Goal: Information Seeking & Learning: Compare options

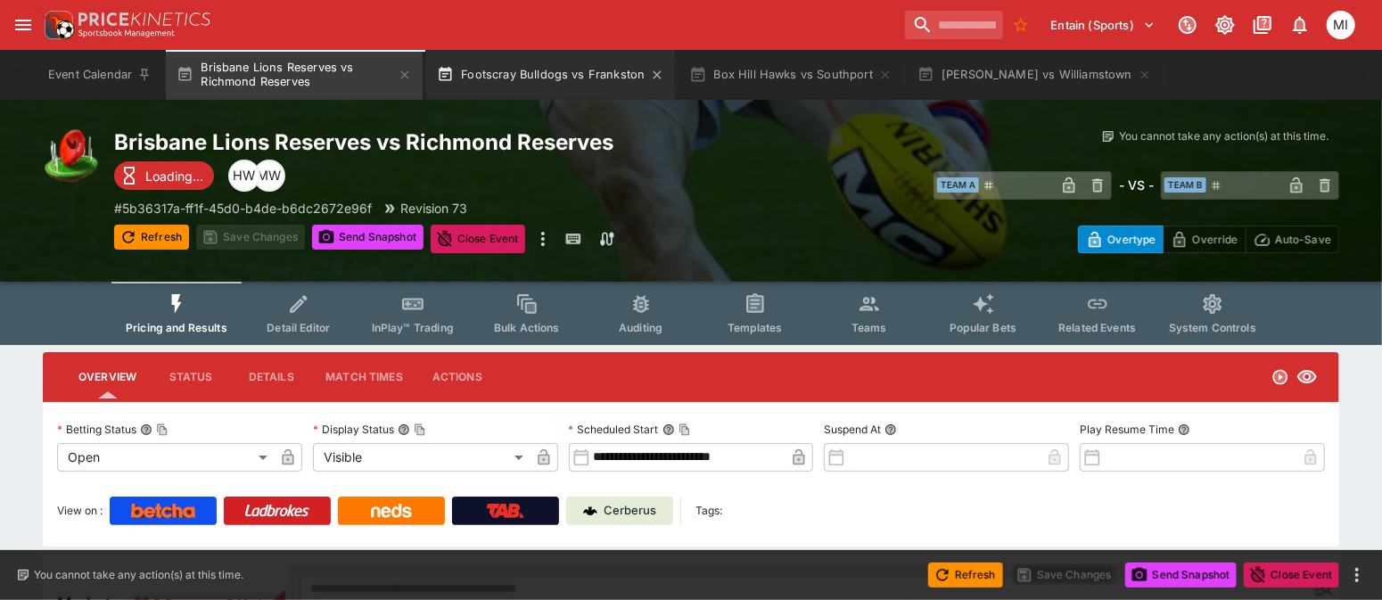
click at [530, 81] on button "Footscray Bulldogs vs Frankston" at bounding box center [550, 75] width 249 height 50
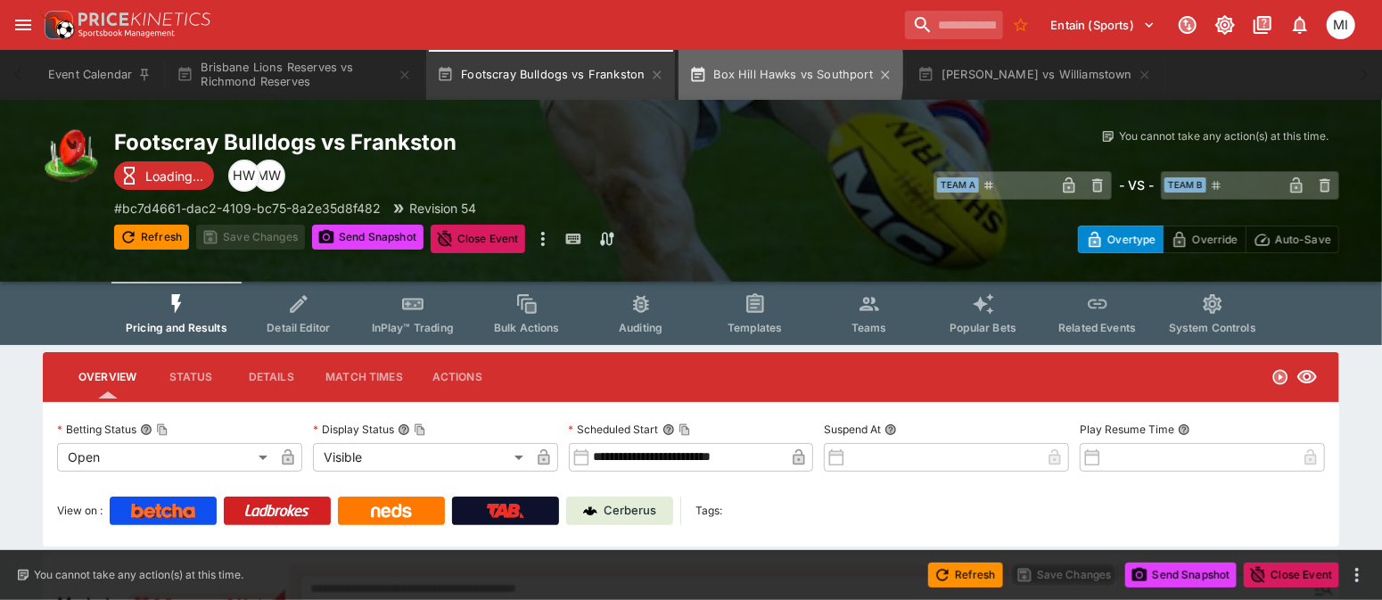
click at [741, 70] on button "Box Hill Hawks vs Southport" at bounding box center [790, 75] width 225 height 50
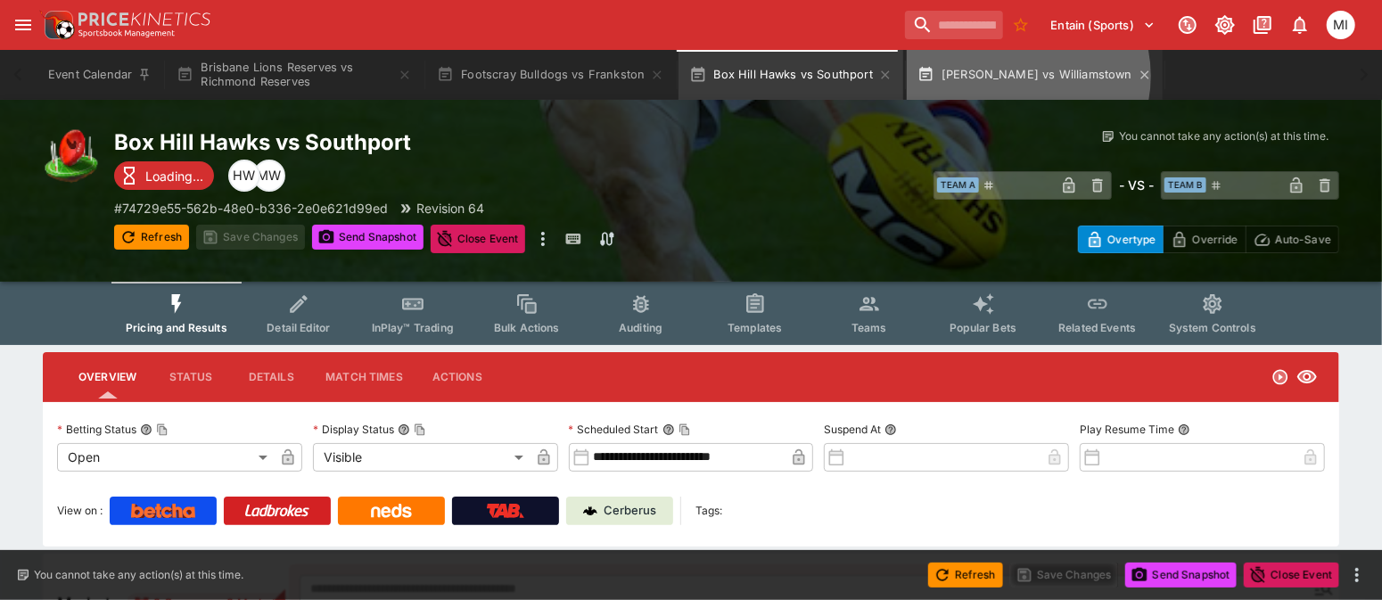
click at [1012, 76] on button "Casey Demons vs Williamstown" at bounding box center [1035, 75] width 256 height 50
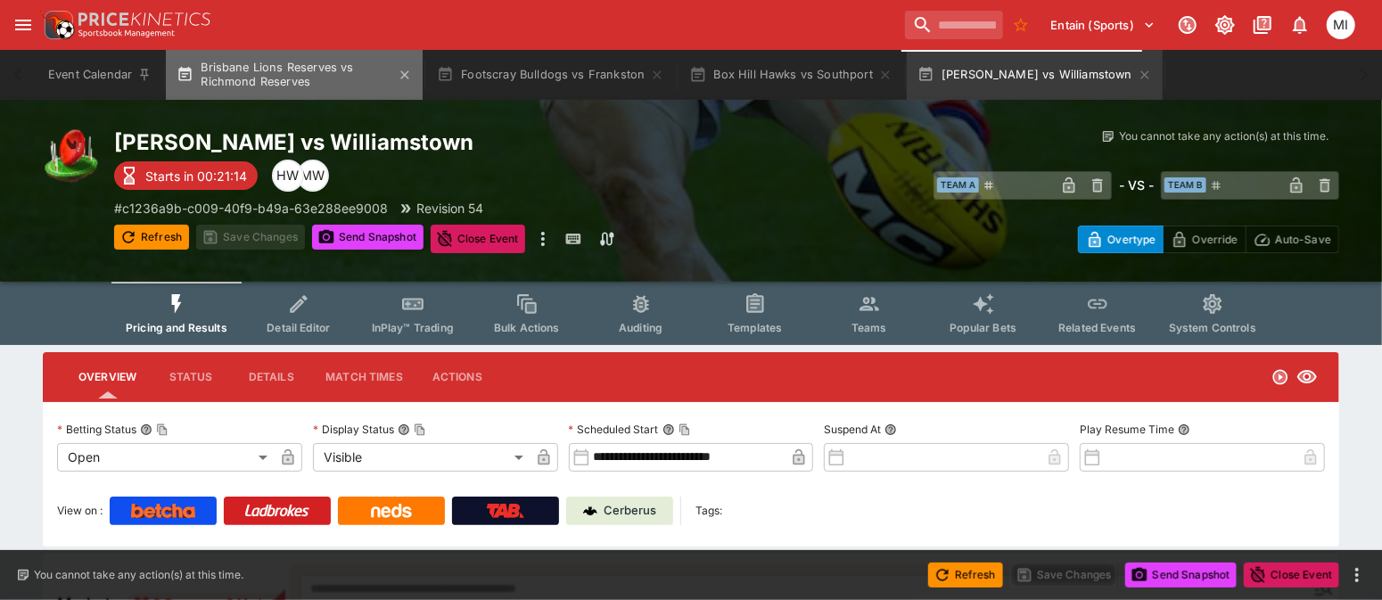
click at [275, 71] on button "Brisbane Lions Reserves vs Richmond Reserves" at bounding box center [294, 75] width 257 height 50
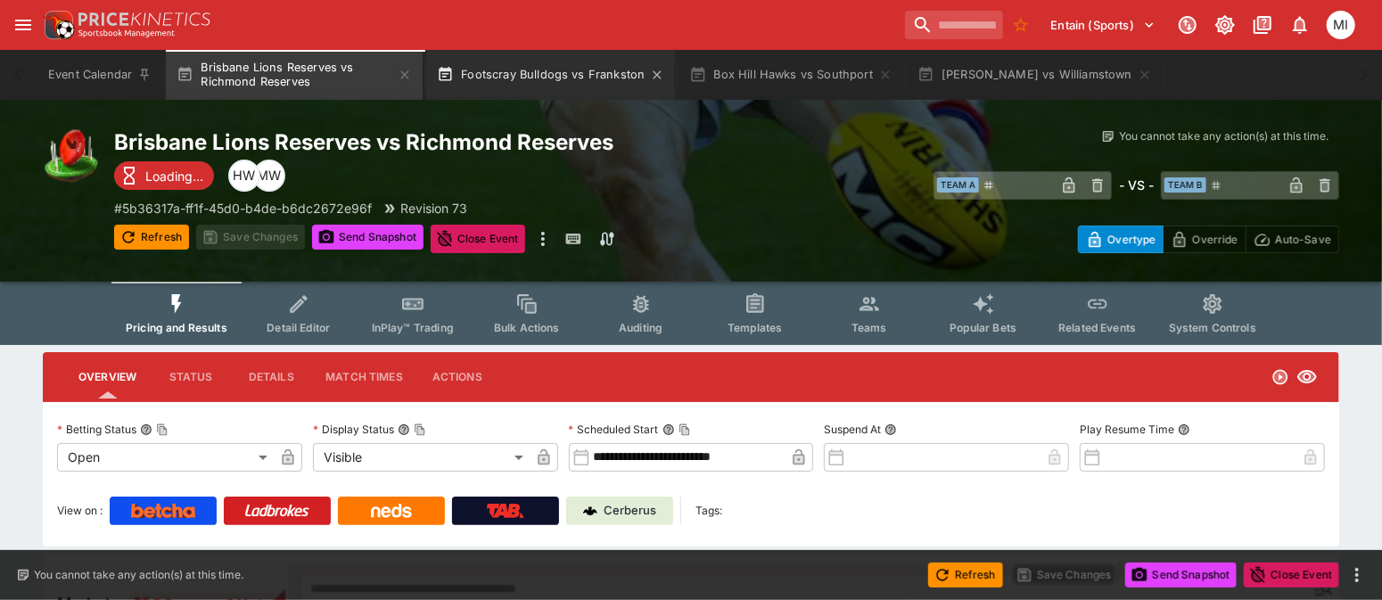
click at [493, 70] on button "Footscray Bulldogs vs Frankston" at bounding box center [550, 75] width 249 height 50
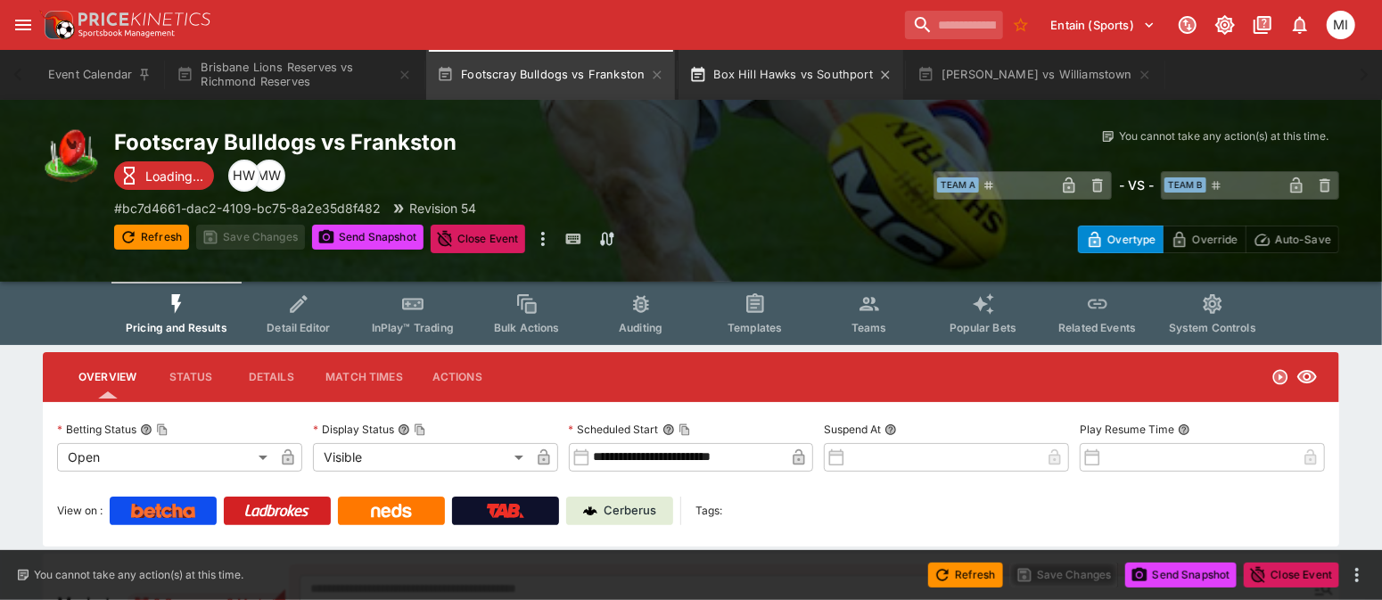
click at [748, 62] on button "Box Hill Hawks vs Southport" at bounding box center [790, 75] width 225 height 50
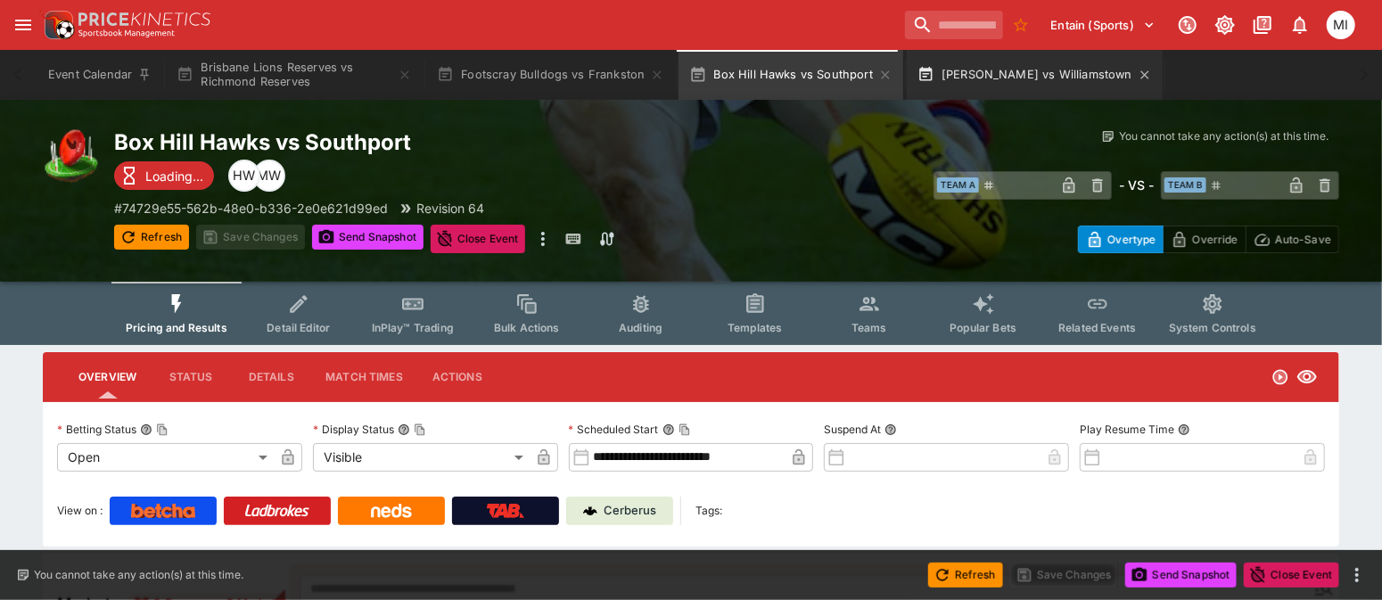
click at [986, 63] on button "Casey Demons vs Williamstown" at bounding box center [1035, 75] width 256 height 50
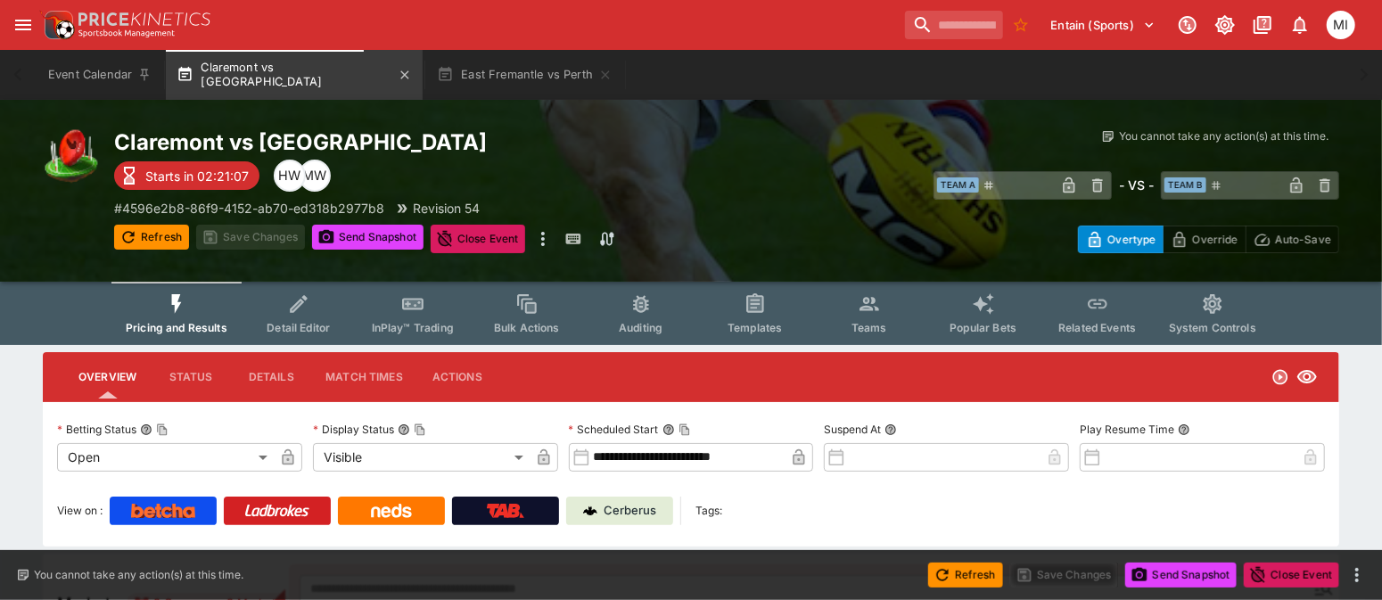
click at [277, 58] on button "Claremont vs East Perth" at bounding box center [294, 75] width 257 height 50
click at [451, 59] on button "East Fremantle vs Perth" at bounding box center [524, 75] width 197 height 50
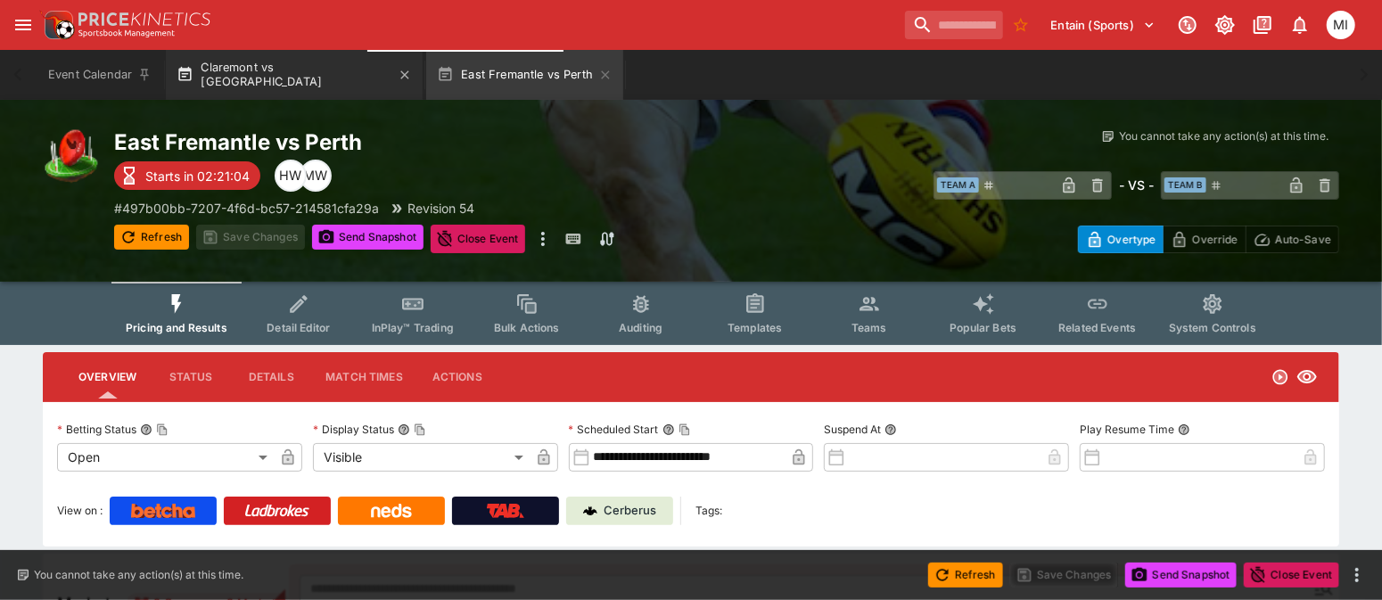
click at [270, 69] on button "Claremont vs East Perth" at bounding box center [294, 75] width 257 height 50
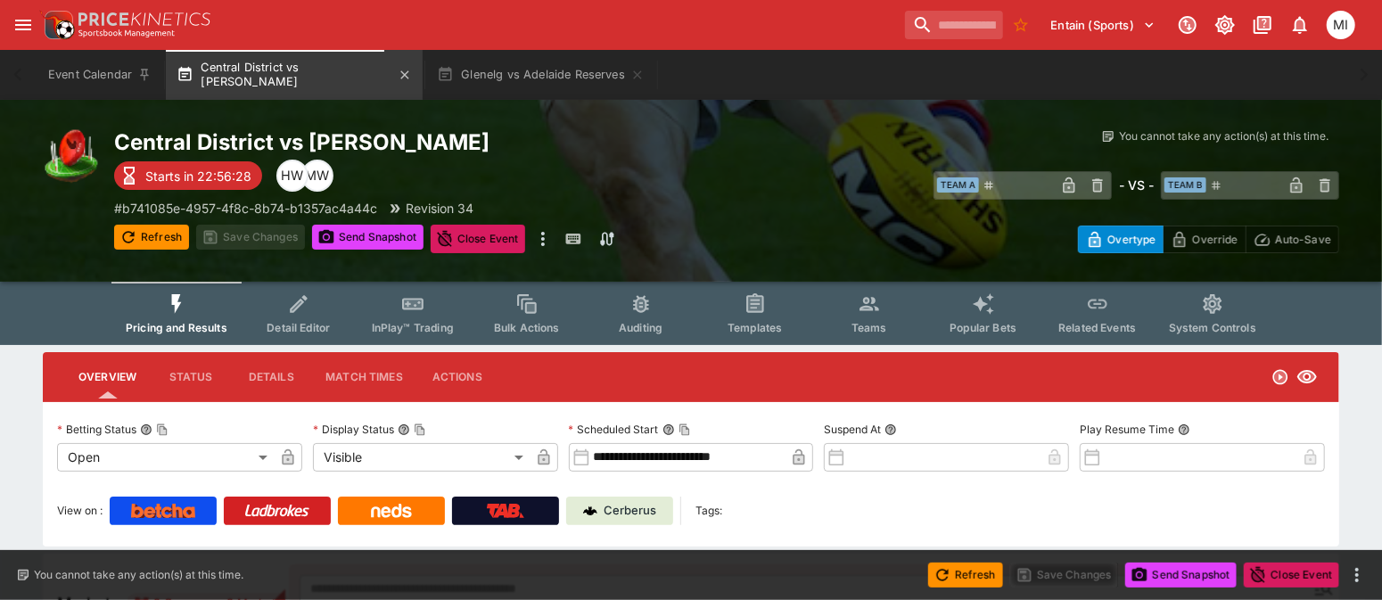
click at [297, 69] on button "Central District vs Norwood" at bounding box center [294, 75] width 257 height 50
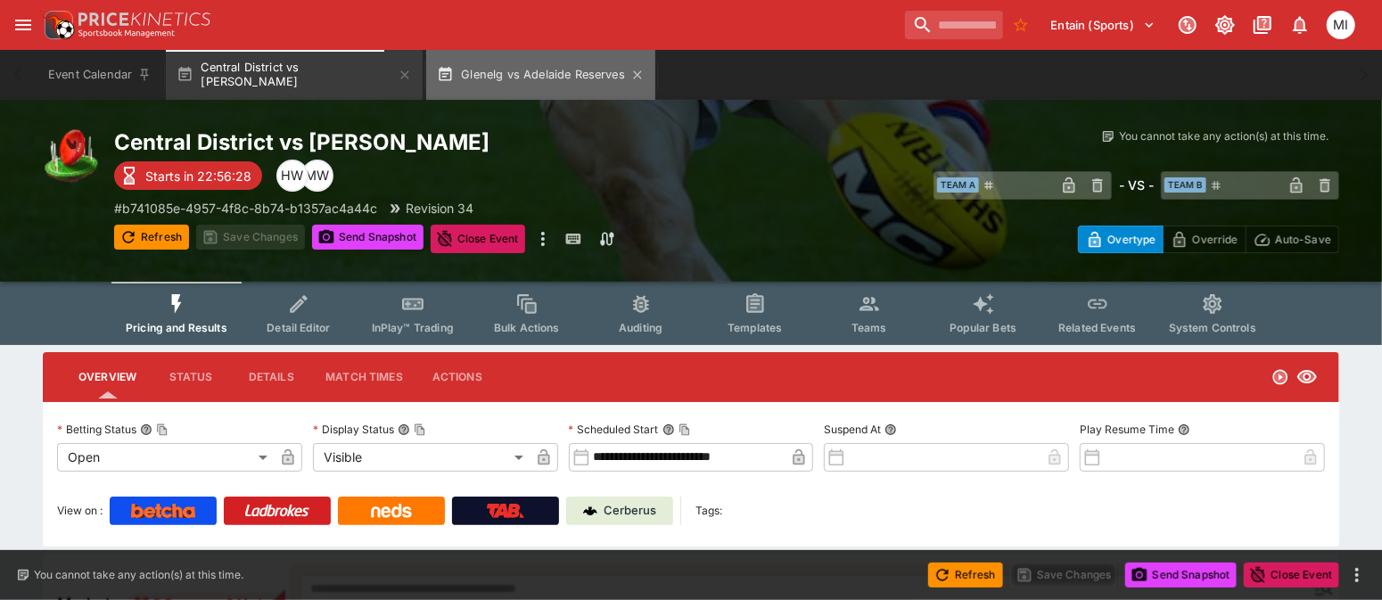
click at [478, 75] on button "Glenelg vs Adelaide Reserves" at bounding box center [540, 75] width 229 height 50
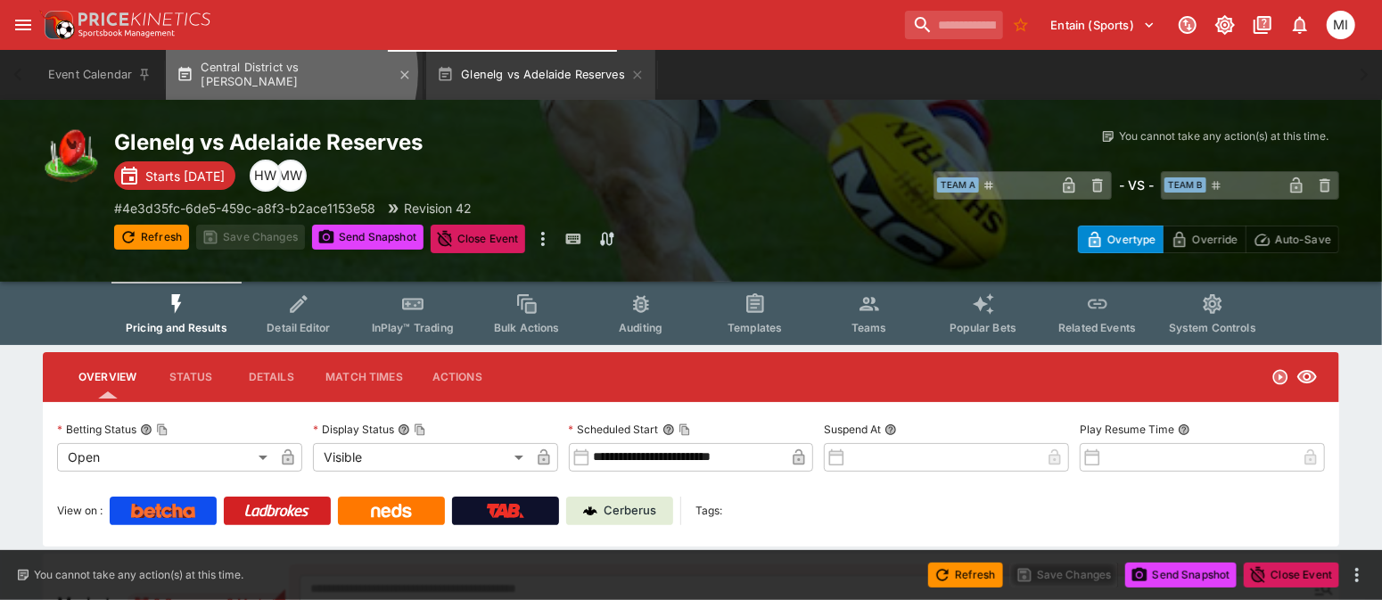
click at [290, 74] on button "Central District vs Norwood" at bounding box center [294, 75] width 257 height 50
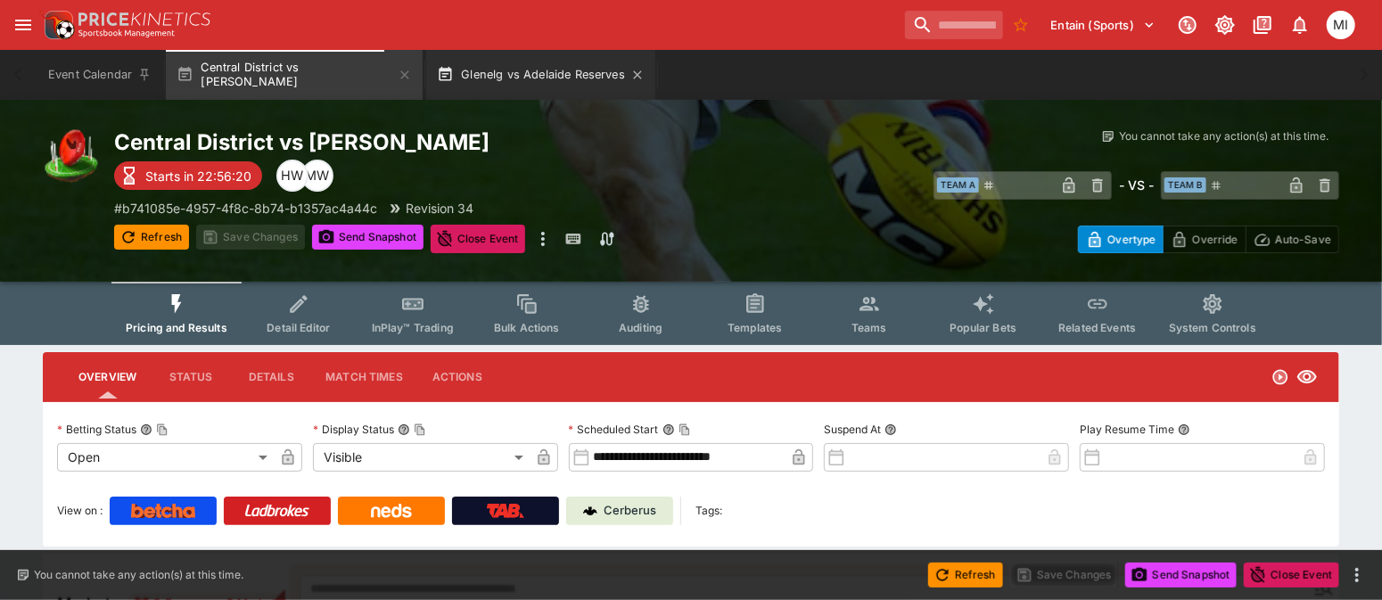
click at [465, 73] on button "Glenelg vs Adelaide Reserves" at bounding box center [540, 75] width 229 height 50
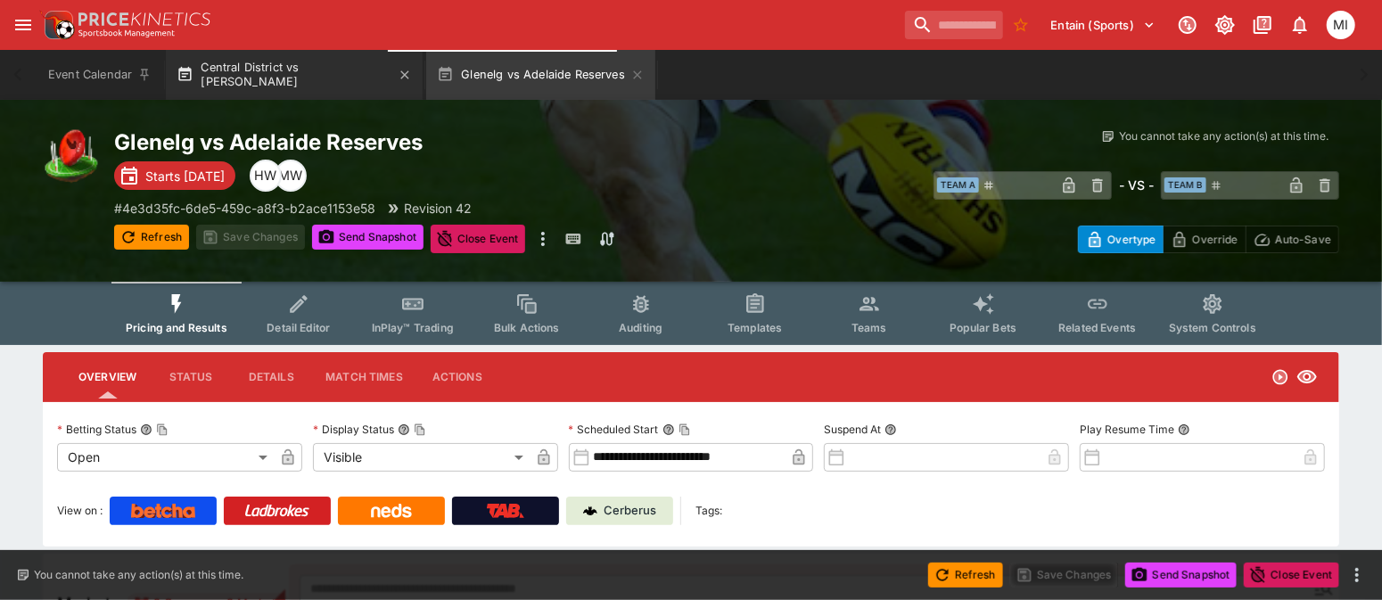
click at [285, 69] on button "Central District vs Norwood" at bounding box center [294, 75] width 257 height 50
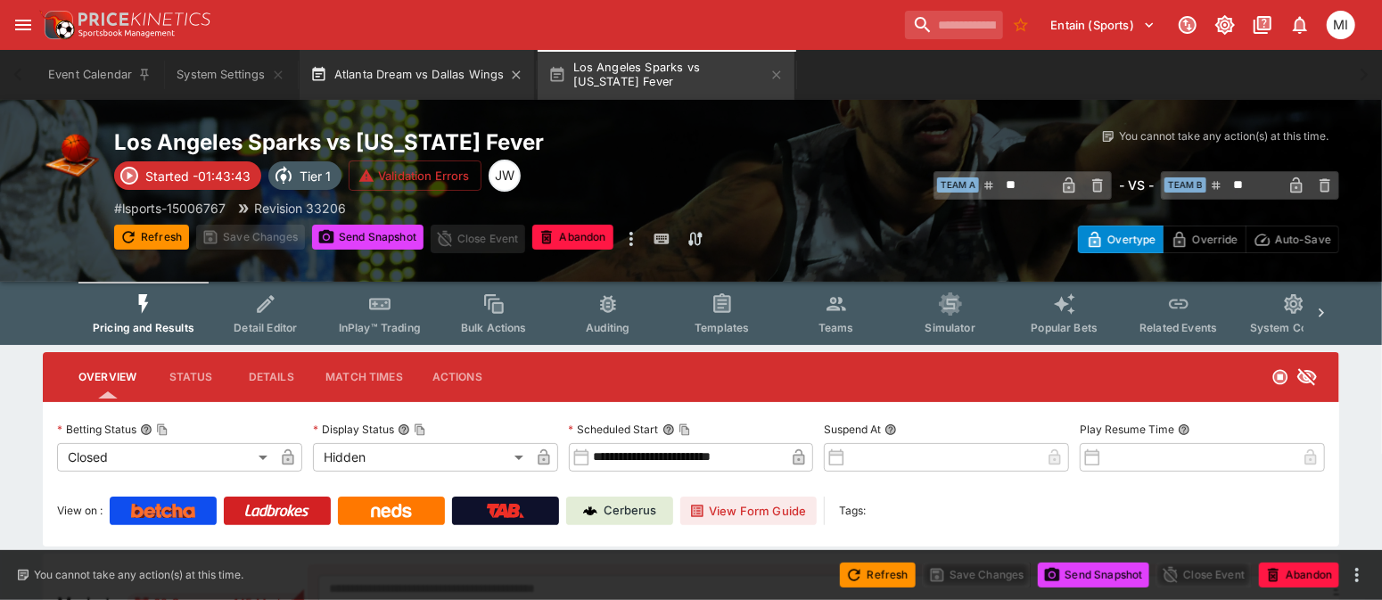
click at [447, 78] on button "Atlanta Dream vs Dallas Wings" at bounding box center [417, 75] width 235 height 50
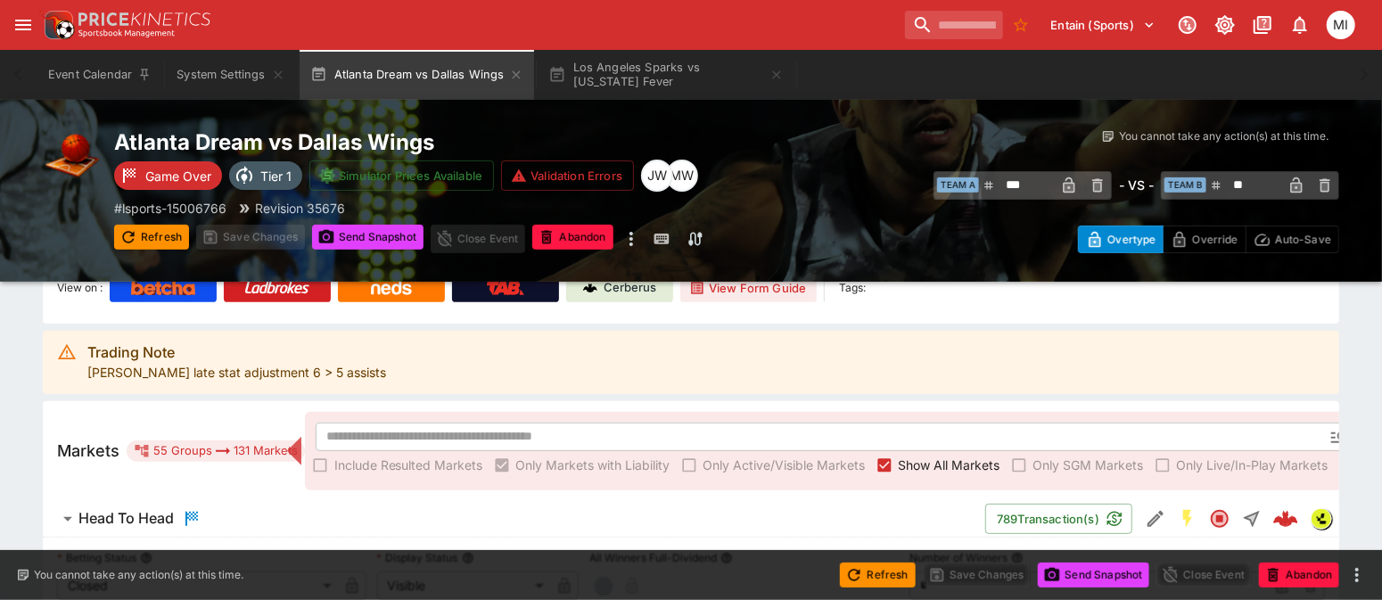
click at [926, 465] on span "Show All Markets" at bounding box center [950, 465] width 102 height 19
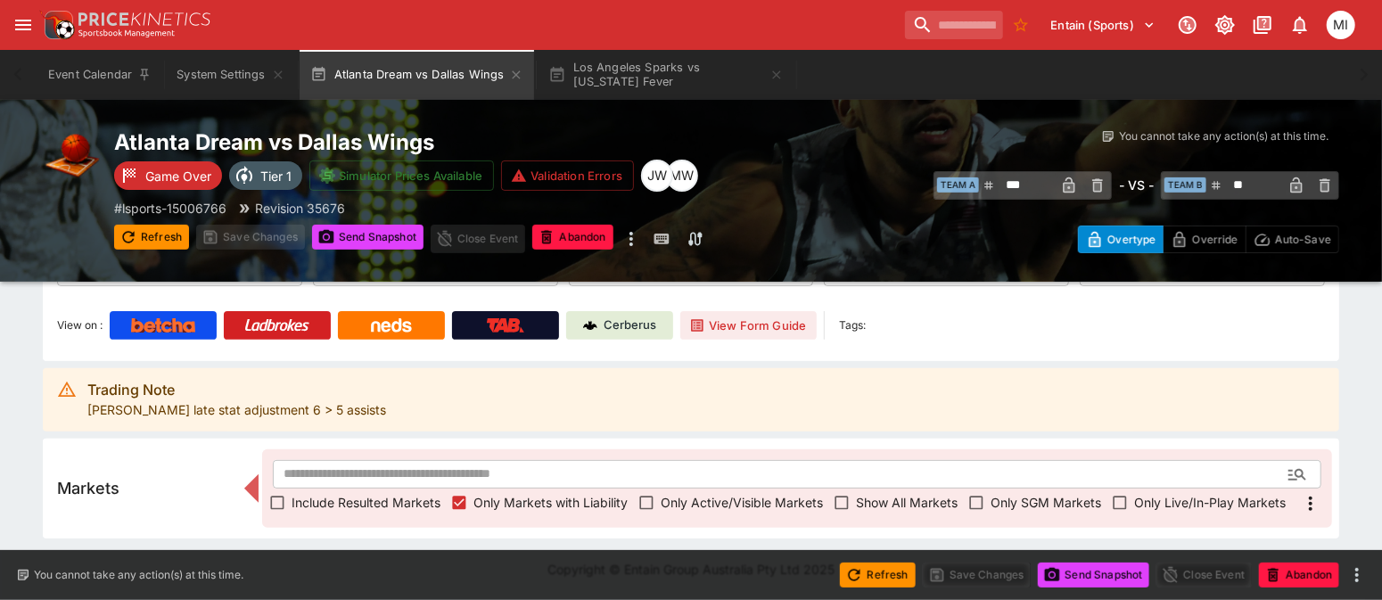
scroll to position [184, 0]
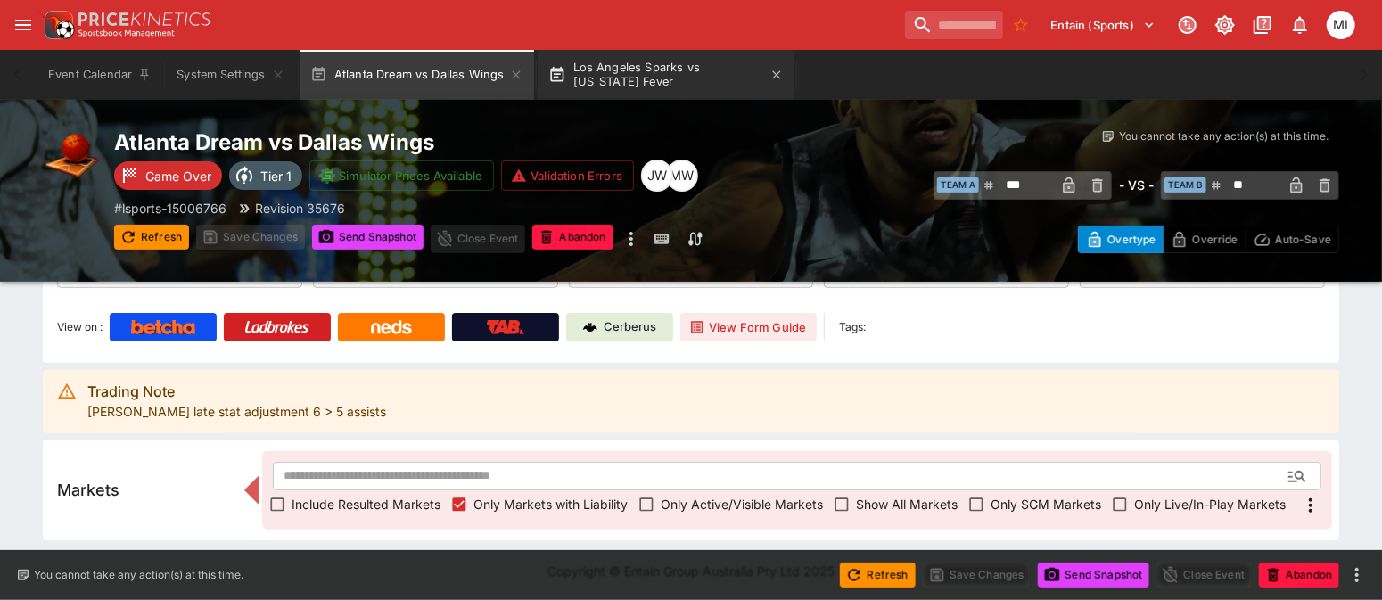
click at [517, 76] on icon "button" at bounding box center [516, 75] width 14 height 14
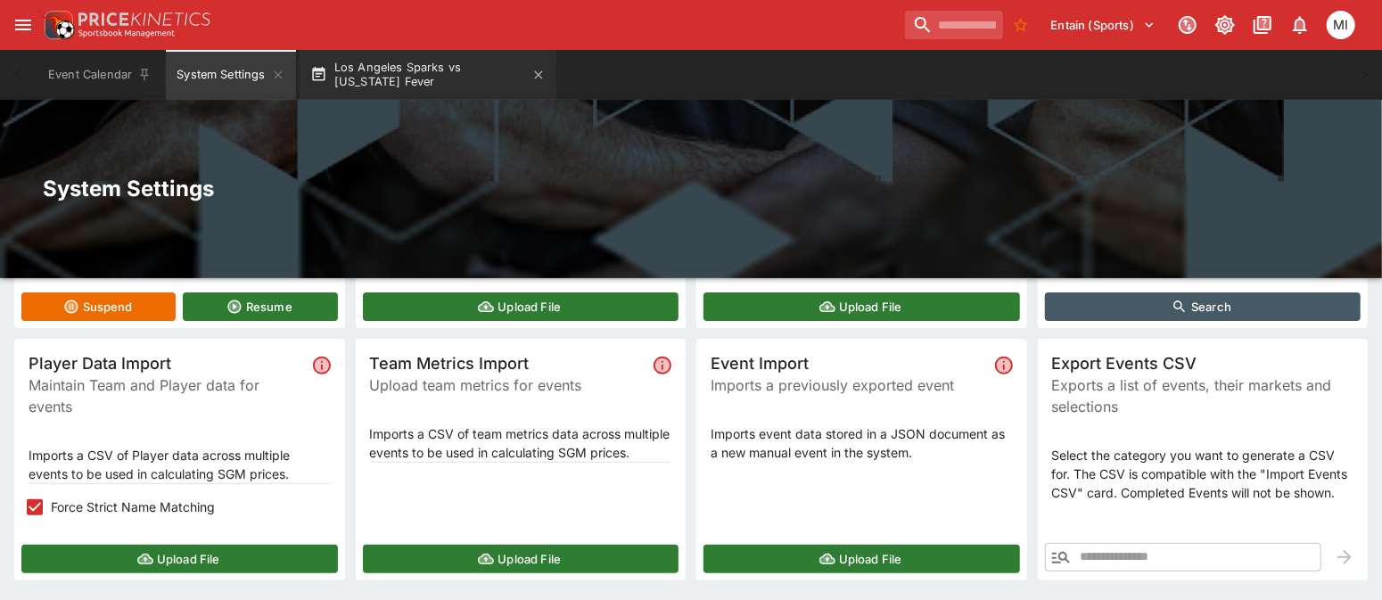
scroll to position [238, 0]
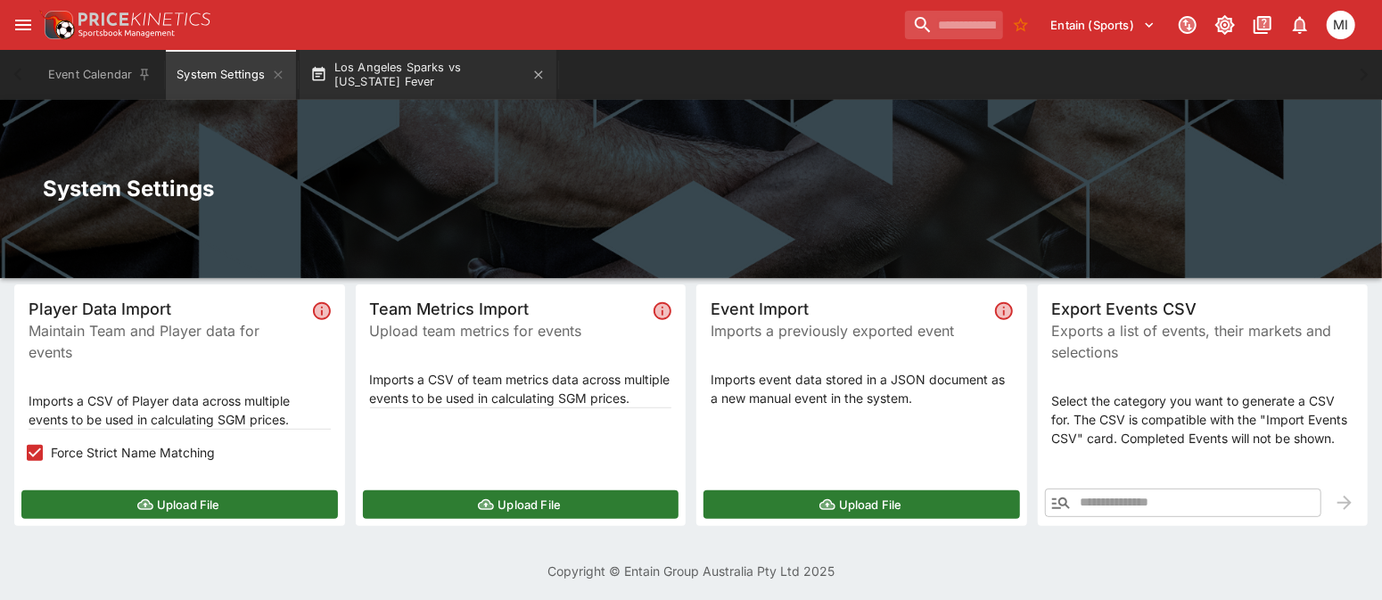
click at [398, 66] on button "Los Angeles Sparks vs Indiana Fever" at bounding box center [428, 75] width 257 height 50
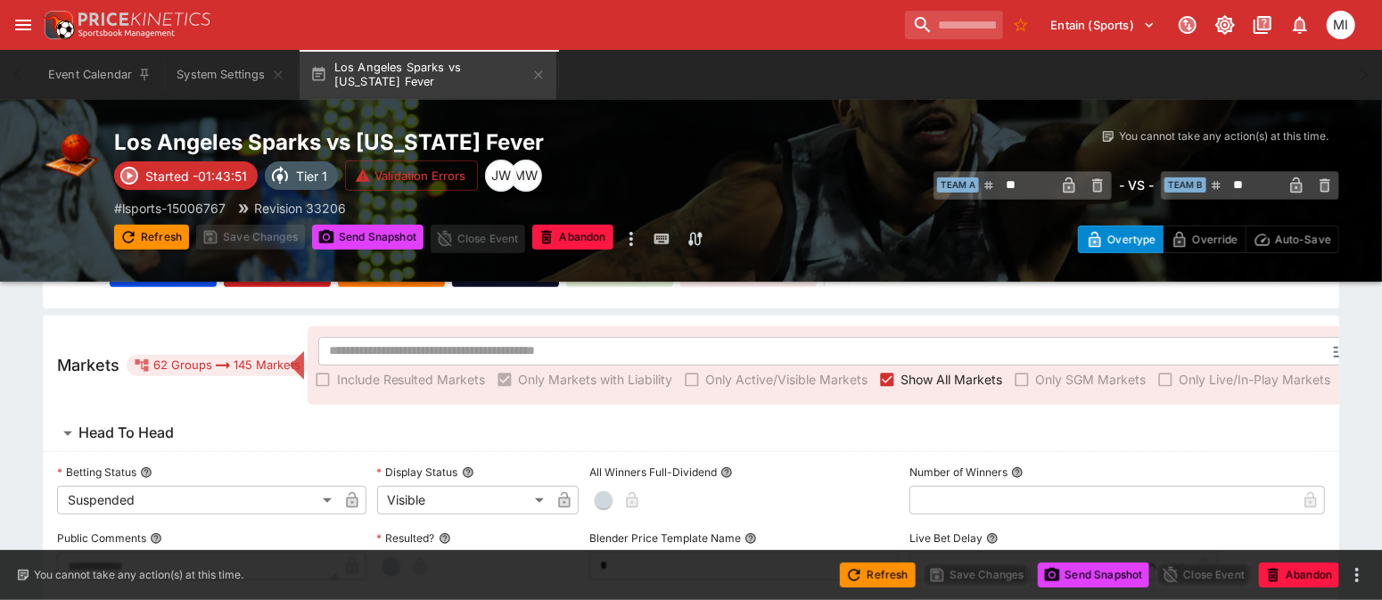
scroll to position [2783, 0]
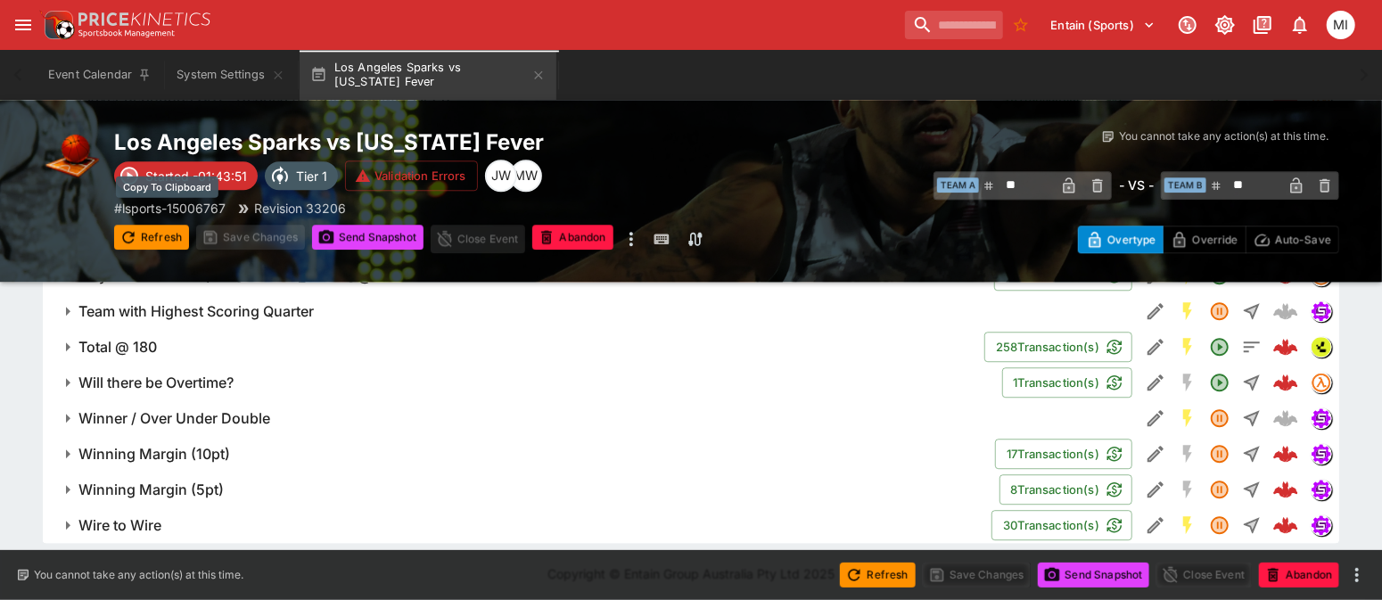
click at [177, 207] on p "# lsports-15006767" at bounding box center [169, 208] width 111 height 19
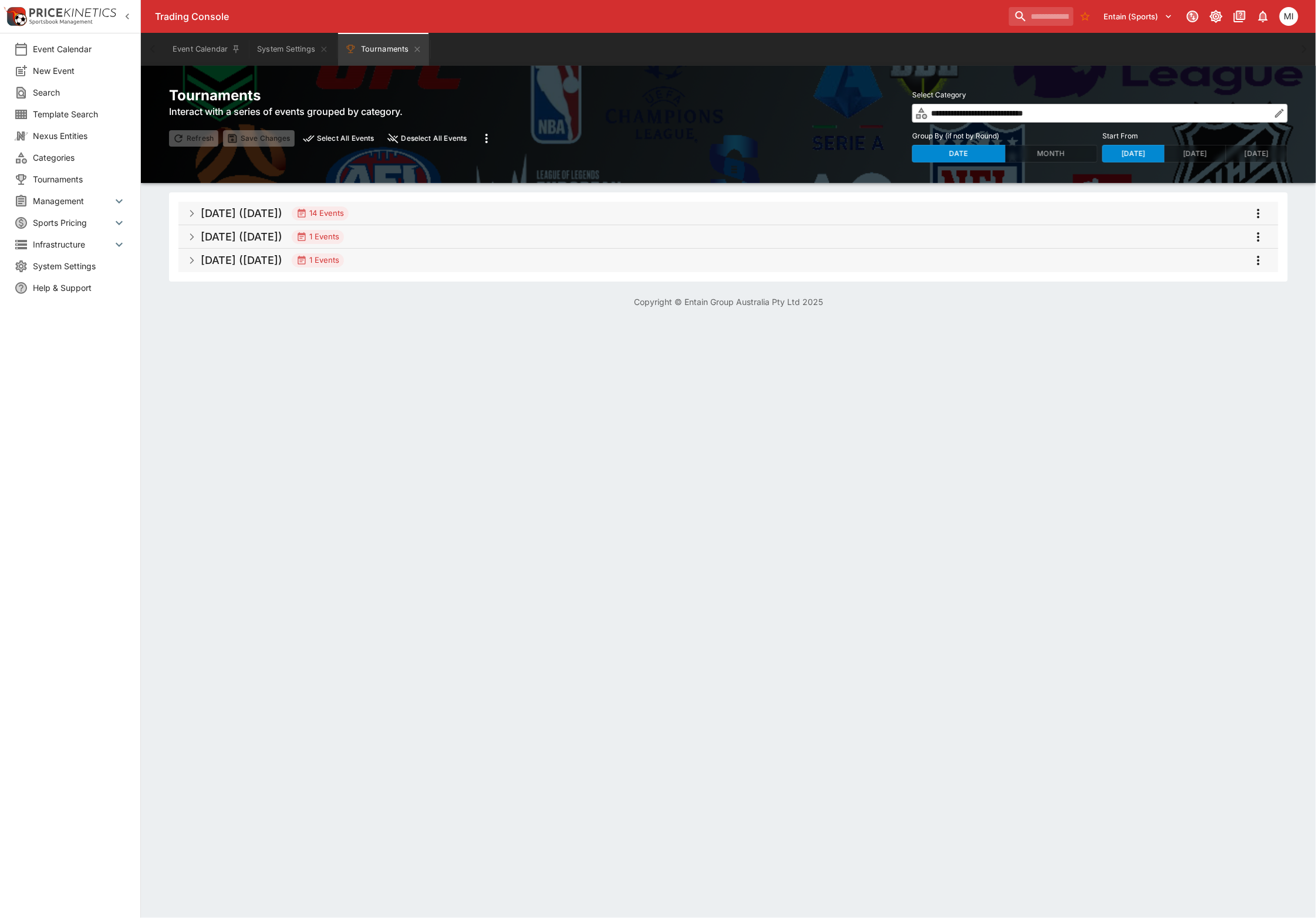
drag, startPoint x: 441, startPoint y: 212, endPoint x: 469, endPoint y: 207, distance: 28.4
click at [441, 212] on span "[DATE] ([DATE]) 14 Events" at bounding box center [735, 213] width 1068 height 21
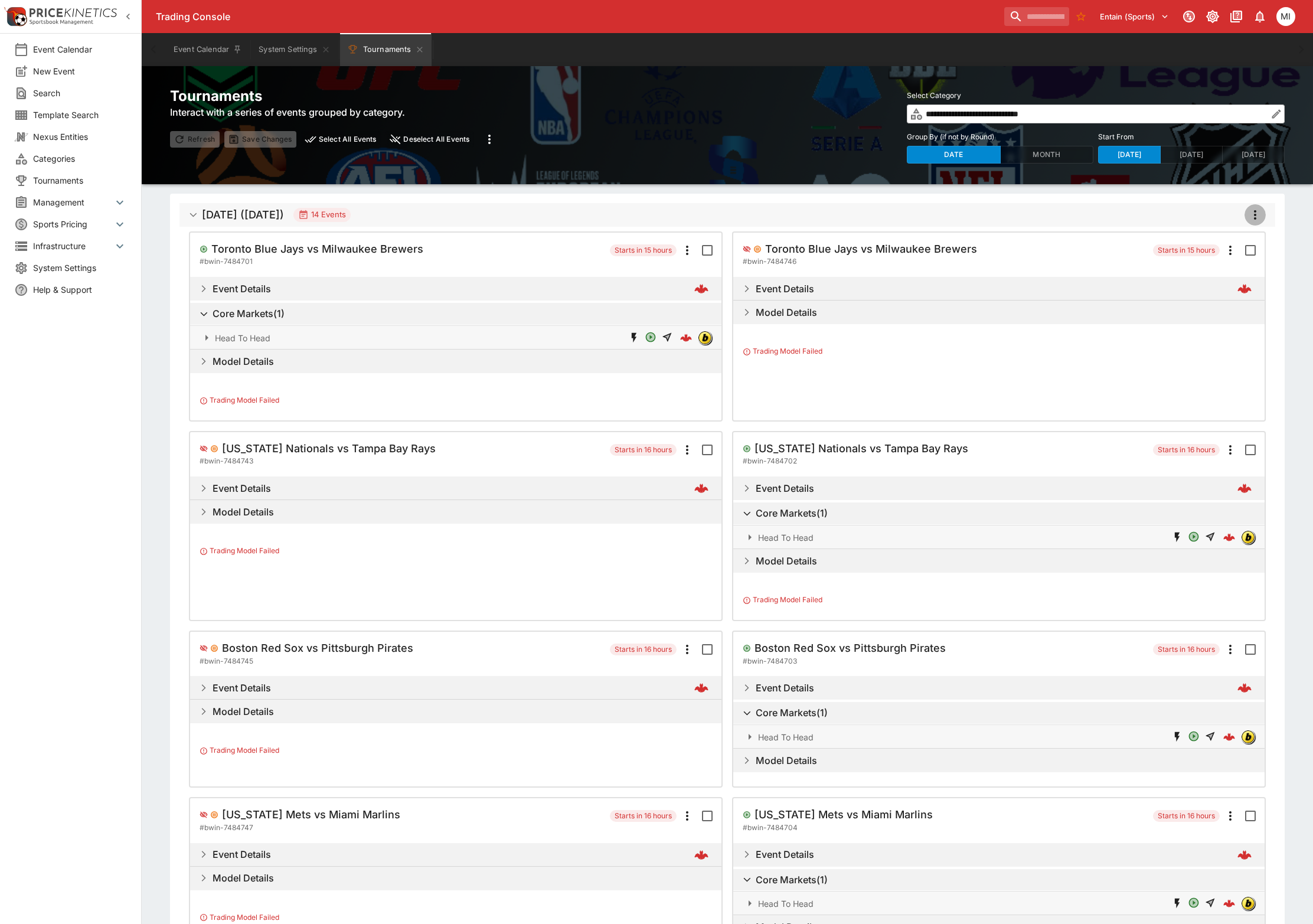
click at [1257, 215] on icon "more" at bounding box center [1255, 215] width 14 height 14
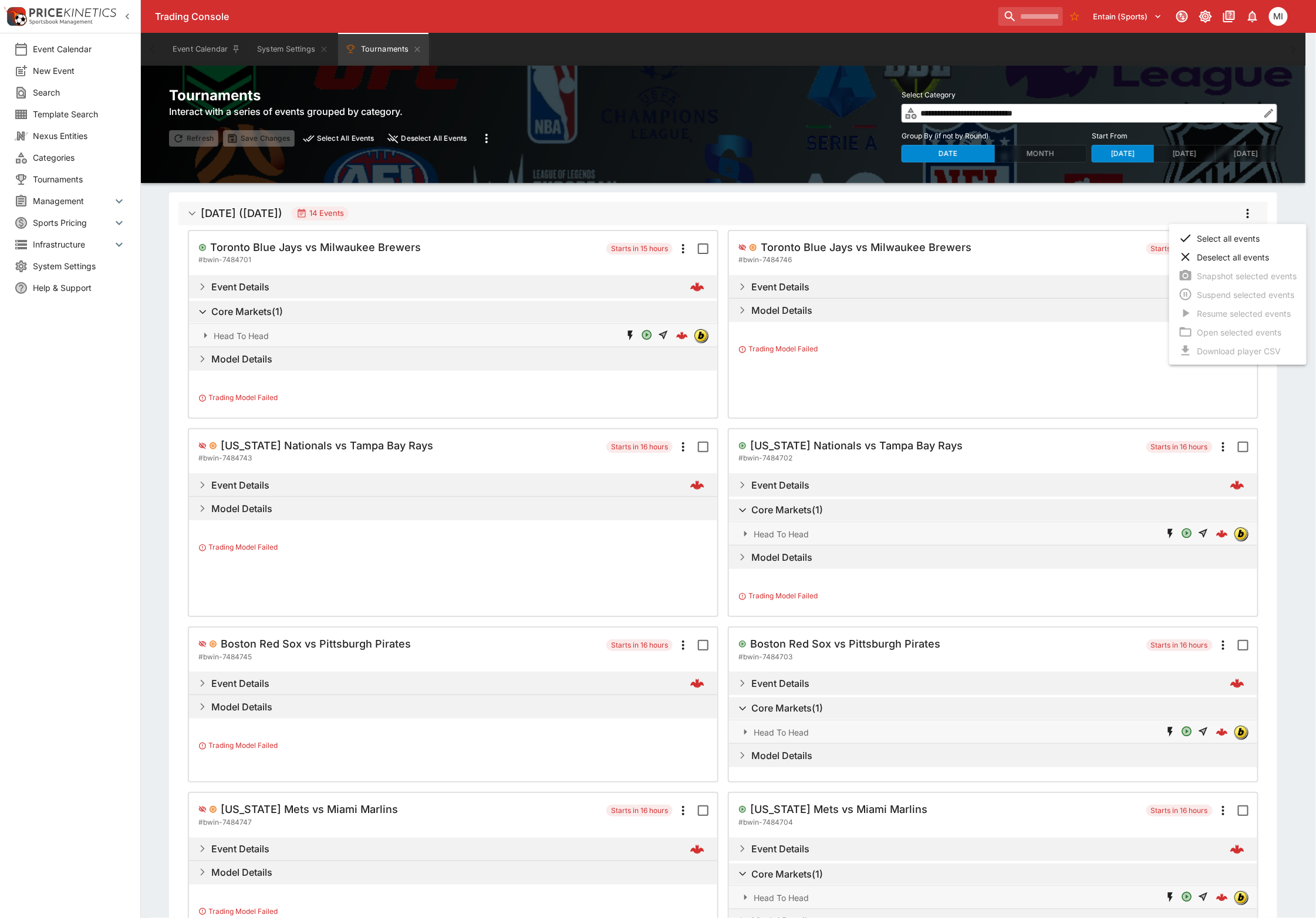
click at [1224, 236] on li "Select all events" at bounding box center [1238, 238] width 138 height 19
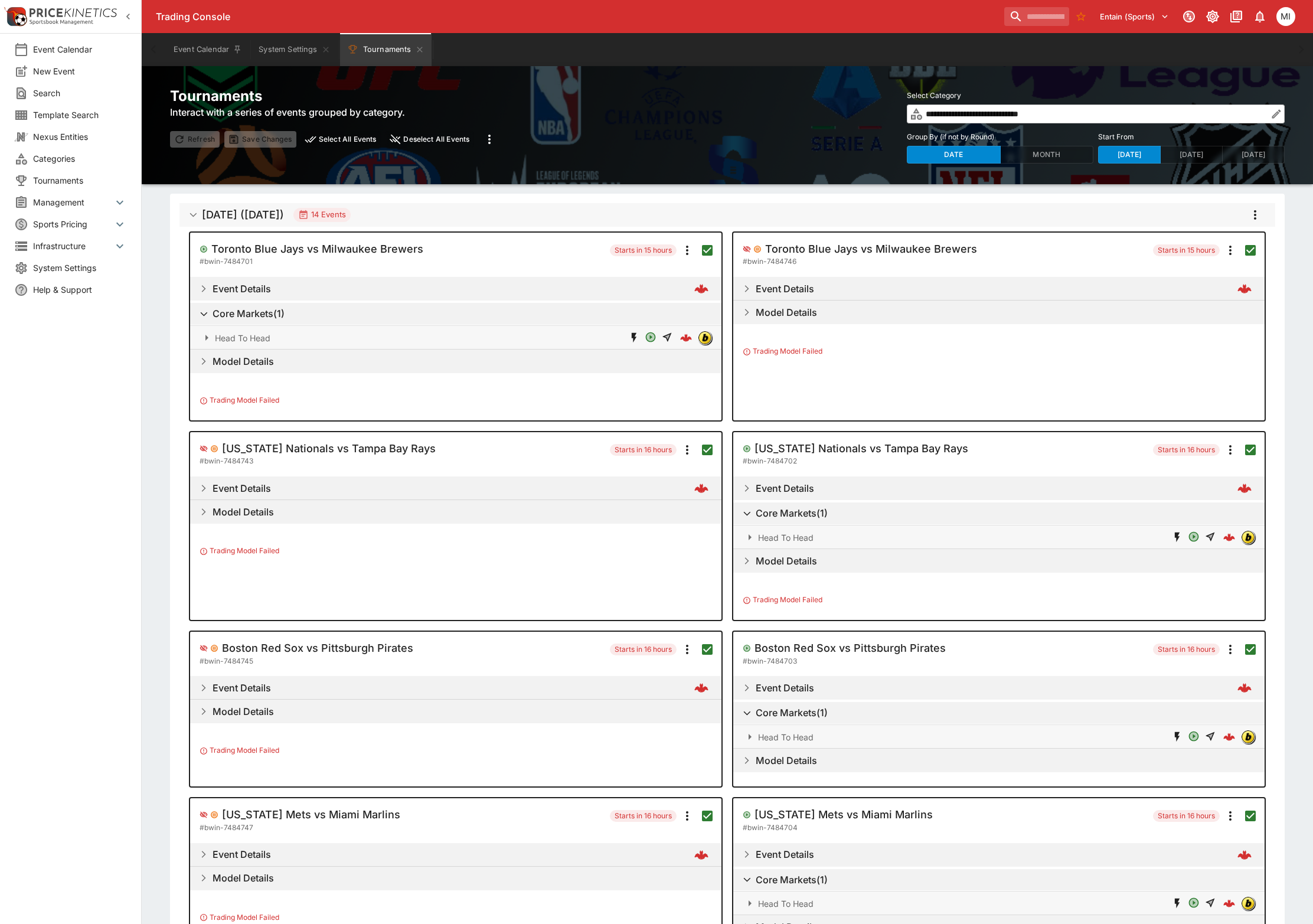
click at [1257, 214] on icon "more" at bounding box center [1255, 215] width 14 height 14
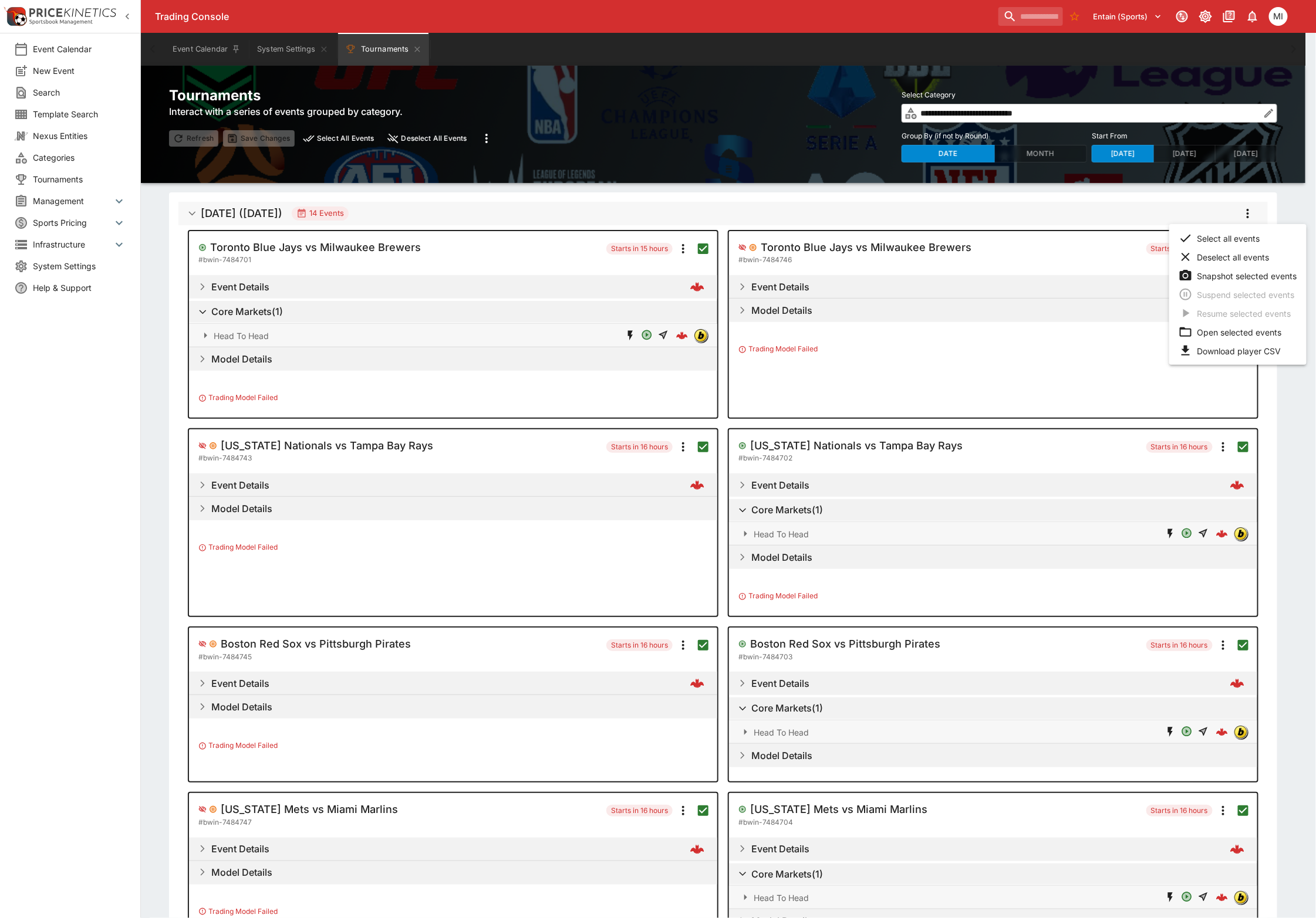
click at [1224, 330] on li "Open selected events" at bounding box center [1238, 332] width 138 height 19
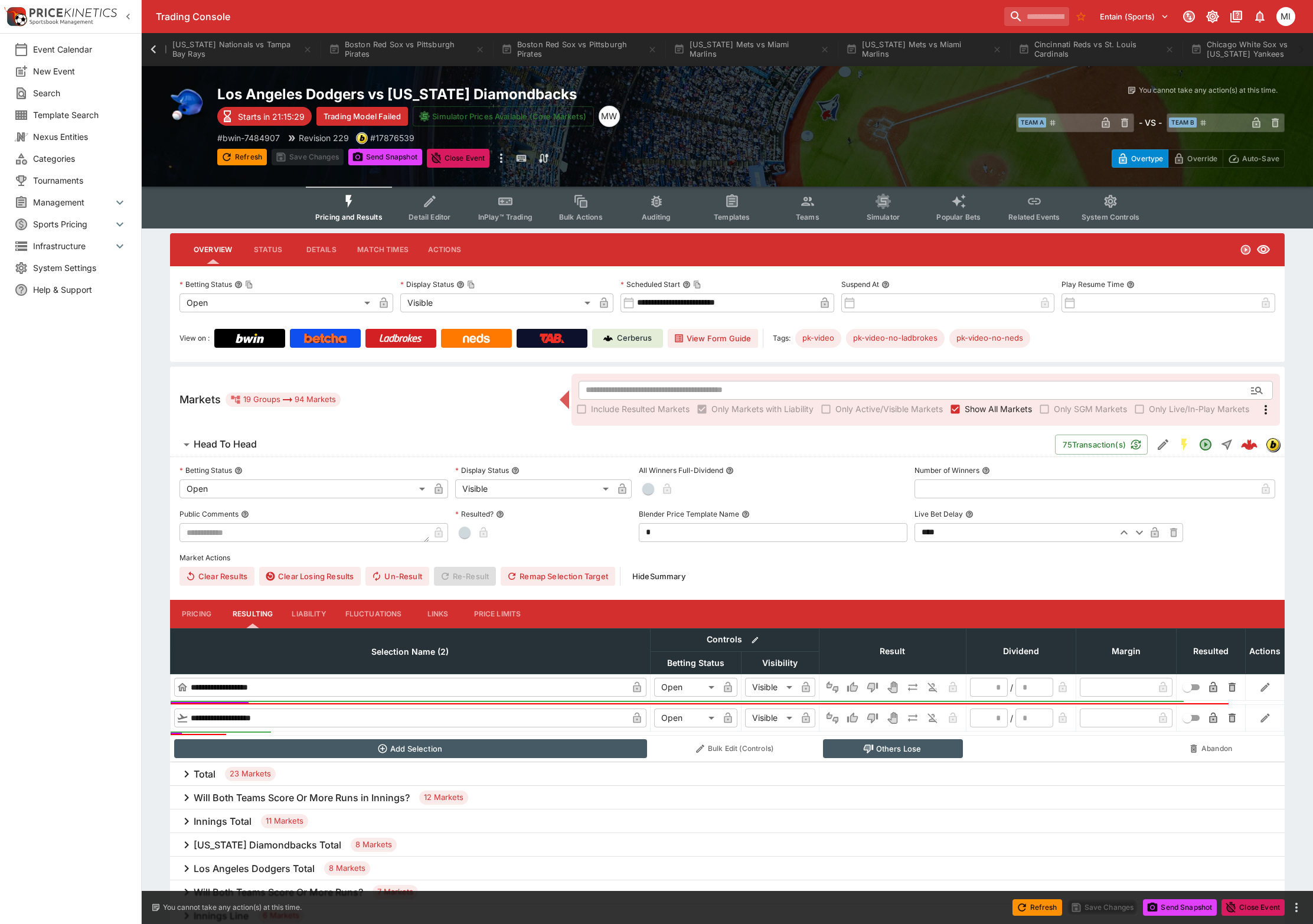
scroll to position [0, 1558]
click at [148, 49] on icon at bounding box center [153, 49] width 17 height 17
click at [150, 49] on icon at bounding box center [153, 49] width 17 height 17
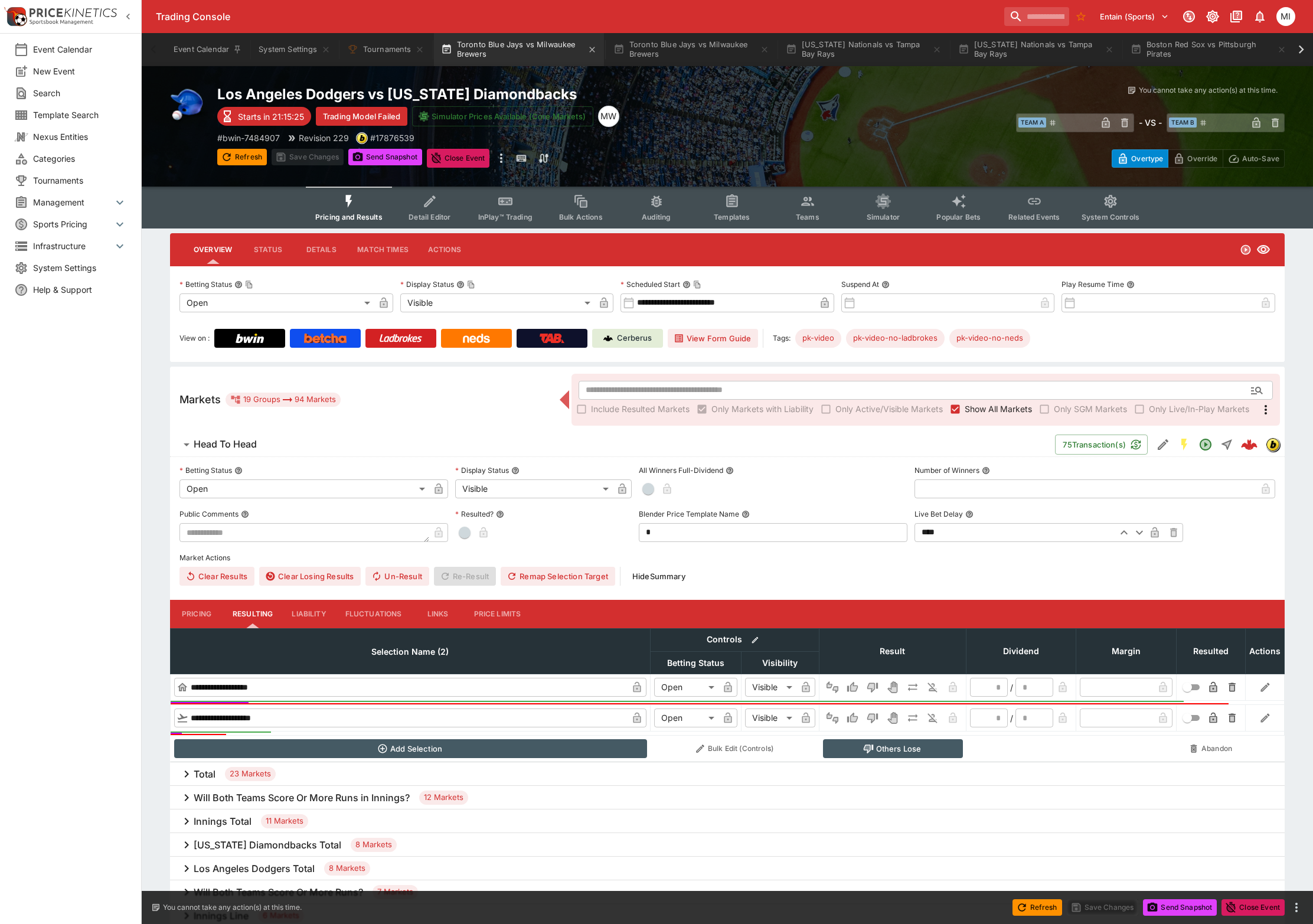
click at [487, 56] on button "Toronto Blue Jays vs Milwaukee Brewers" at bounding box center [519, 50] width 170 height 33
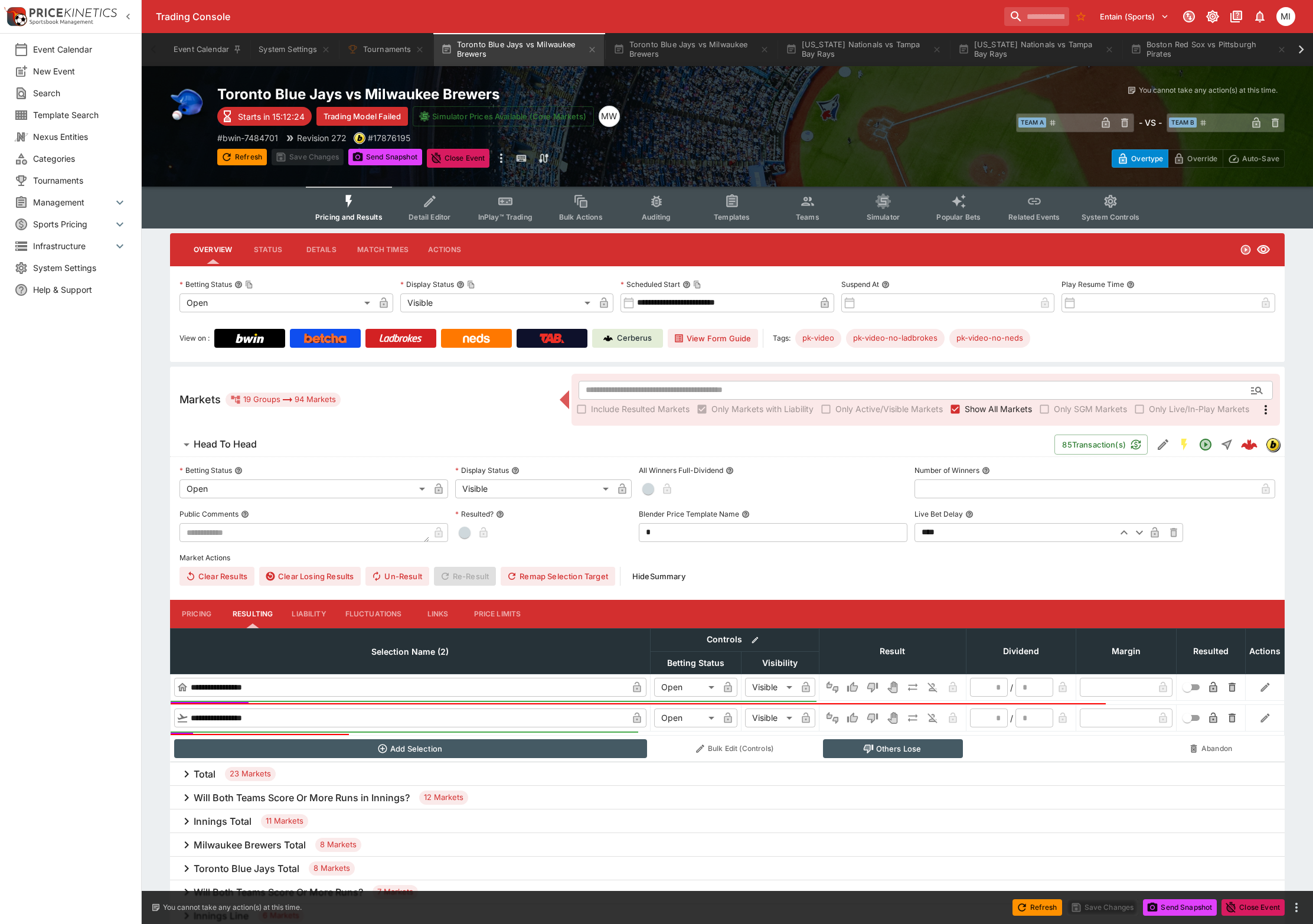
click at [128, 17] on icon "button" at bounding box center [129, 17] width 12 height 12
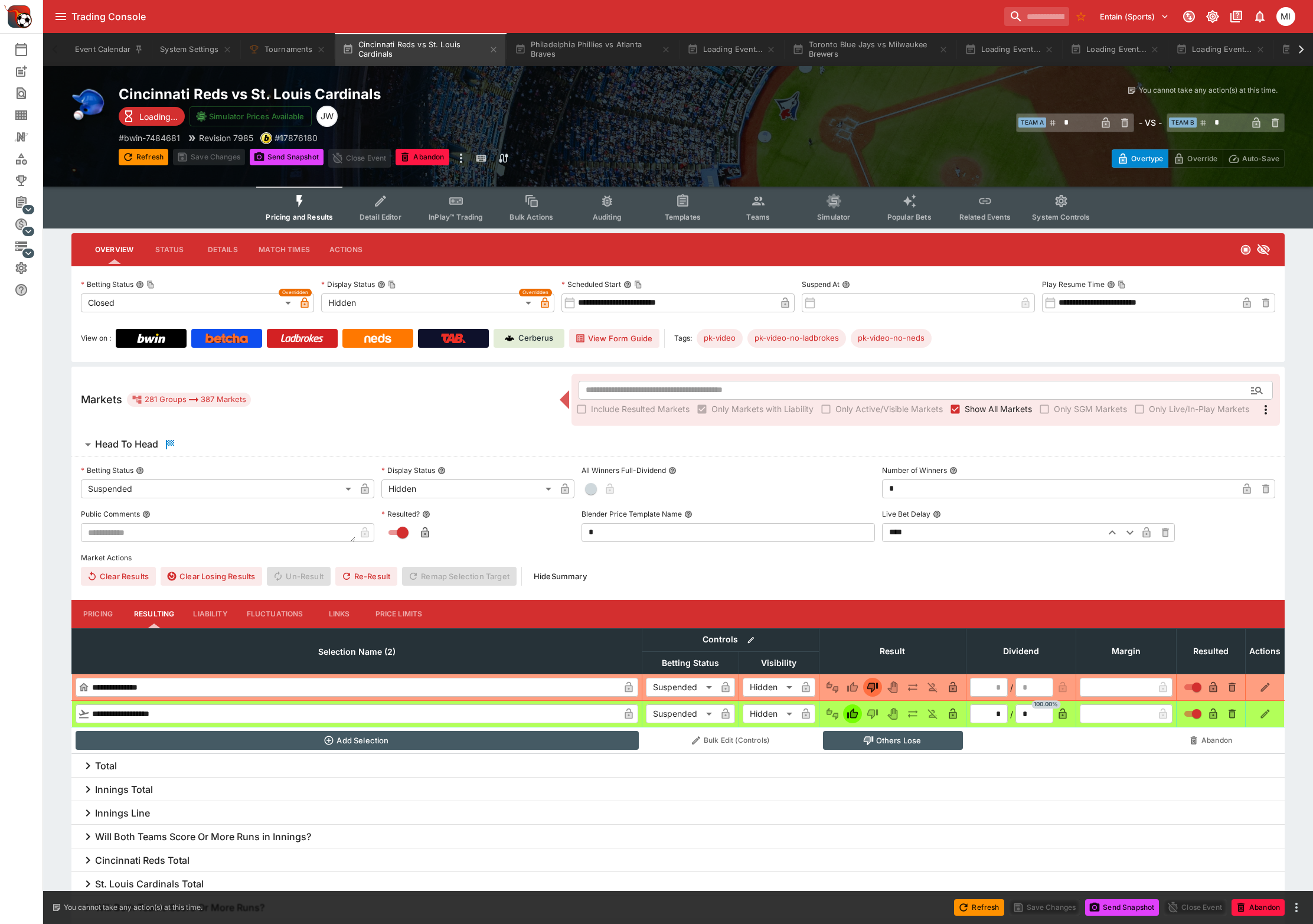
type input "**********"
type input "******"
type input "**********"
drag, startPoint x: 987, startPoint y: 413, endPoint x: 736, endPoint y: 244, distance: 302.6
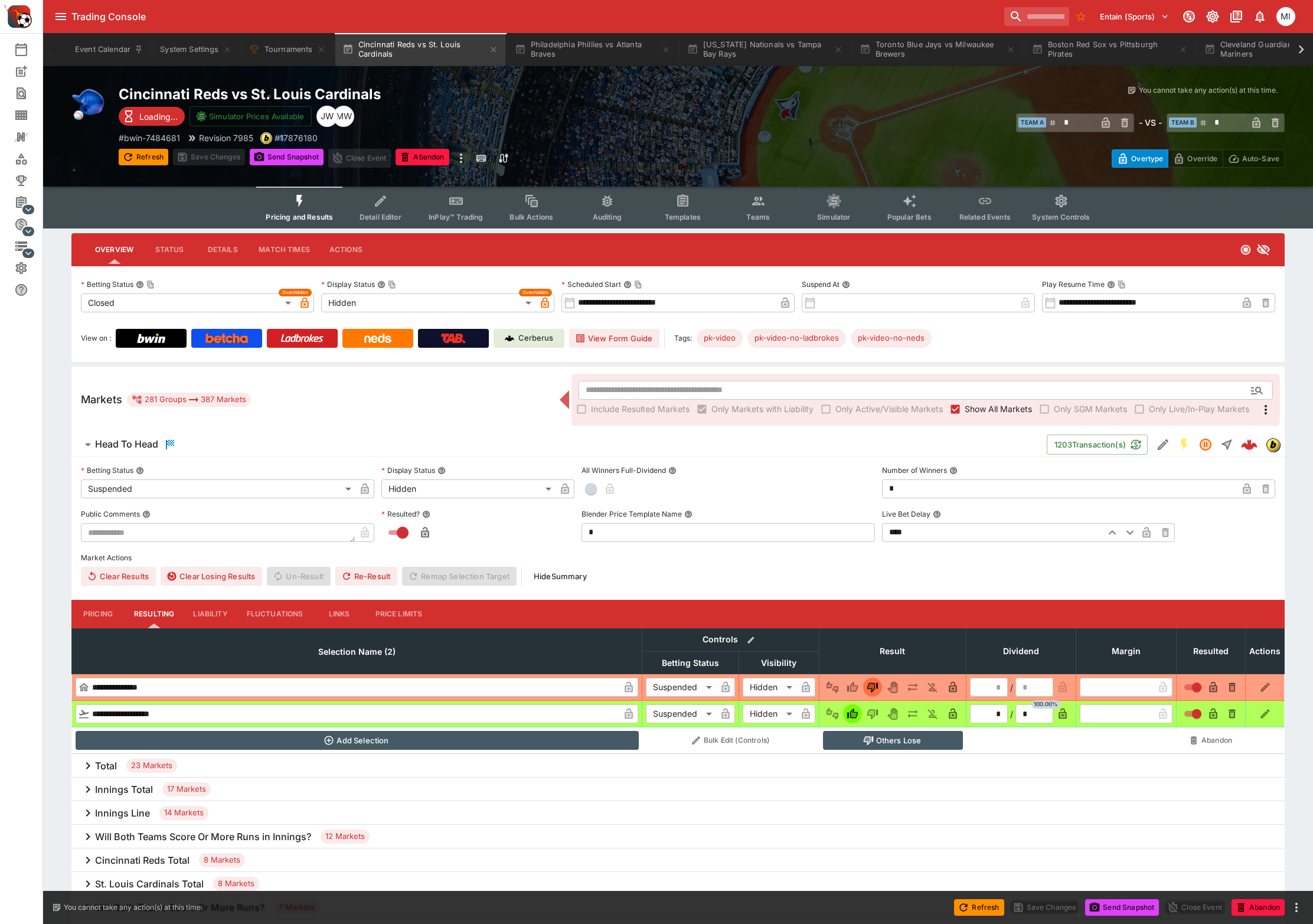
click at [987, 413] on span "Show All Markets" at bounding box center [999, 409] width 68 height 13
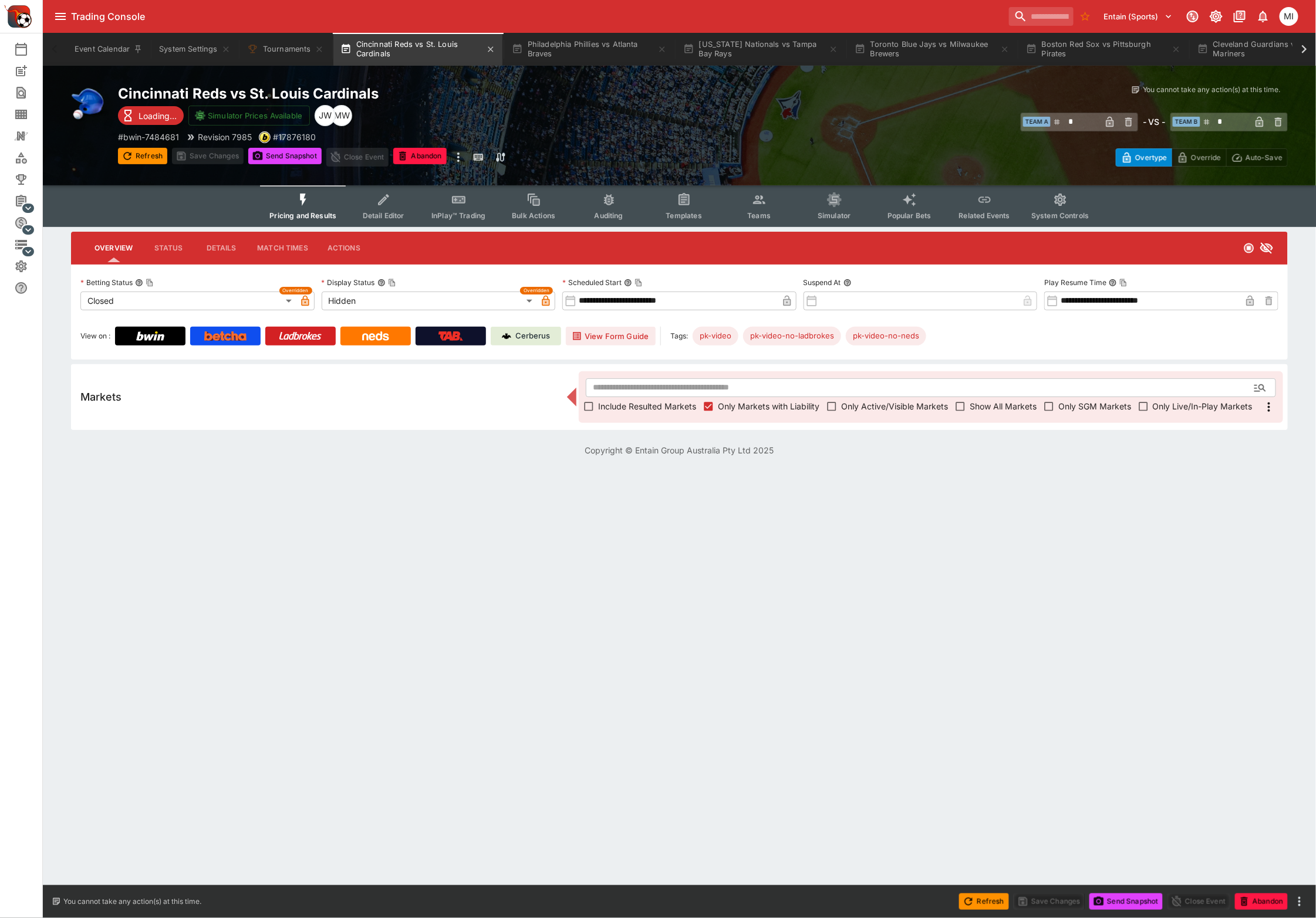
click at [487, 43] on button "Cincinnati Reds vs St. Louis Cardinals" at bounding box center [417, 49] width 169 height 33
click at [494, 51] on icon "button" at bounding box center [490, 49] width 9 height 9
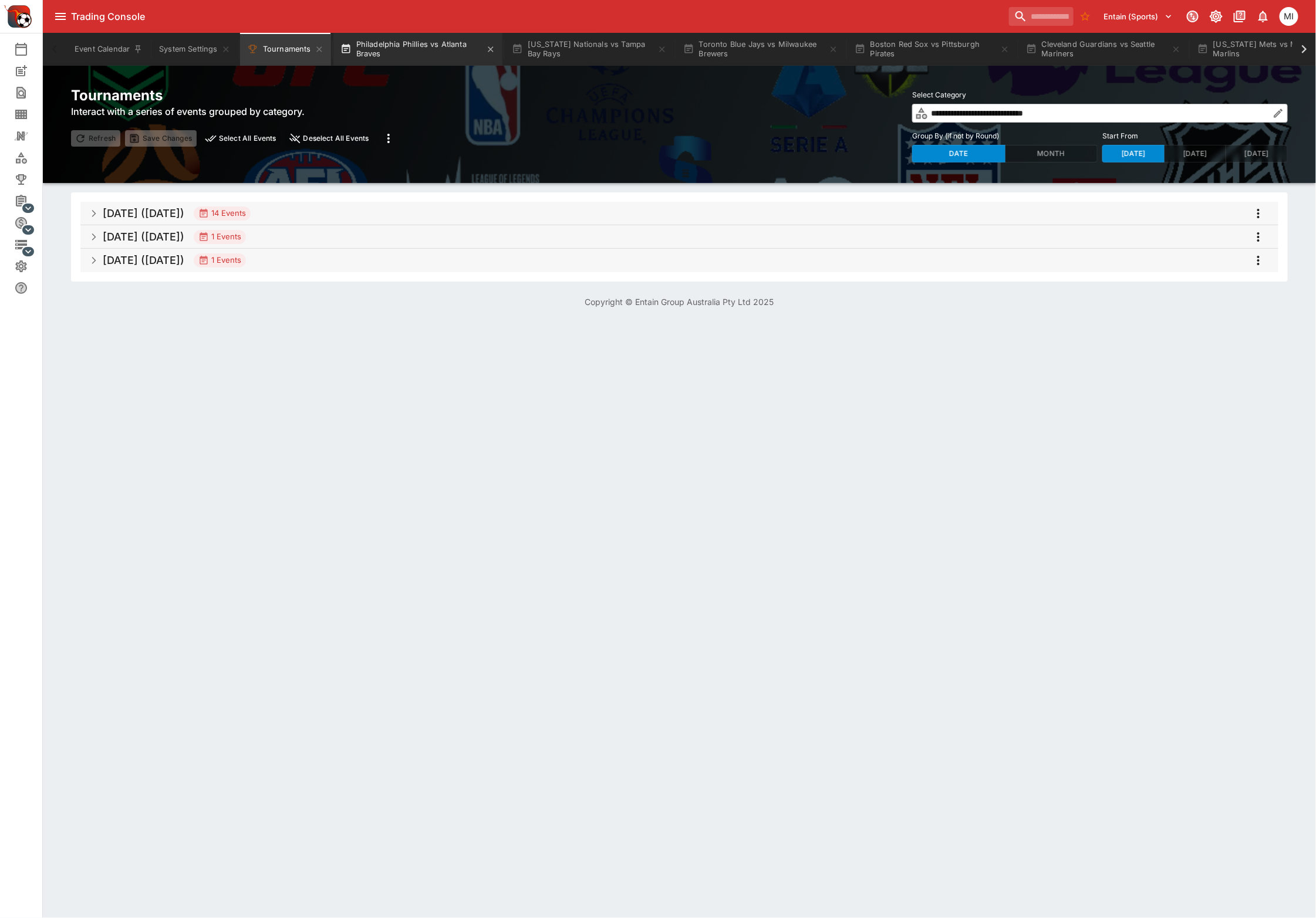
click at [389, 57] on button "Philadelphia Phillies vs Atlanta Braves" at bounding box center [417, 49] width 169 height 33
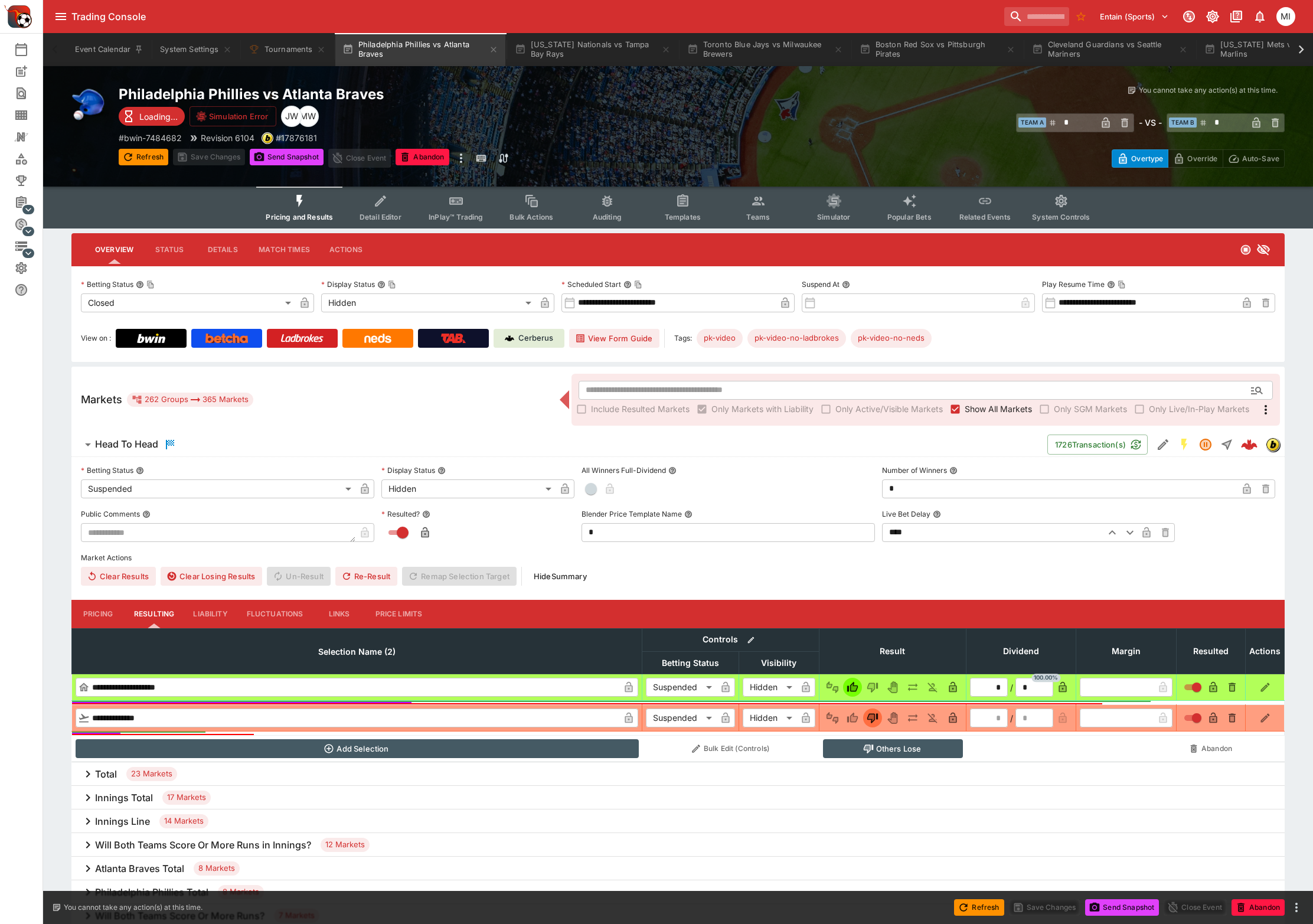
click at [988, 403] on span "Show All Markets" at bounding box center [999, 409] width 68 height 13
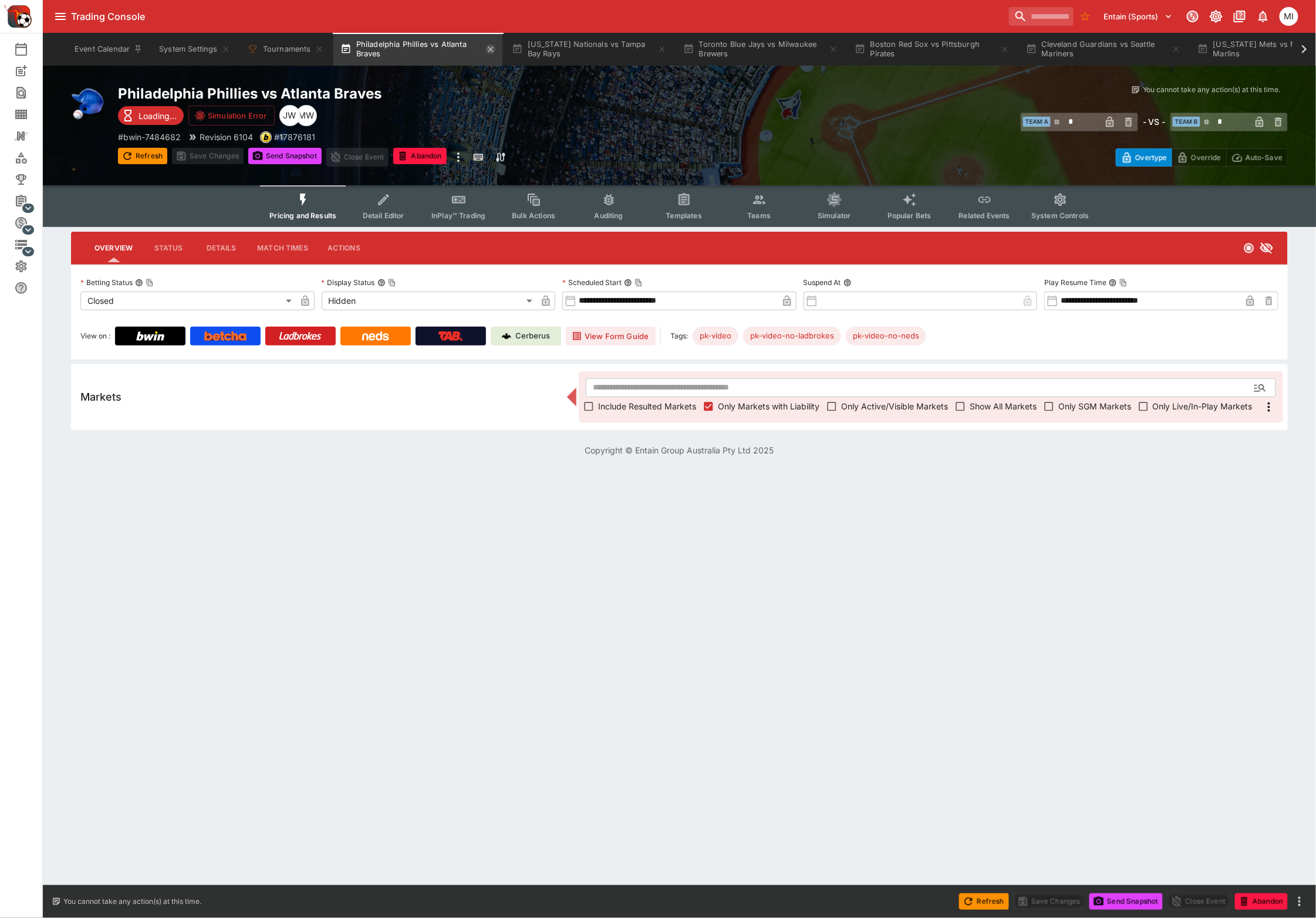
click at [490, 49] on icon "button" at bounding box center [490, 49] width 9 height 9
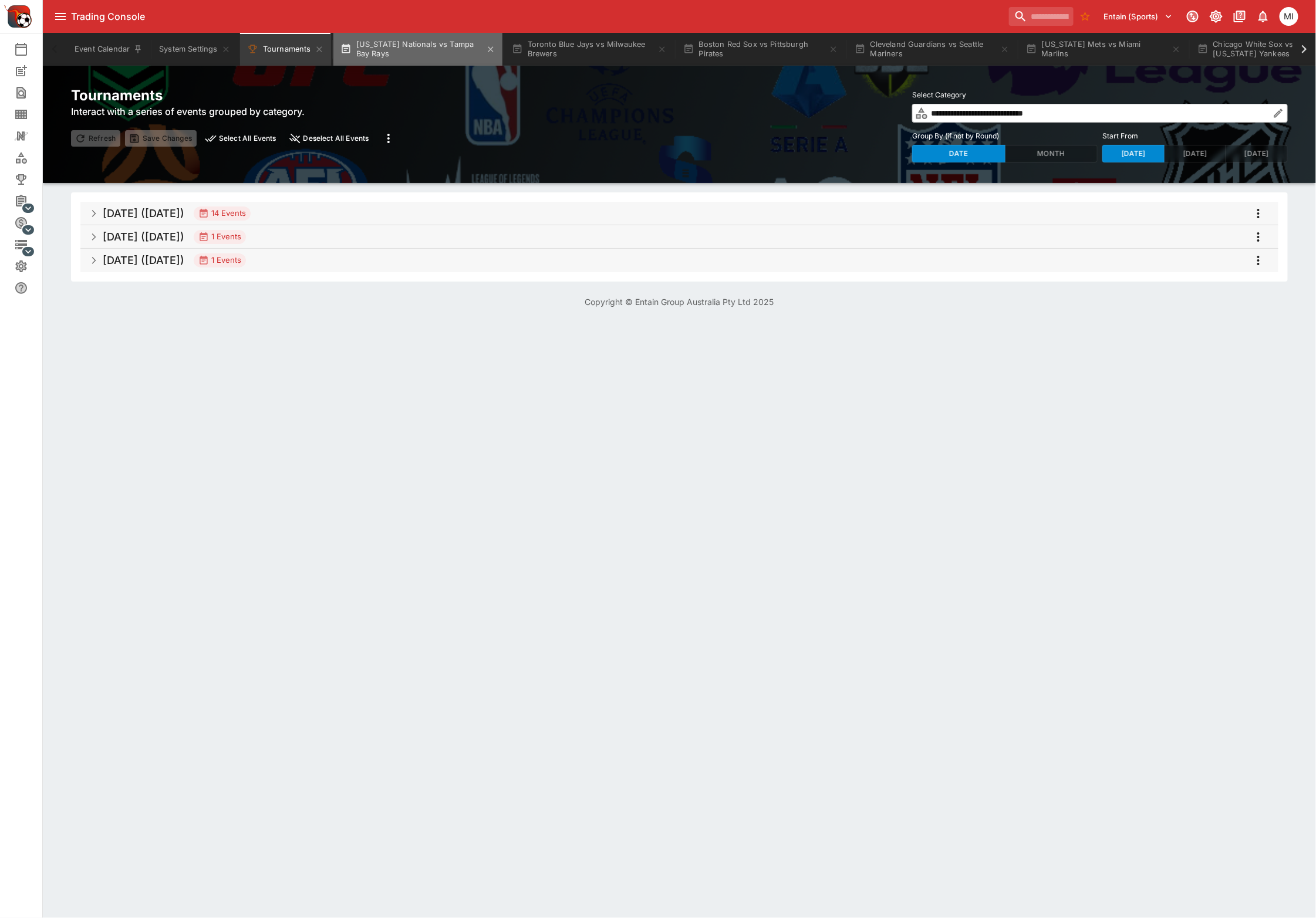
click at [429, 50] on button "[US_STATE] Nationals vs Tampa Bay Rays" at bounding box center [417, 49] width 169 height 33
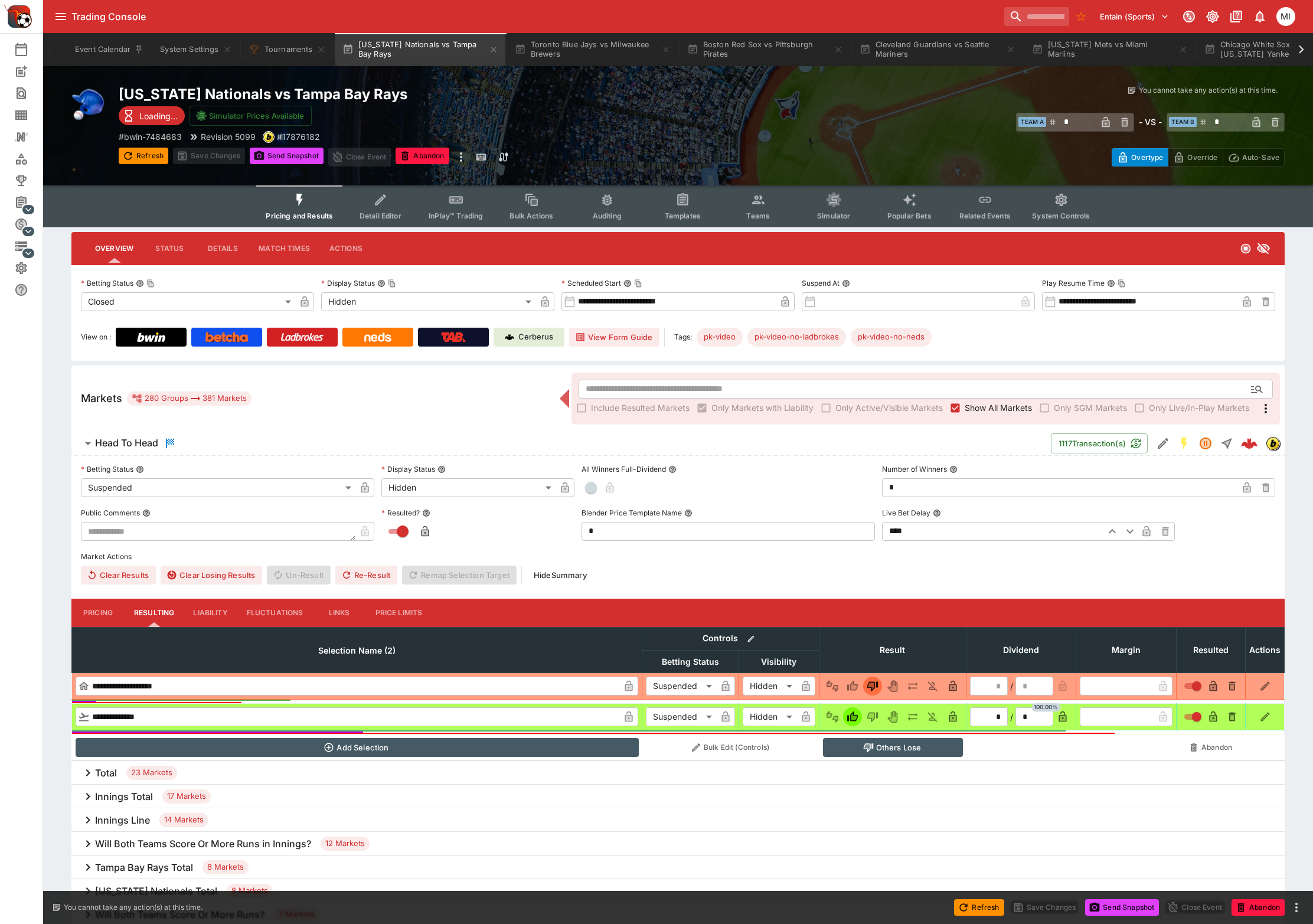
click at [976, 412] on span "Show All Markets" at bounding box center [999, 407] width 68 height 13
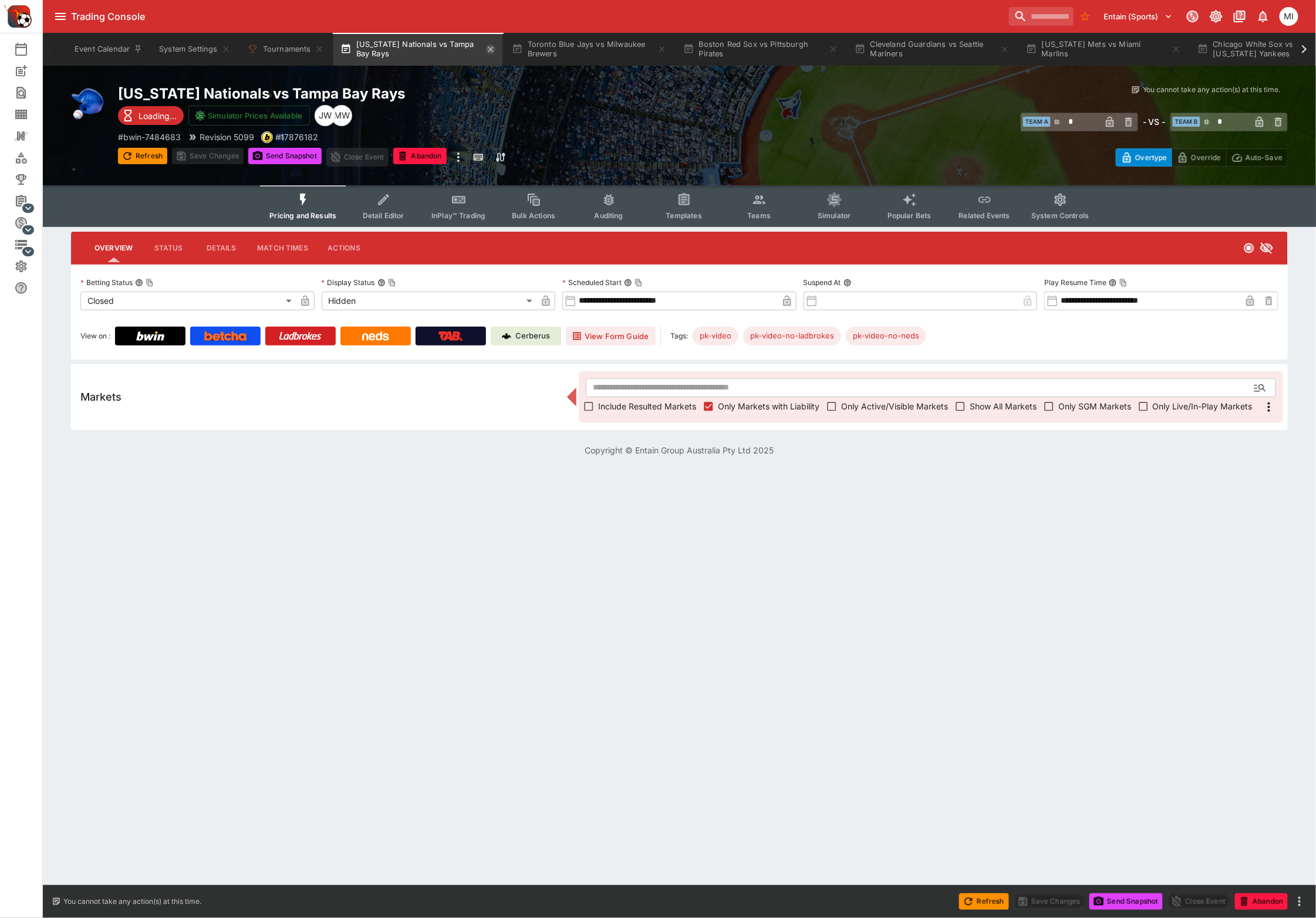
click at [490, 51] on icon "button" at bounding box center [490, 49] width 9 height 9
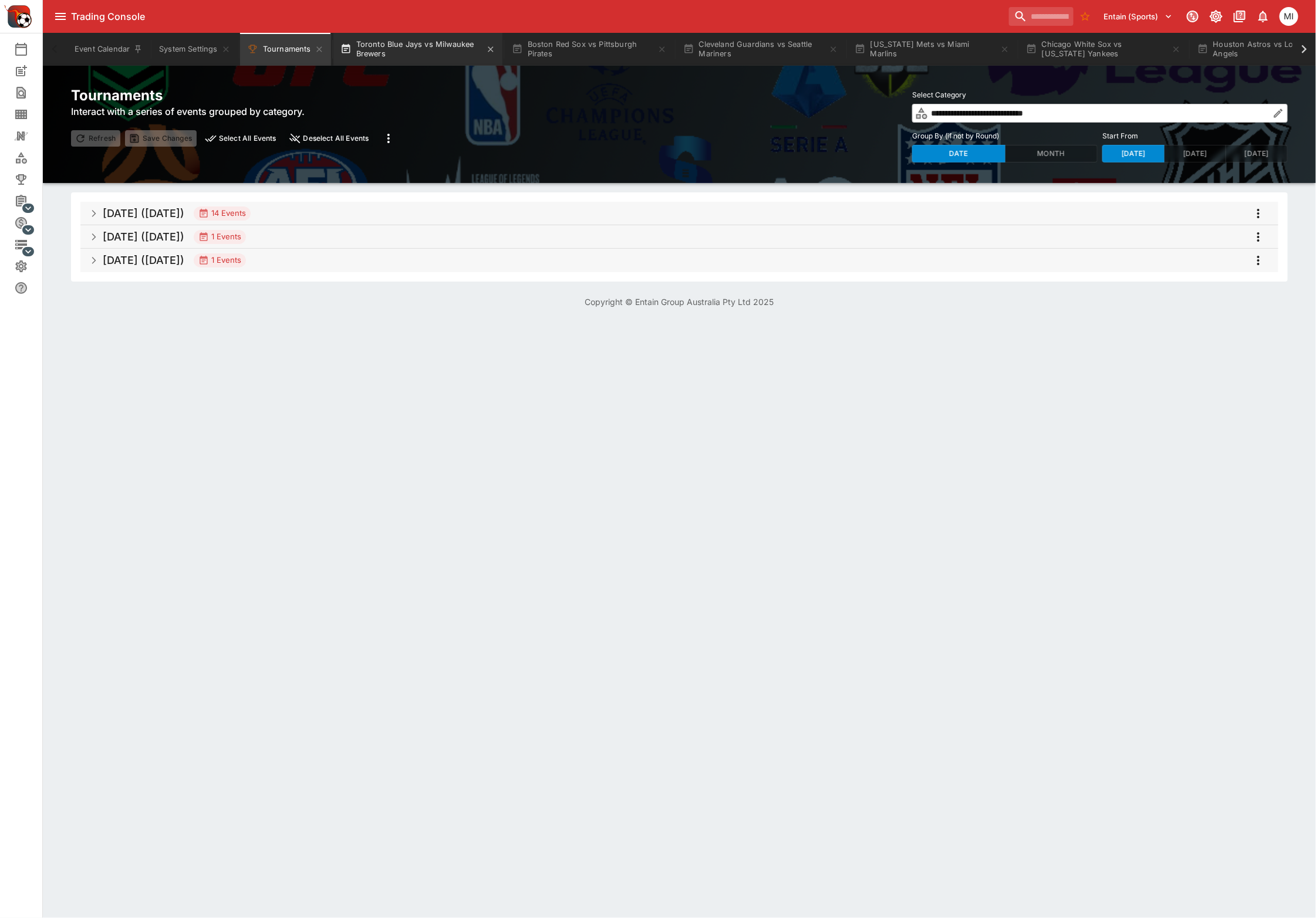
click at [440, 53] on button "Toronto Blue Jays vs Milwaukee Brewers" at bounding box center [417, 49] width 169 height 33
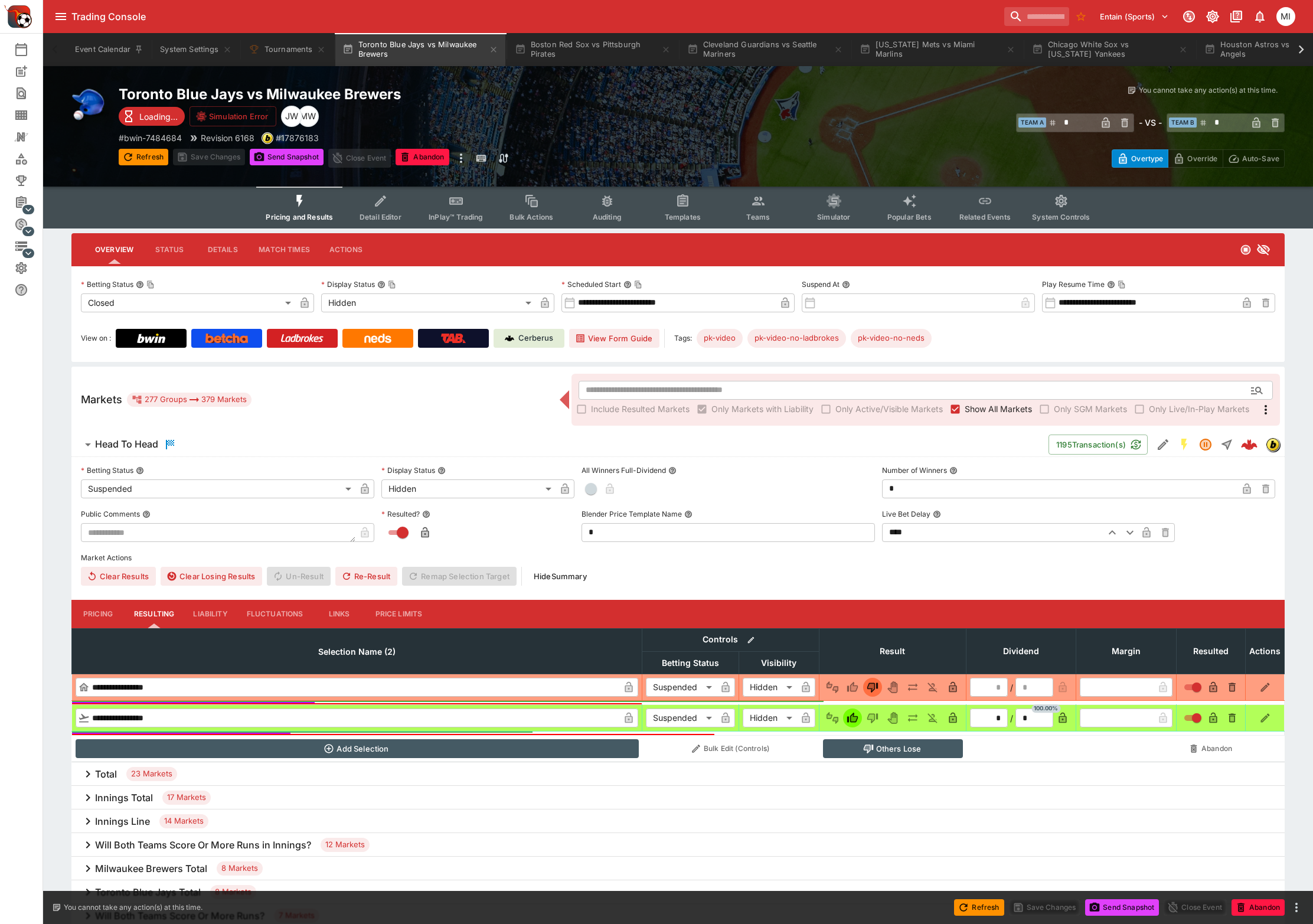
click at [970, 411] on span "Show All Markets" at bounding box center [999, 409] width 68 height 13
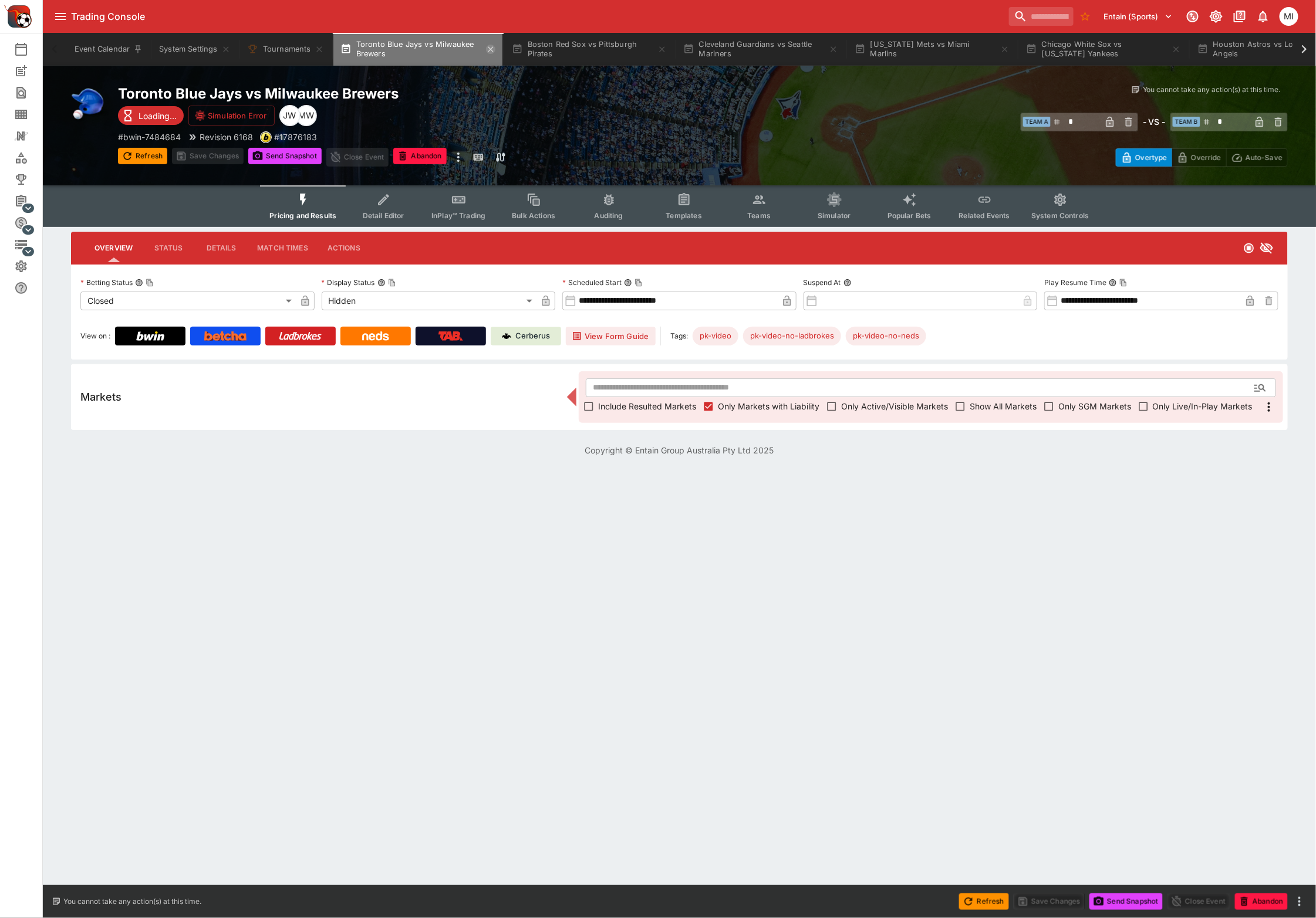
click at [490, 47] on icon "button" at bounding box center [490, 49] width 9 height 9
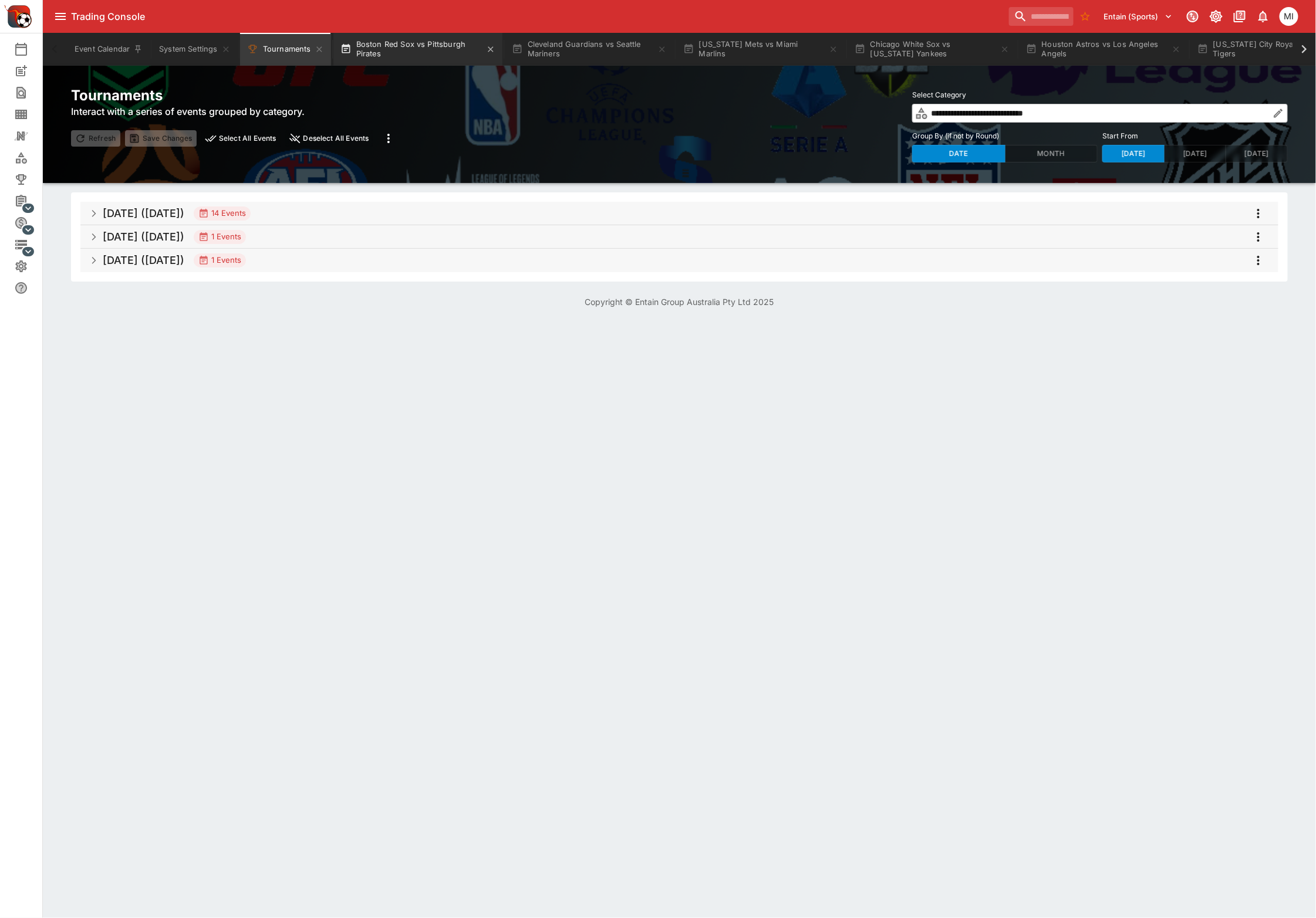
click at [431, 47] on button "Boston Red Sox vs Pittsburgh Pirates" at bounding box center [417, 49] width 169 height 33
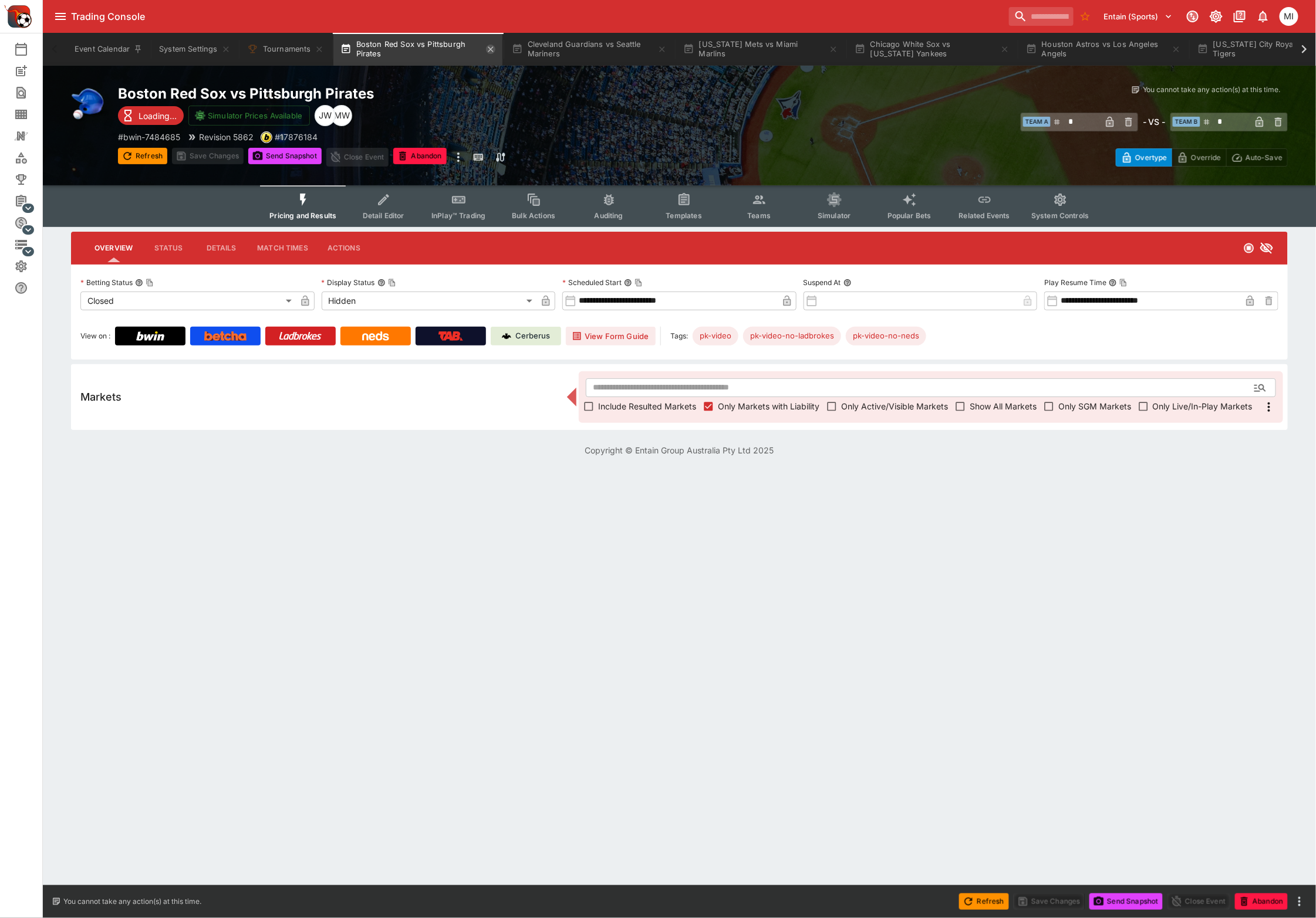
click at [491, 50] on icon "button" at bounding box center [490, 49] width 9 height 9
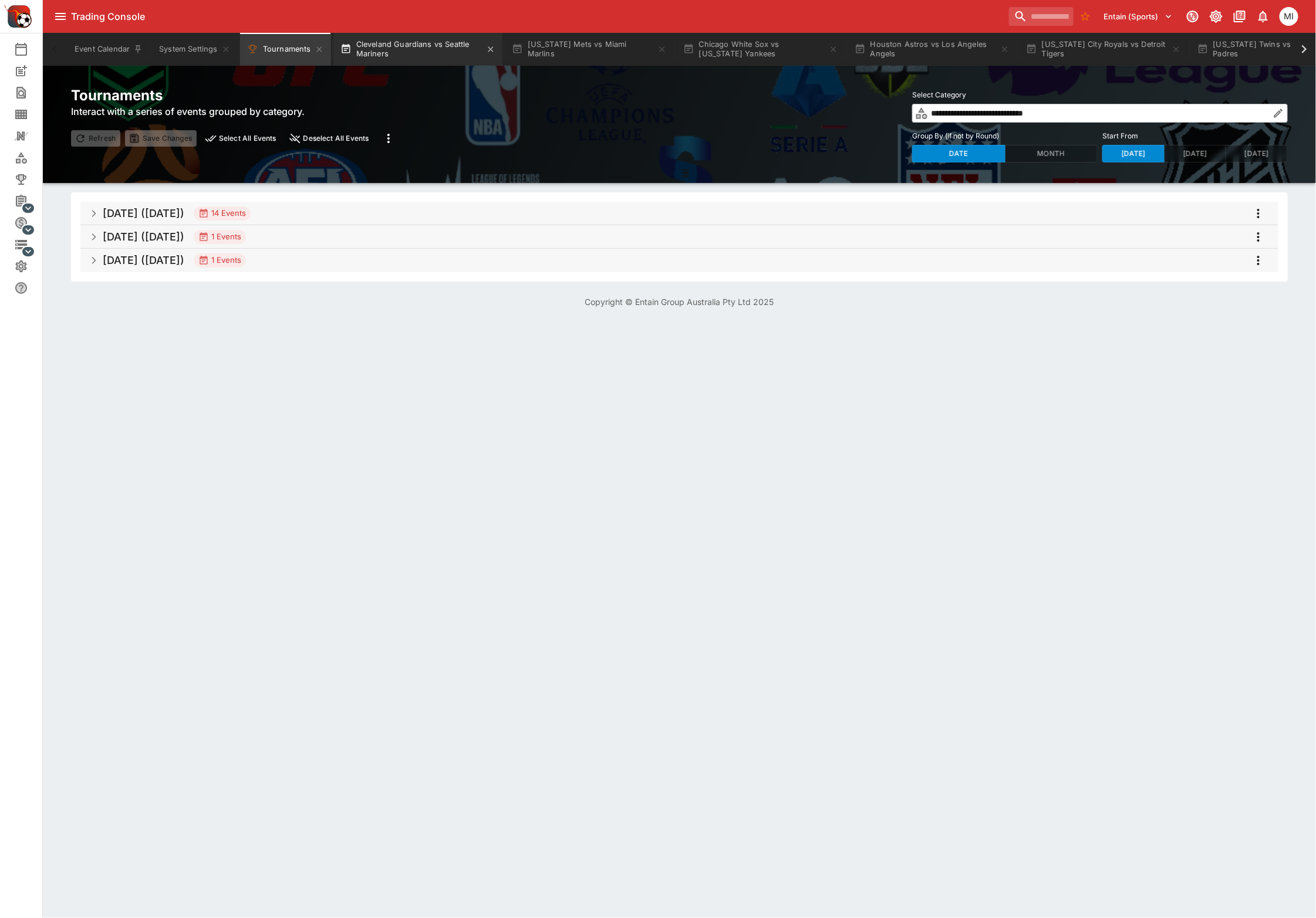
click at [451, 53] on button "Cleveland Guardians vs Seattle Mariners" at bounding box center [417, 49] width 169 height 33
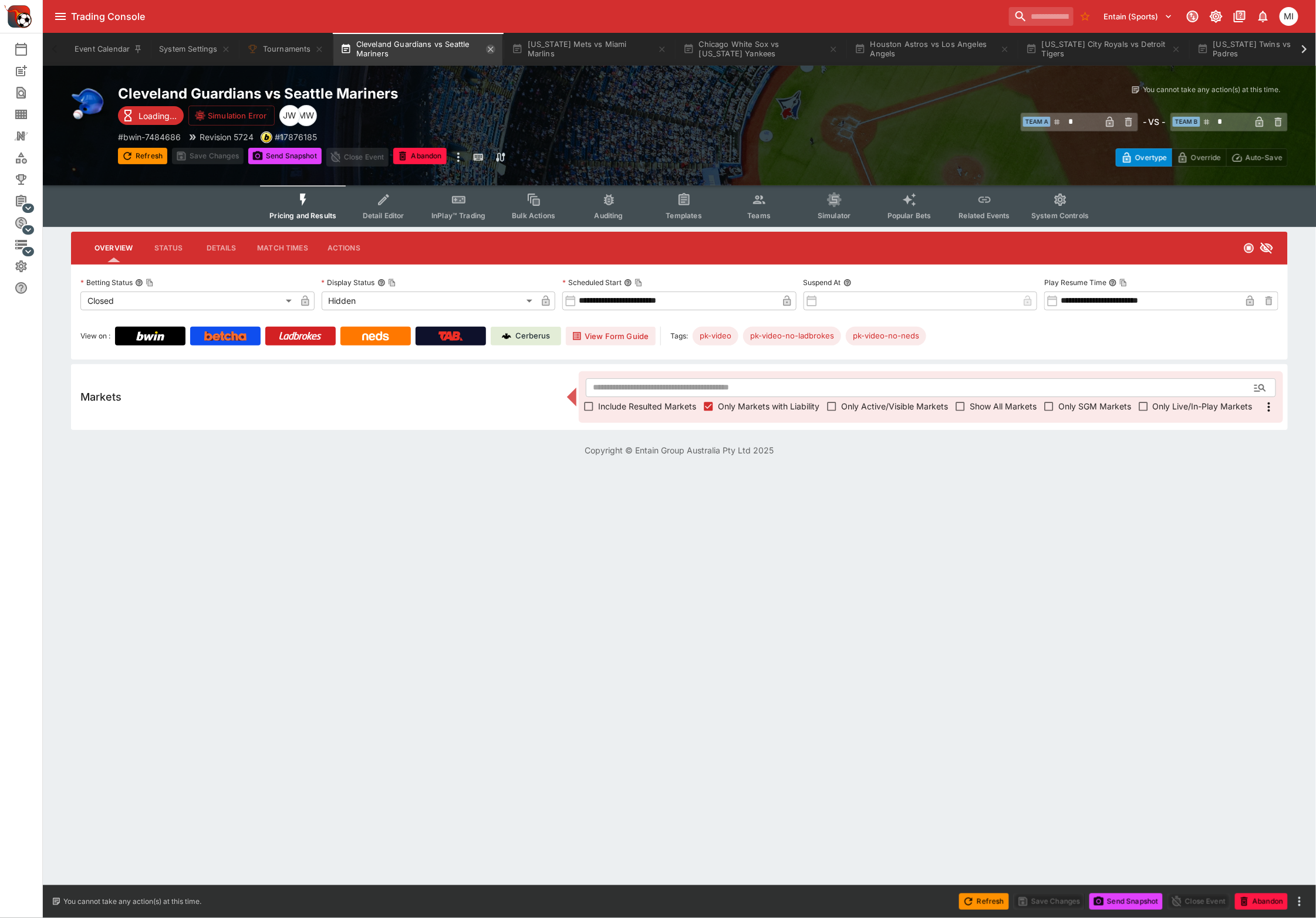
click at [490, 48] on icon "button" at bounding box center [490, 49] width 5 height 5
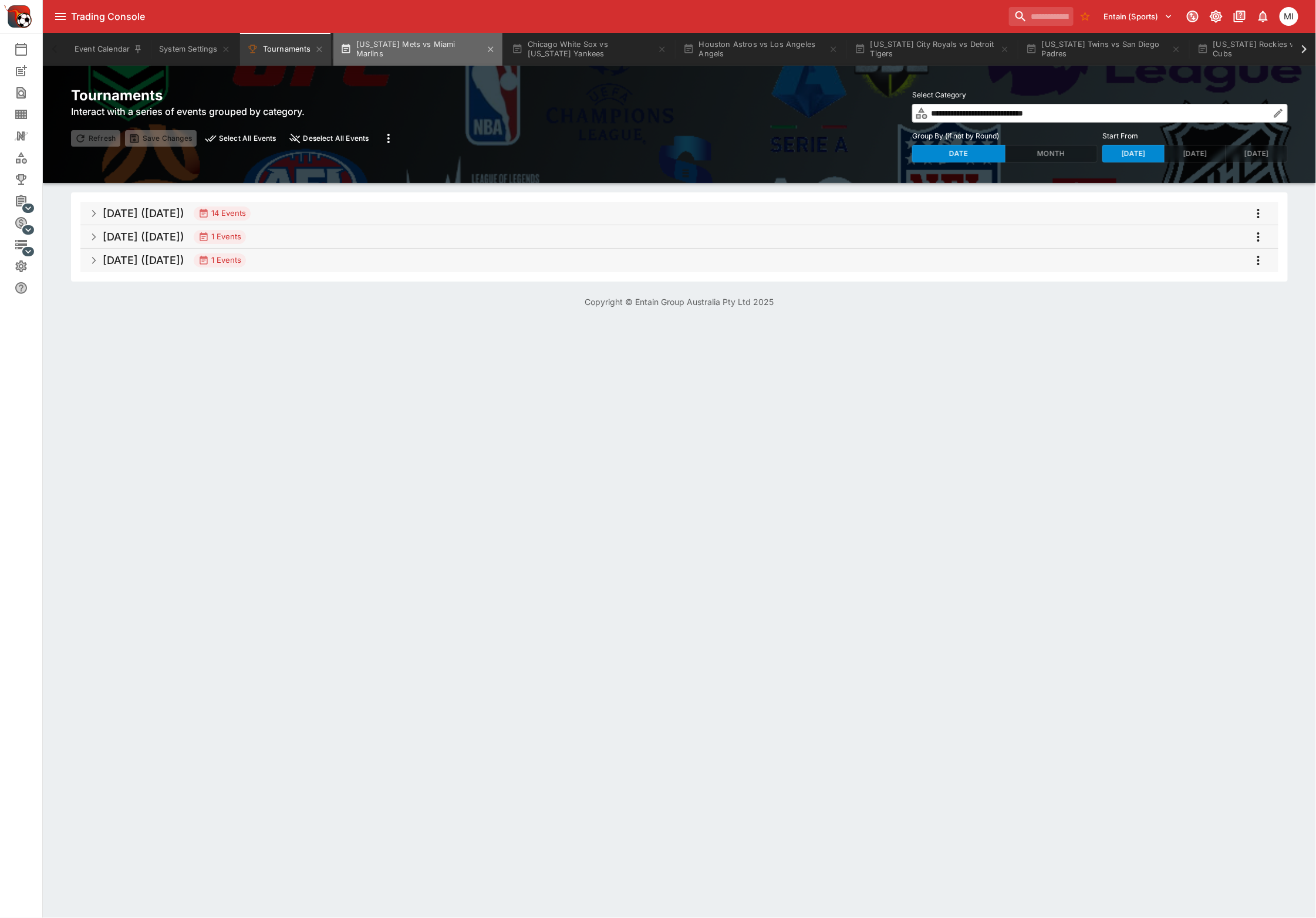
click at [467, 51] on button "[US_STATE] Mets vs Miami Marlins" at bounding box center [417, 49] width 169 height 33
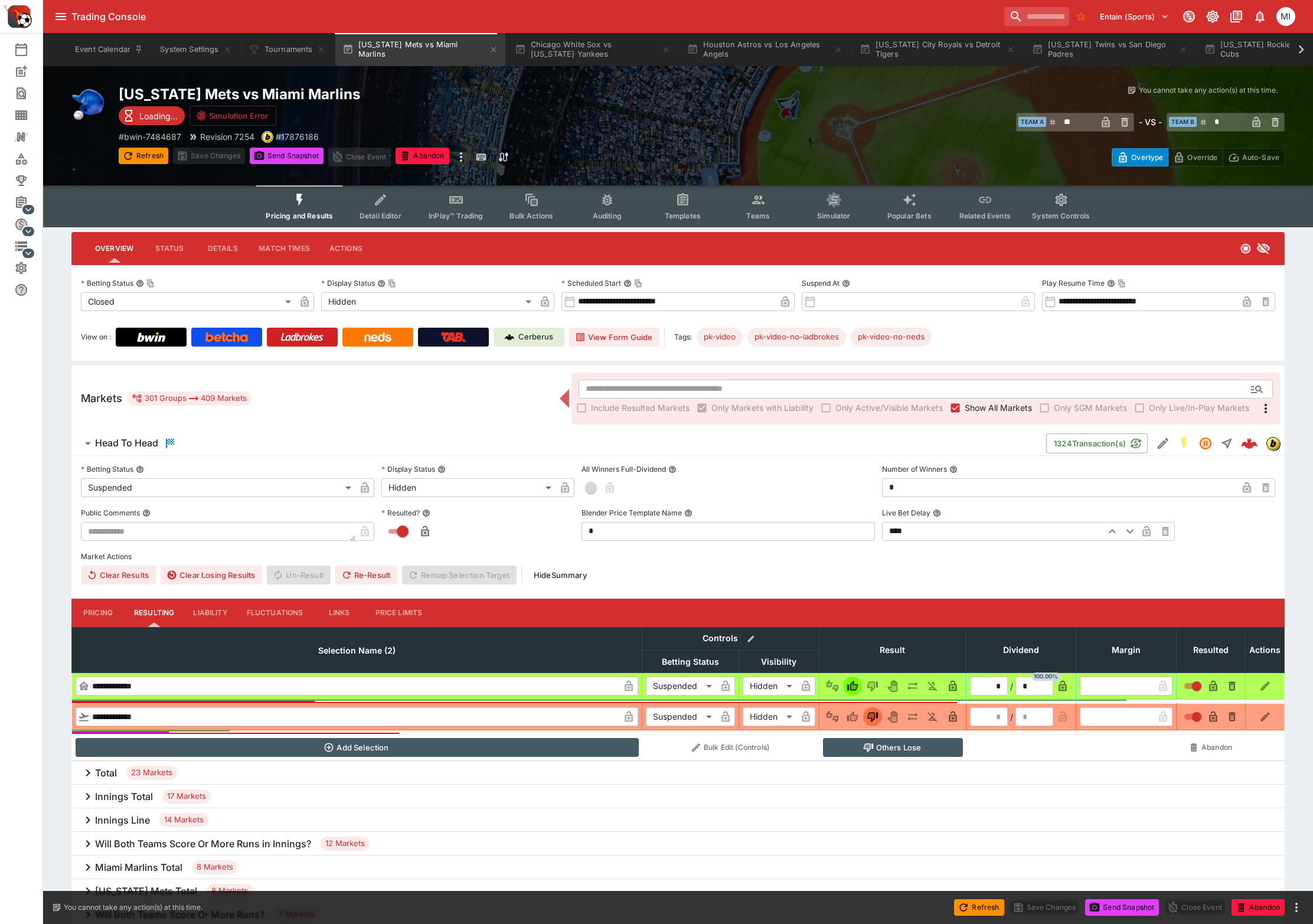
click at [967, 403] on span "Show All Markets" at bounding box center [999, 407] width 68 height 13
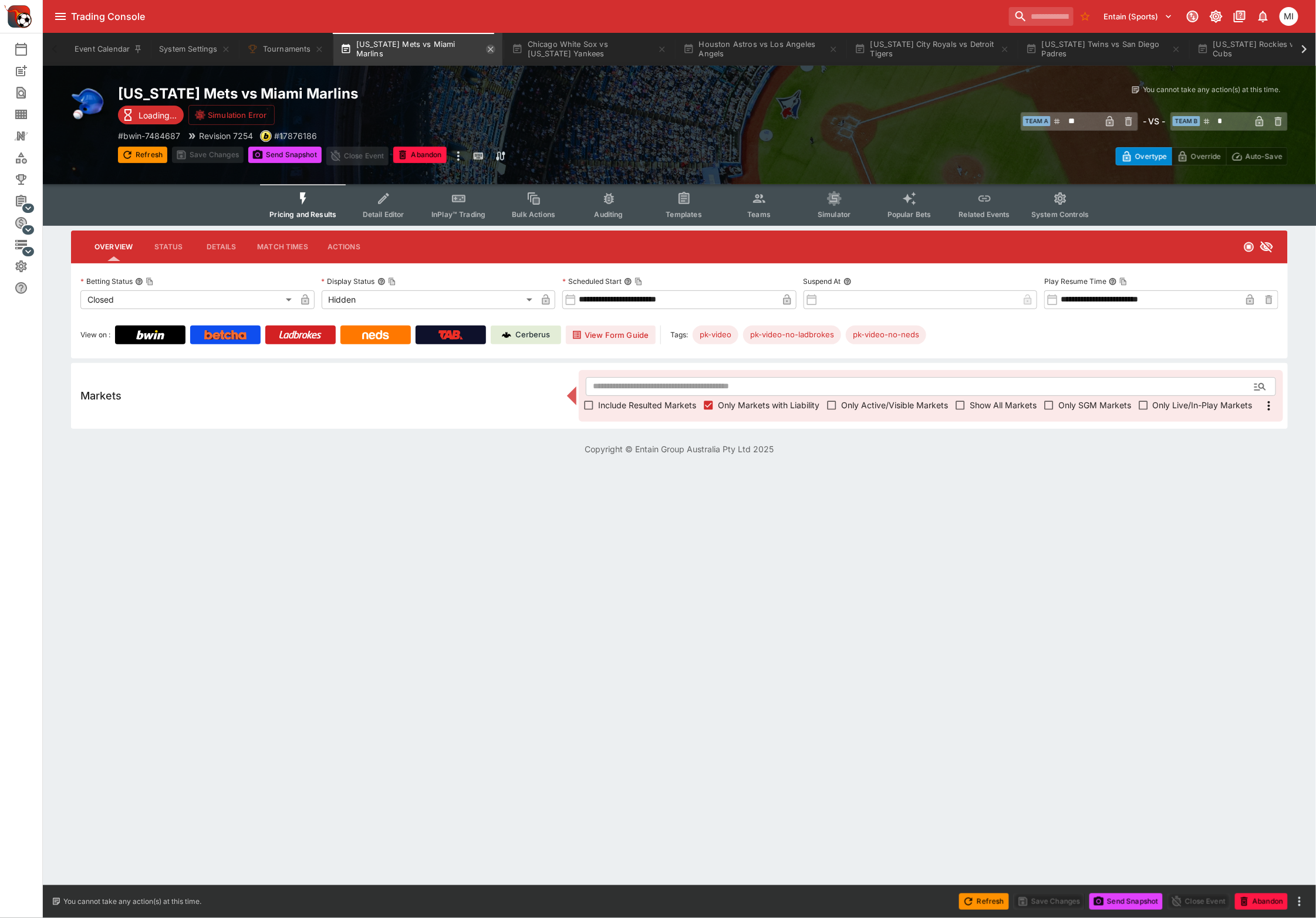
click at [486, 48] on icon "button" at bounding box center [490, 49] width 9 height 9
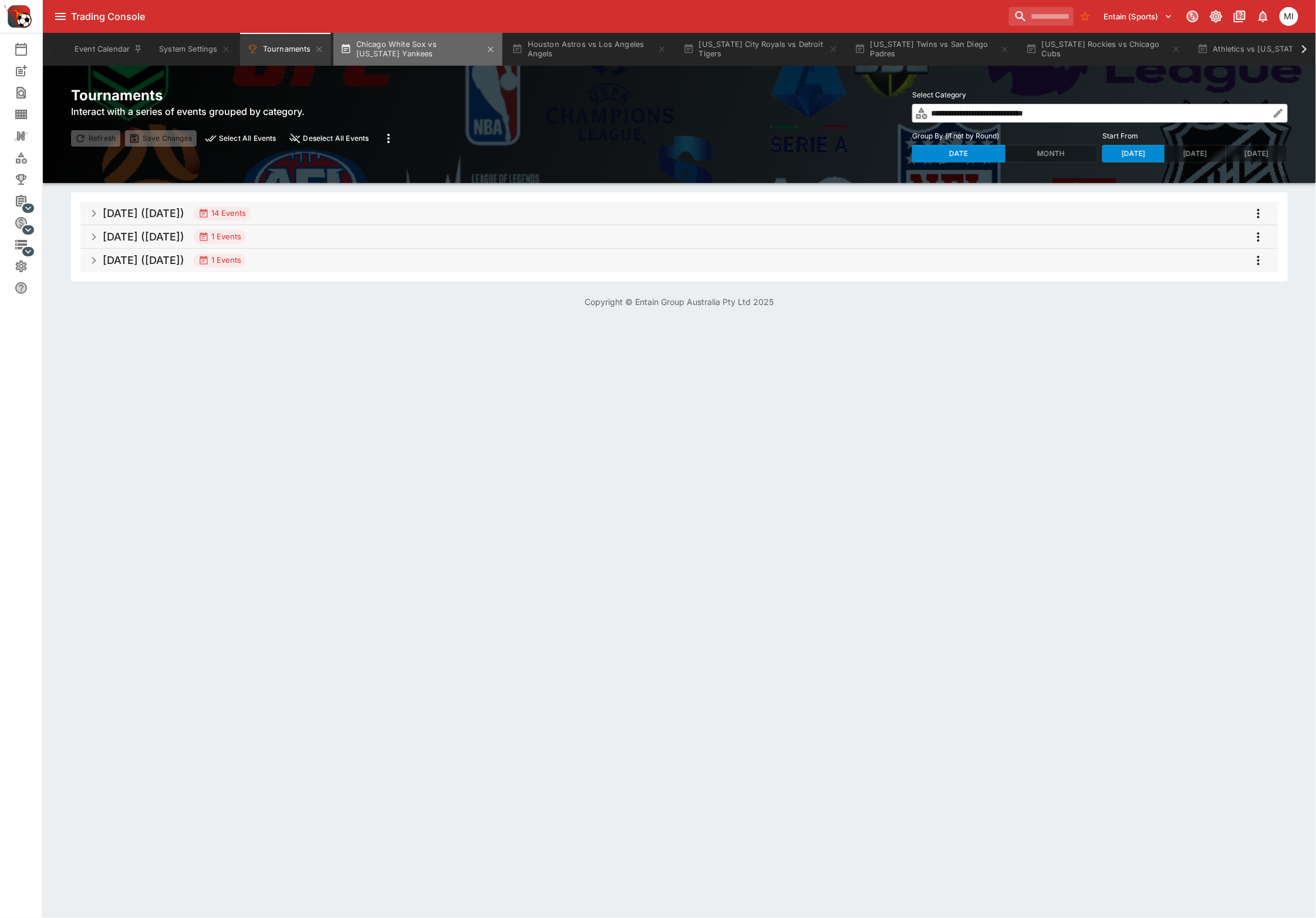
click at [451, 53] on button "Chicago White Sox vs [US_STATE] Yankees" at bounding box center [417, 49] width 169 height 33
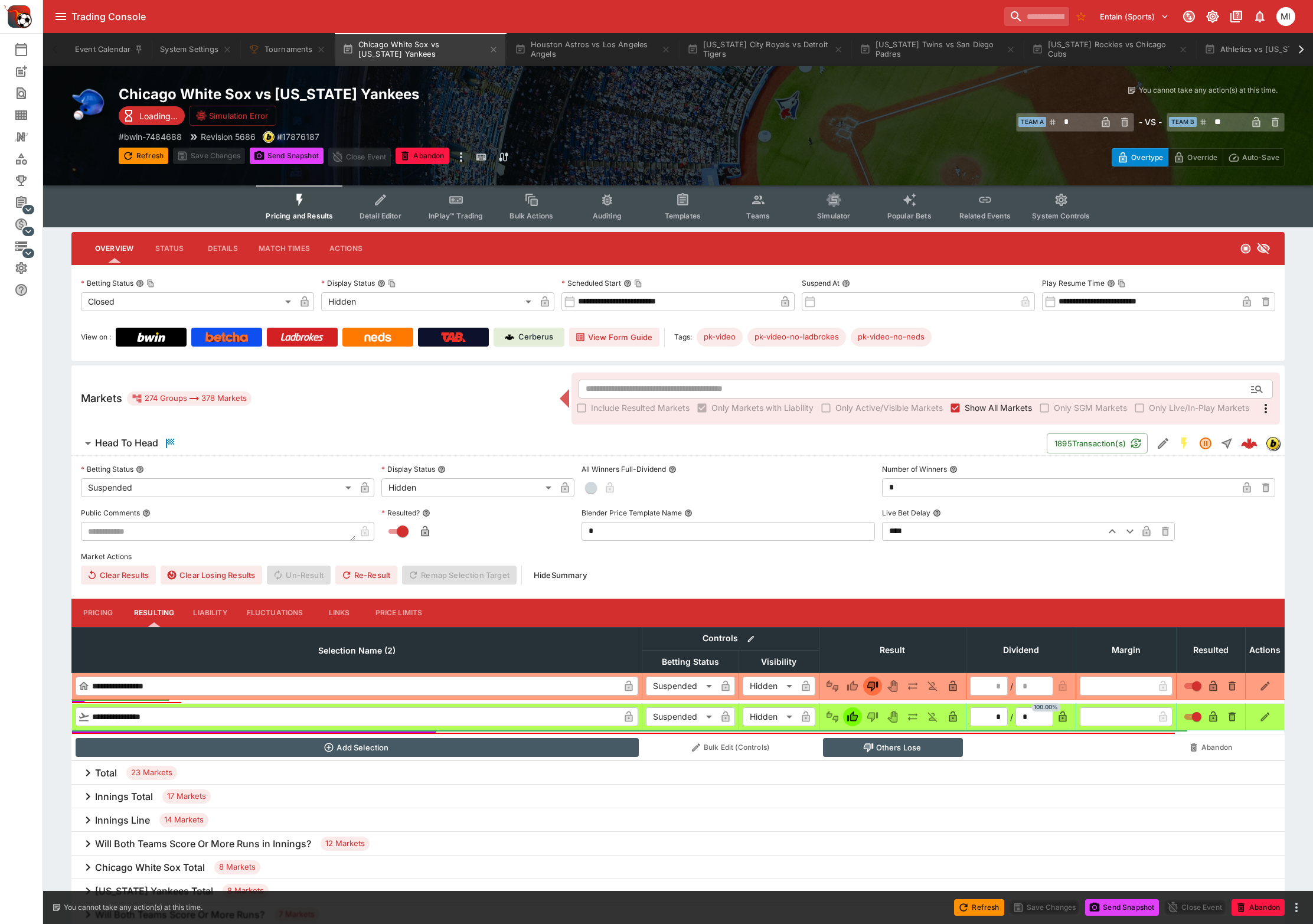
click at [982, 403] on span "Show All Markets" at bounding box center [999, 407] width 68 height 13
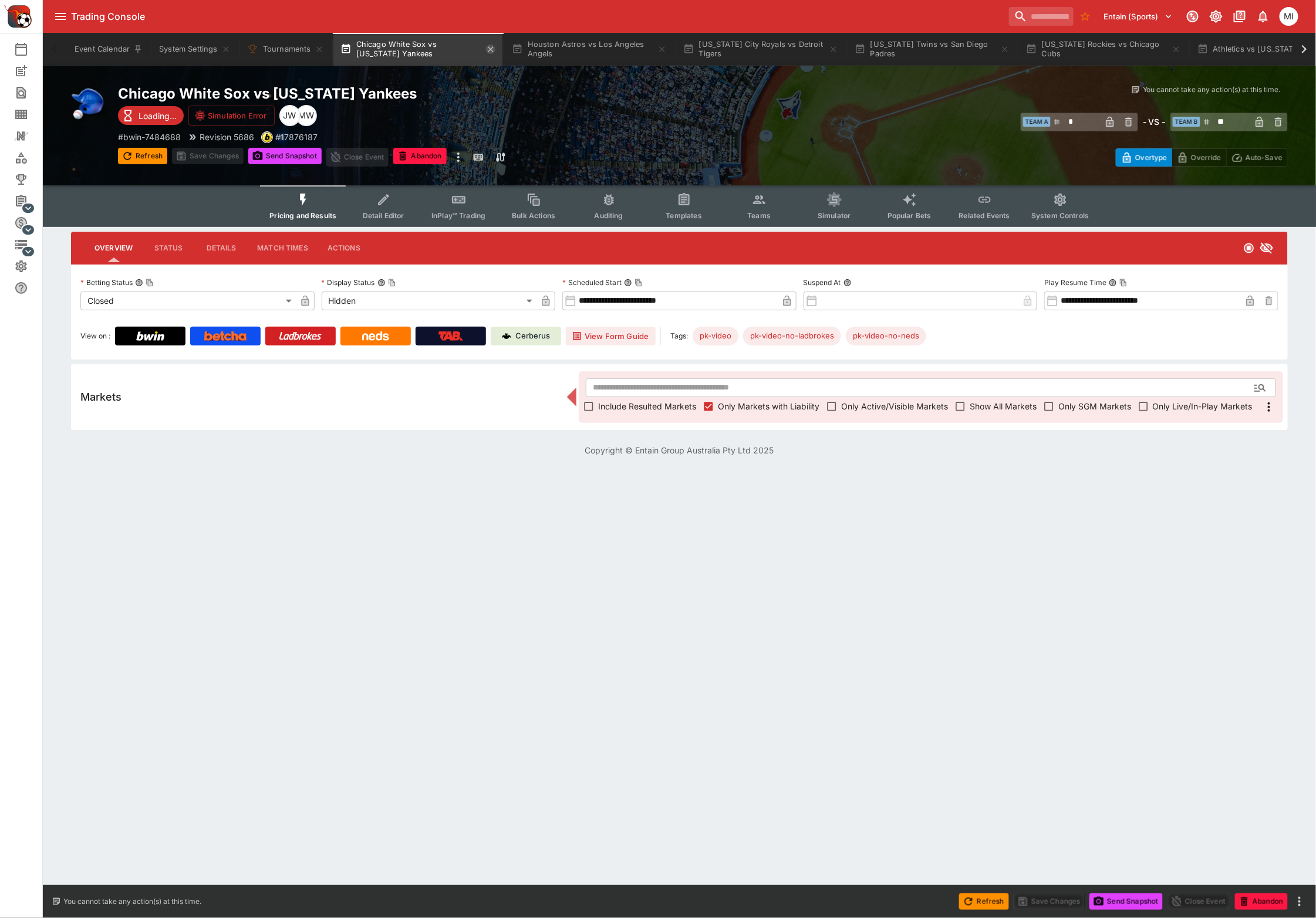
click at [490, 50] on icon "button" at bounding box center [490, 49] width 5 height 5
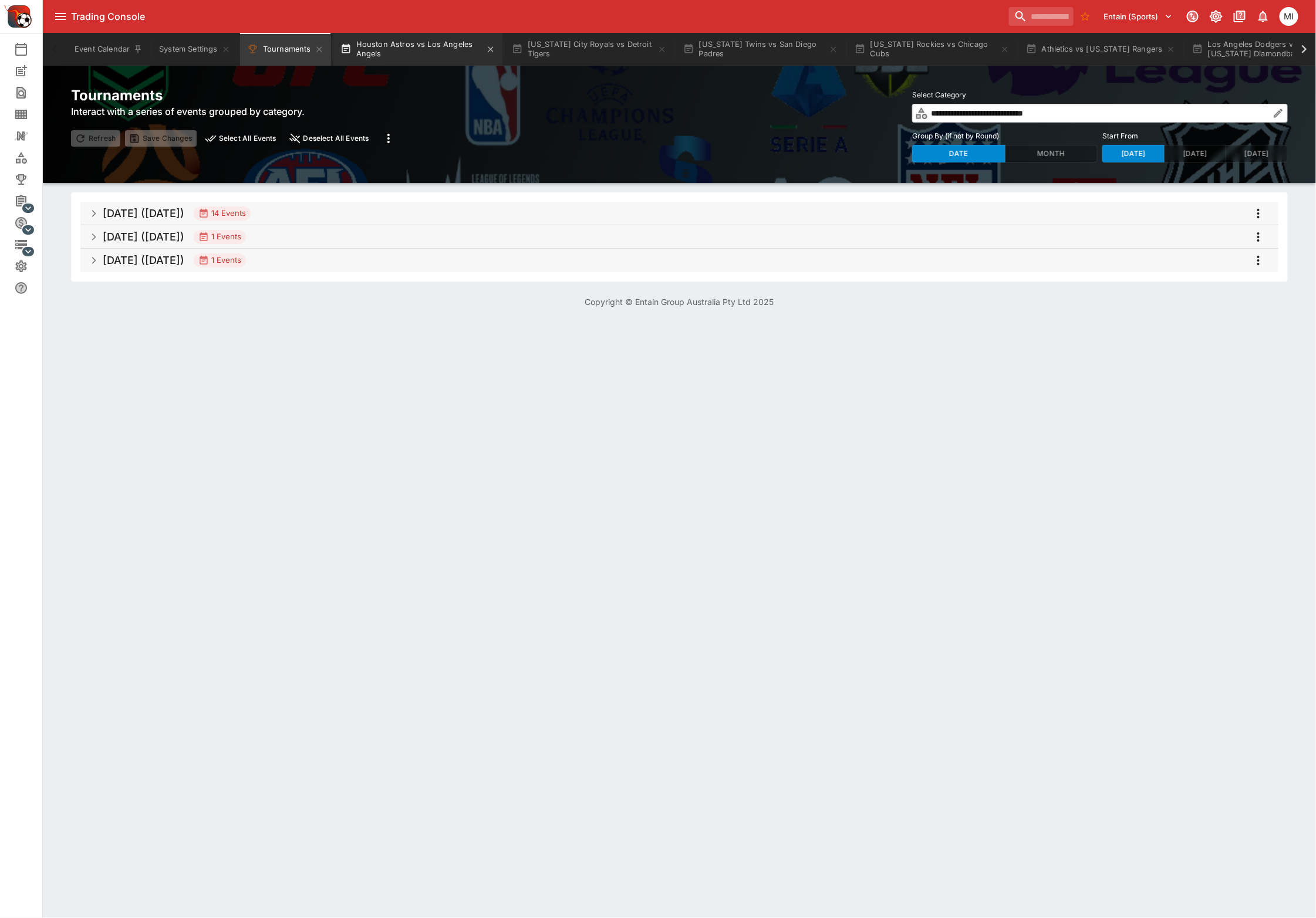
click at [444, 47] on button "Houston Astros vs Los Angeles Angels" at bounding box center [417, 49] width 169 height 33
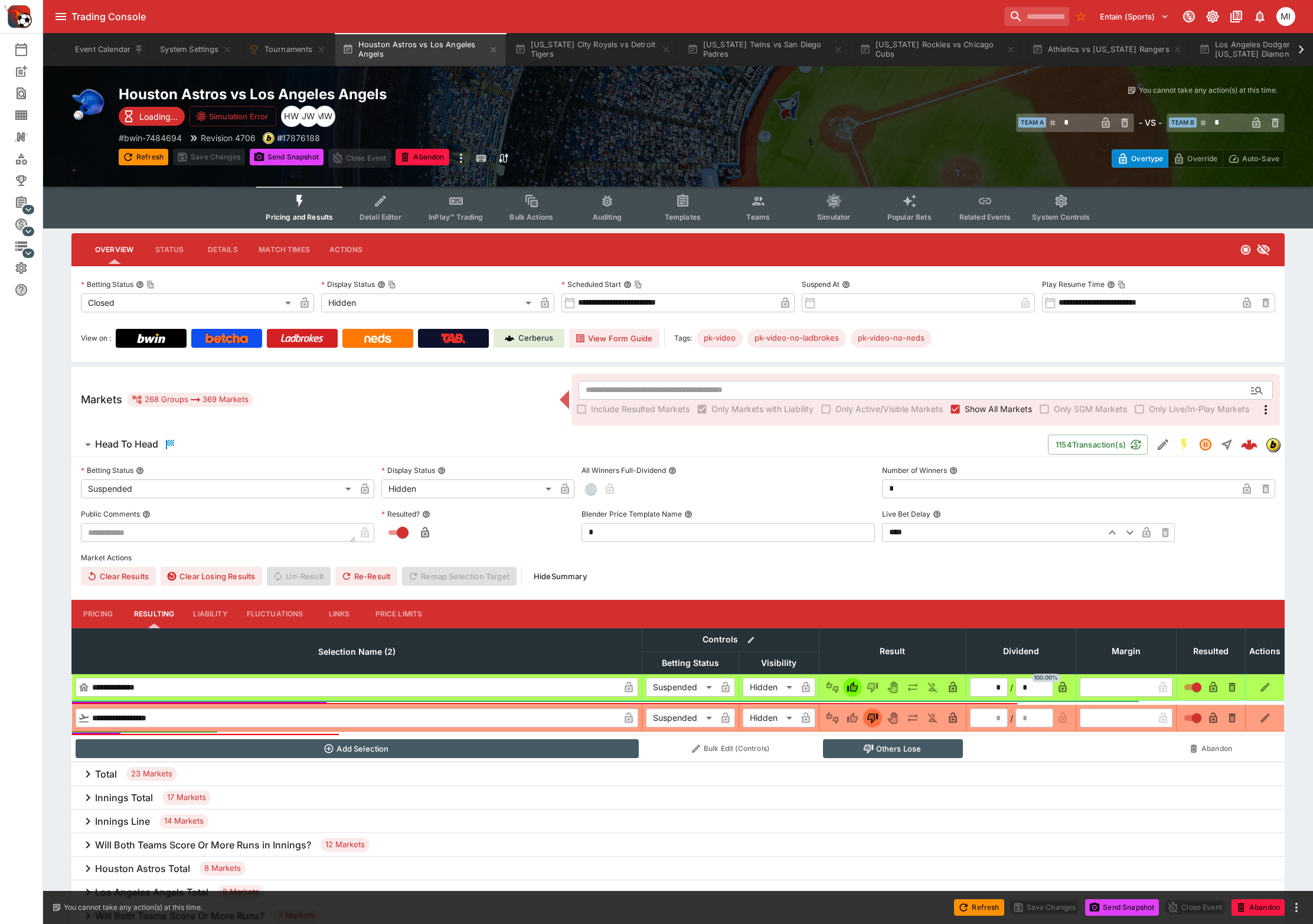
click at [983, 407] on span "Show All Markets" at bounding box center [999, 409] width 68 height 13
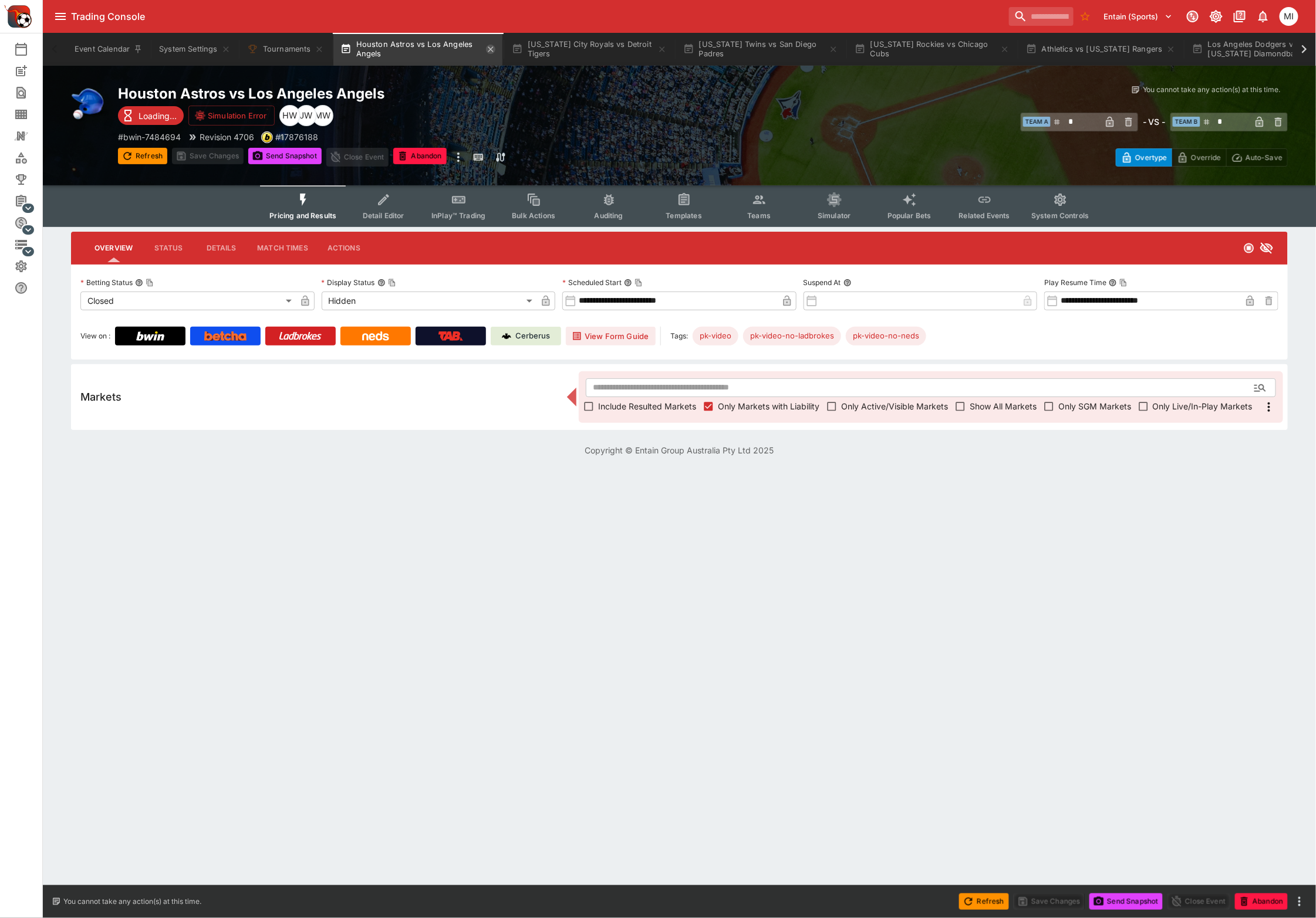
click at [494, 51] on icon "button" at bounding box center [490, 49] width 9 height 9
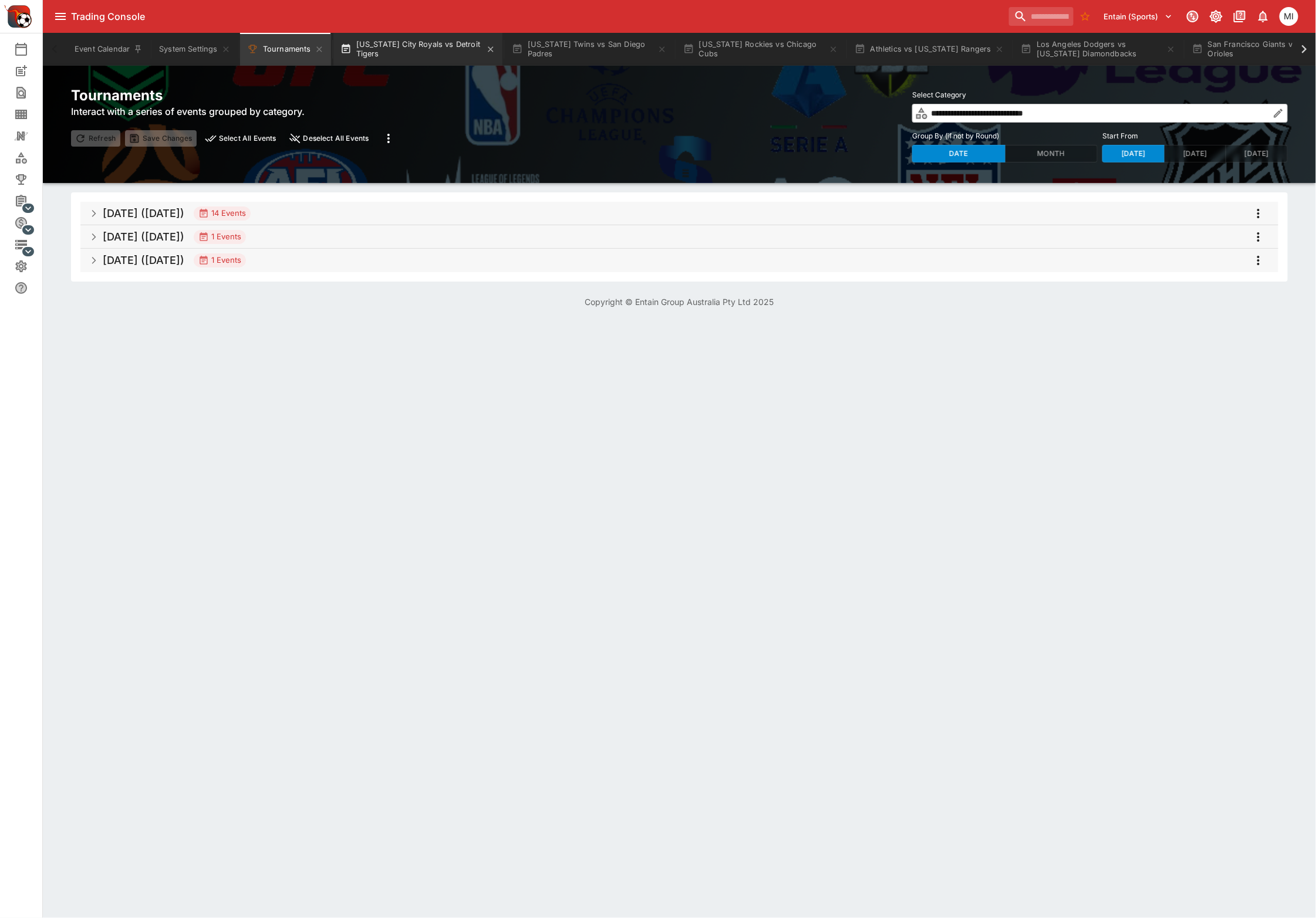
click at [422, 42] on button "[US_STATE] City Royals vs Detroit Tigers" at bounding box center [417, 49] width 169 height 33
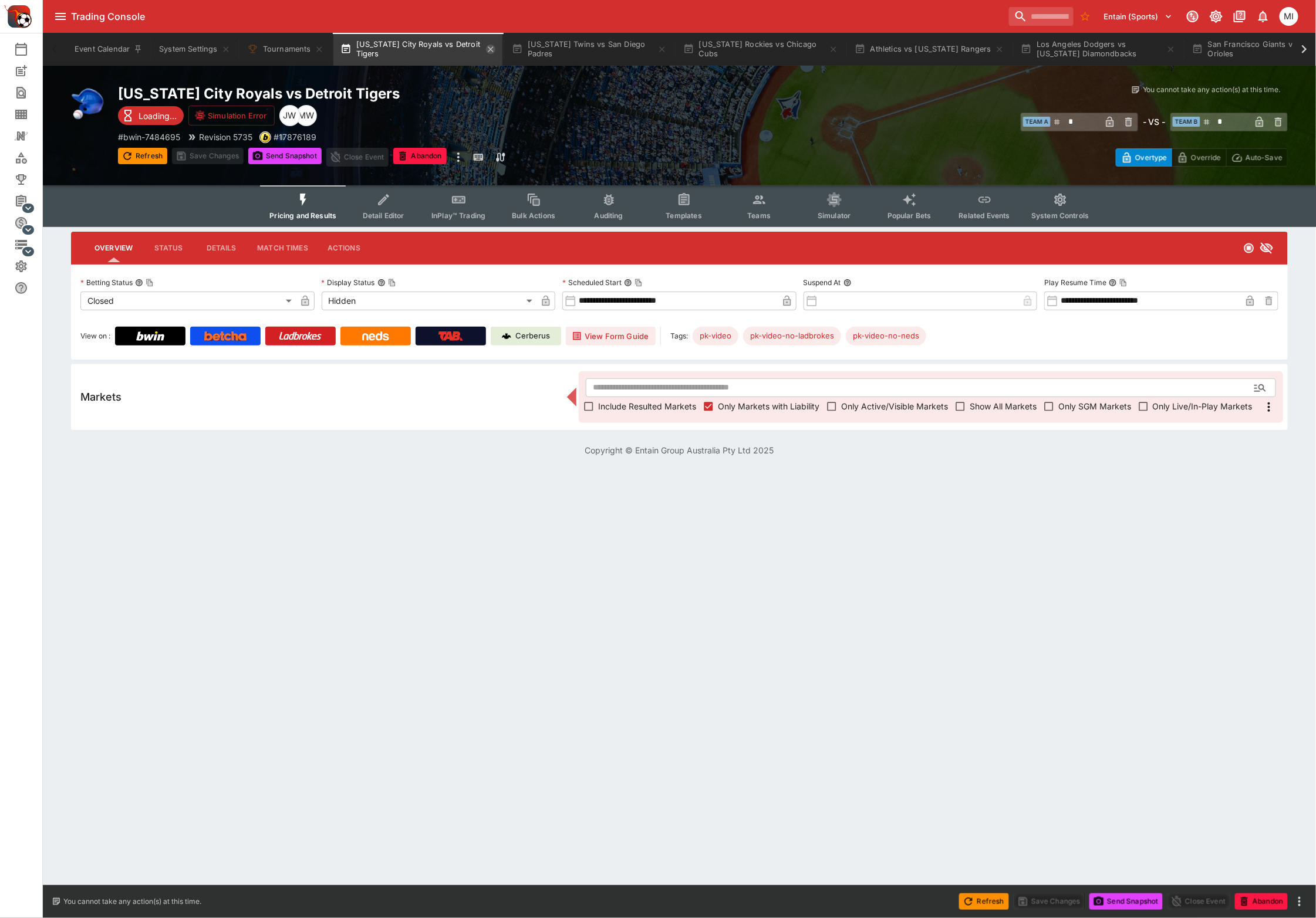
click at [489, 51] on icon "button" at bounding box center [490, 49] width 9 height 9
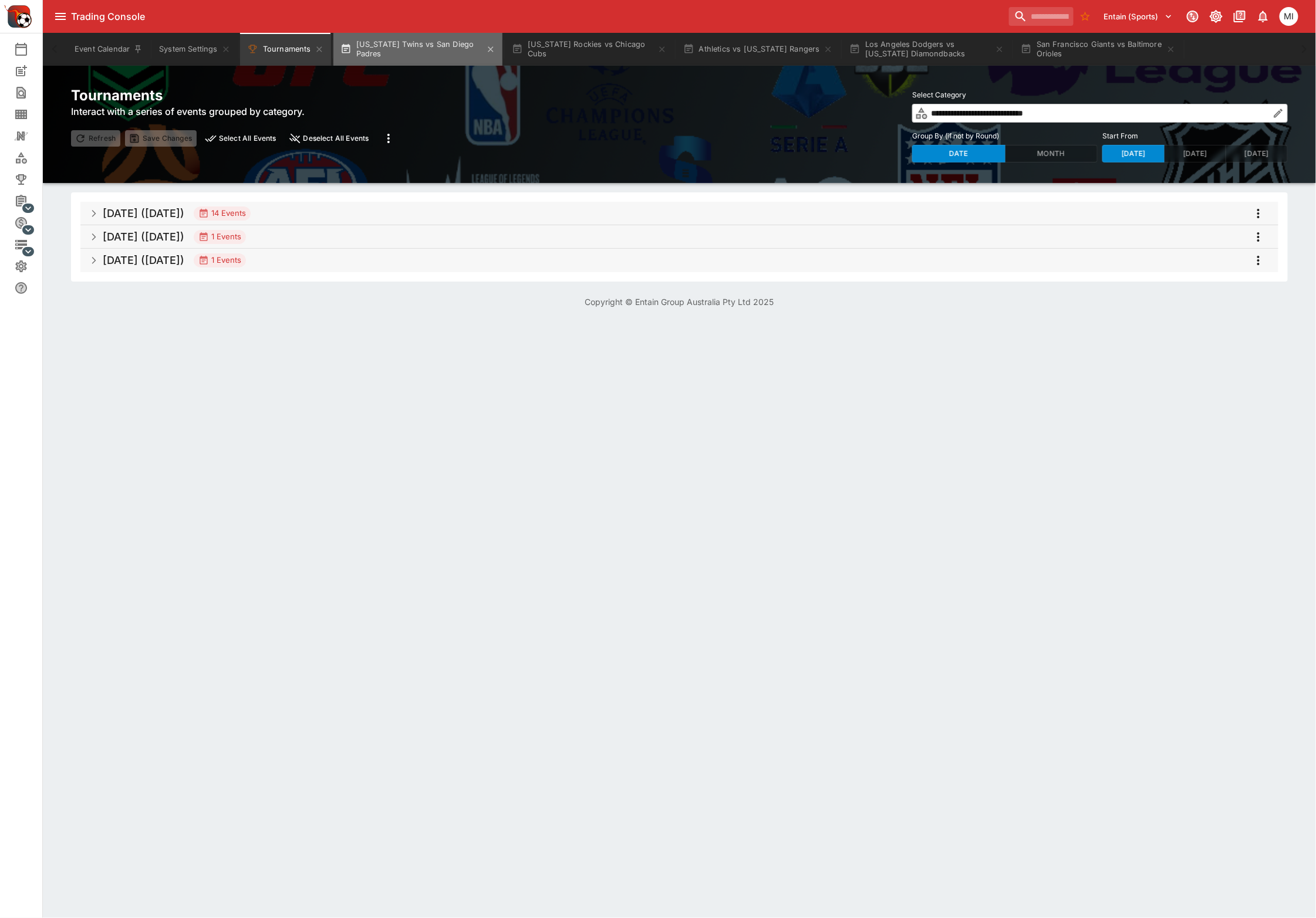
click at [437, 54] on button "[US_STATE] Twins vs San Diego Padres" at bounding box center [417, 49] width 169 height 33
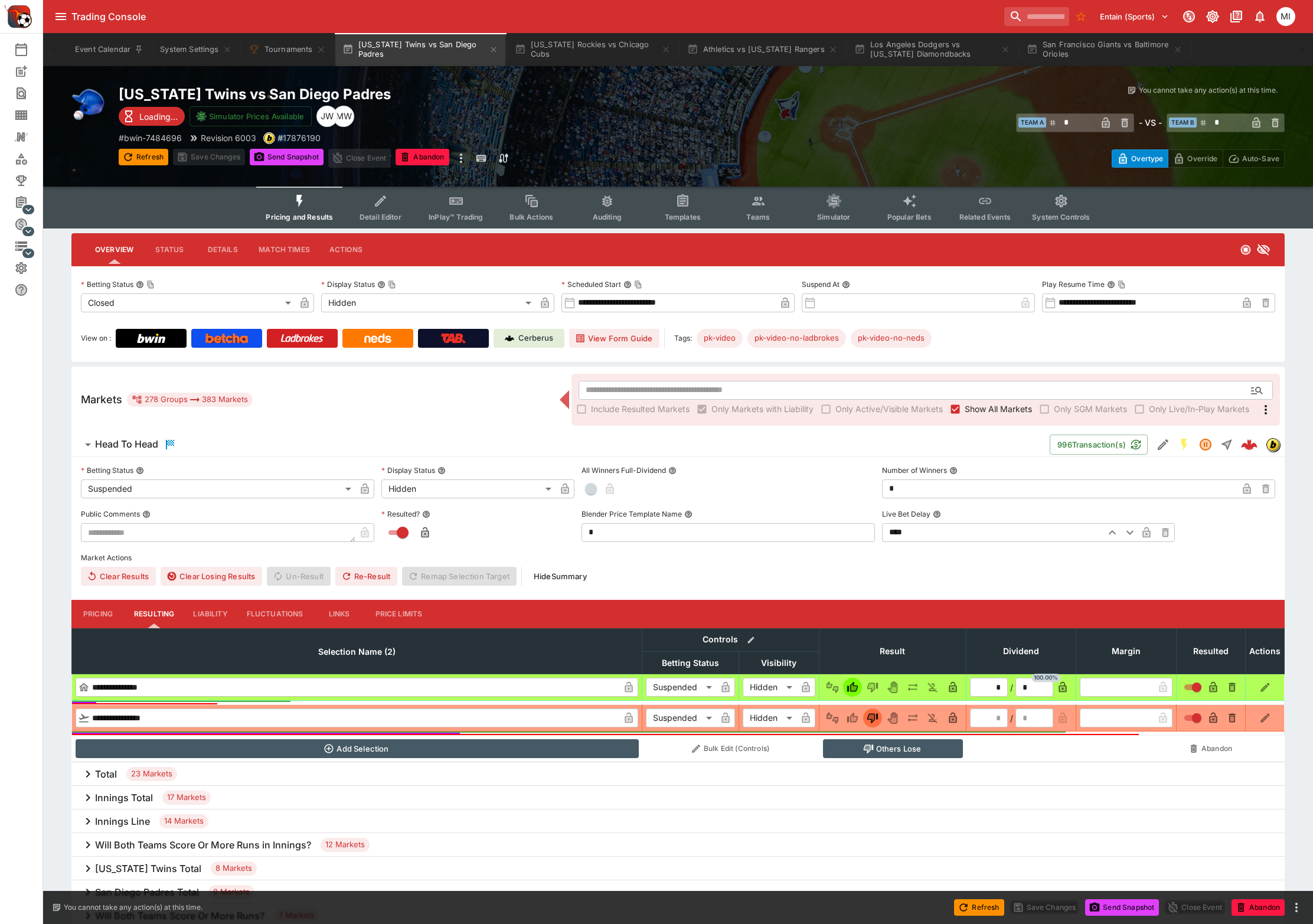
drag, startPoint x: 976, startPoint y: 407, endPoint x: 709, endPoint y: 212, distance: 330.6
click at [976, 405] on span "Show All Markets" at bounding box center [999, 409] width 68 height 13
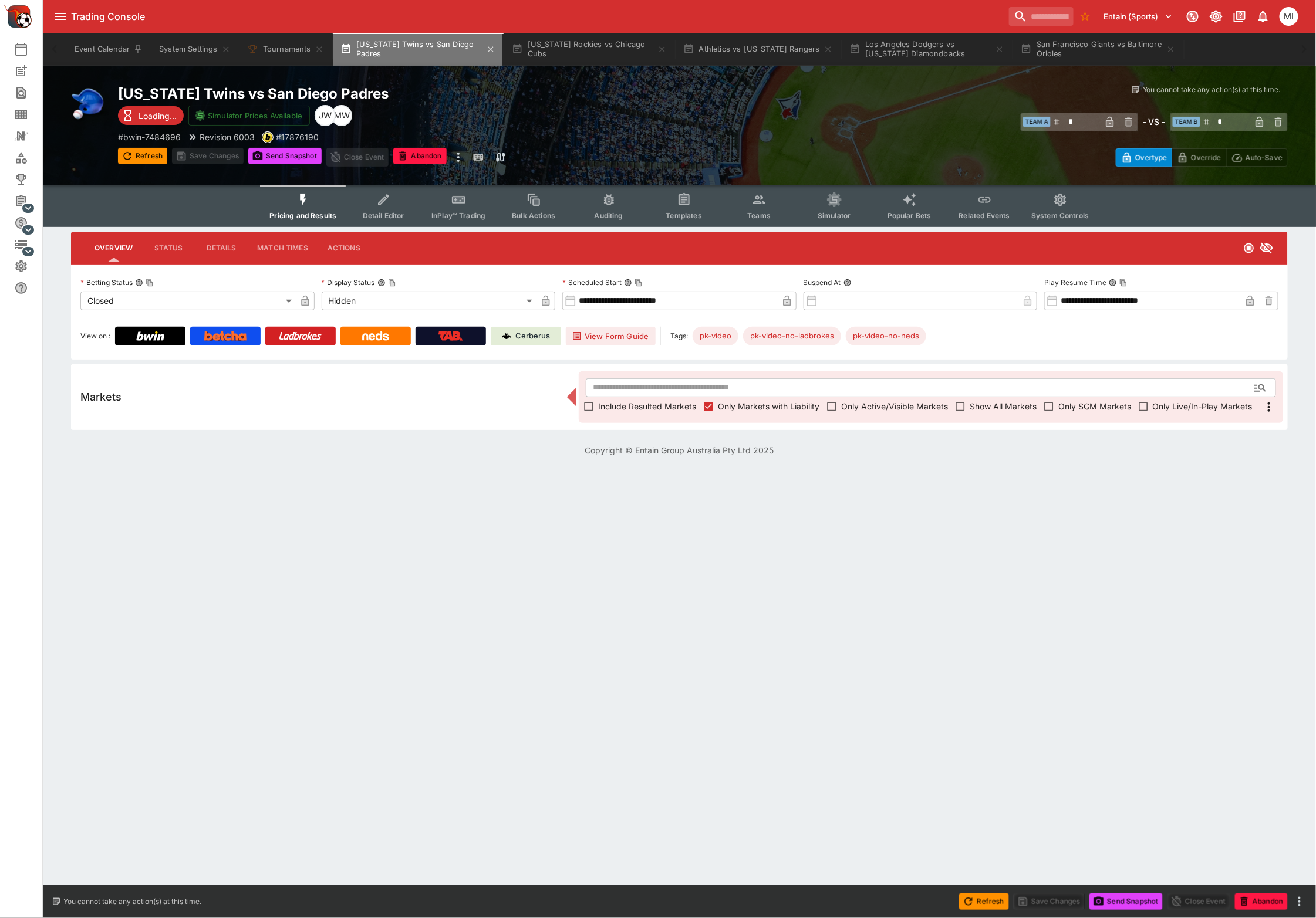
click at [433, 55] on button "[US_STATE] Twins vs San Diego Padres" at bounding box center [417, 49] width 169 height 33
click at [491, 50] on icon "button" at bounding box center [490, 49] width 9 height 9
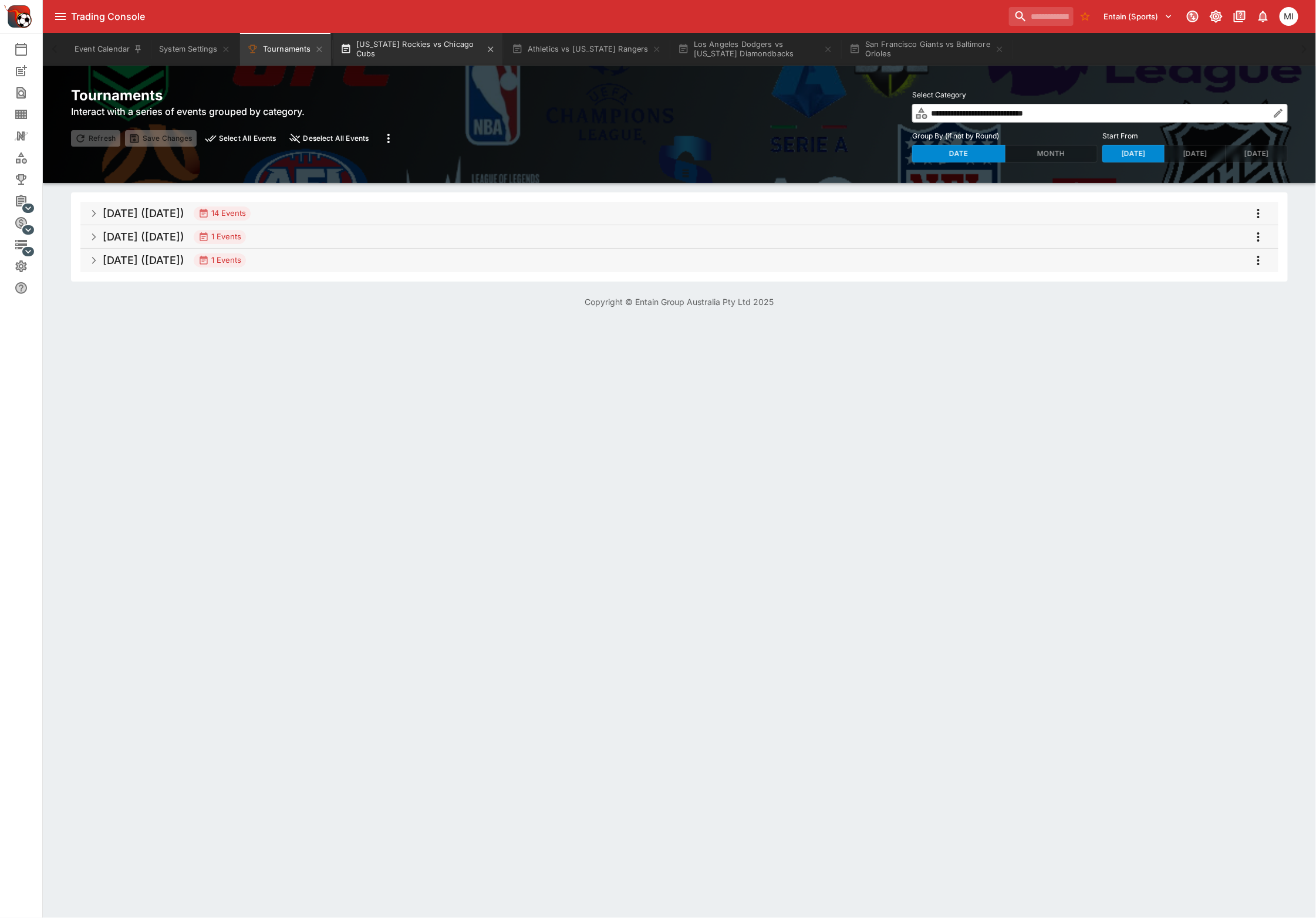
click at [448, 46] on button "[US_STATE] Rockies vs Chicago Cubs" at bounding box center [417, 49] width 169 height 33
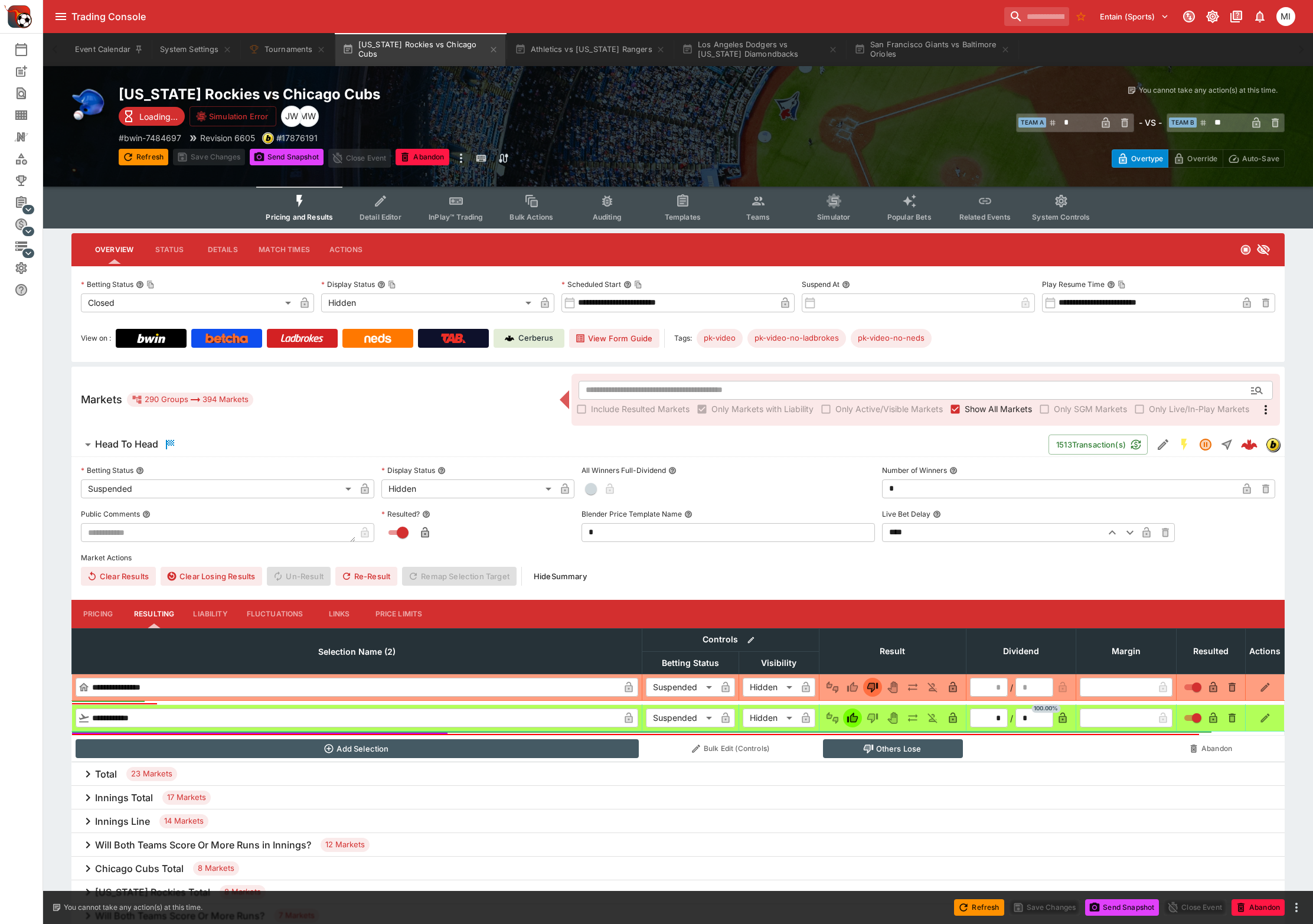
click at [987, 405] on span "Show All Markets" at bounding box center [999, 409] width 68 height 13
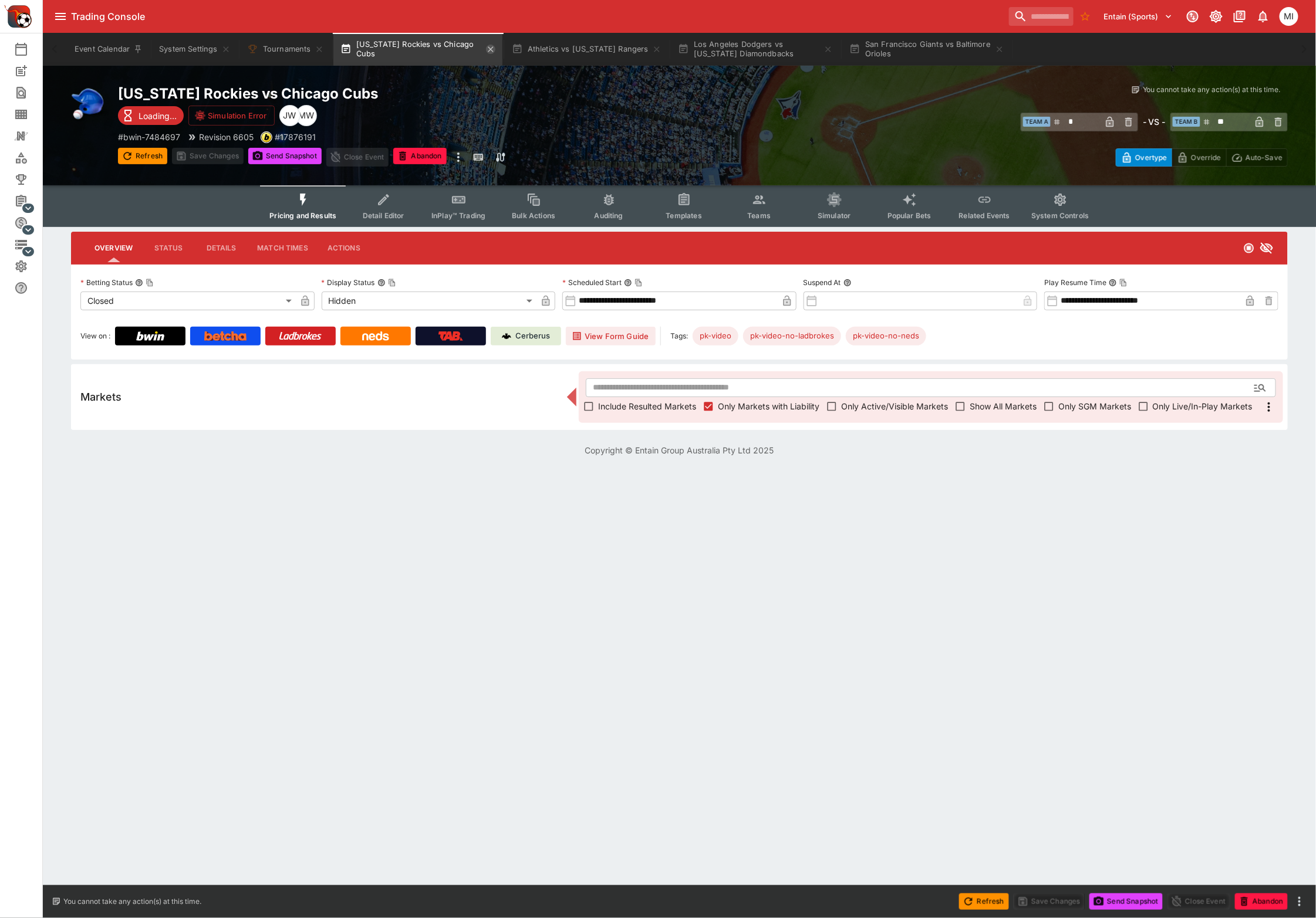
click at [491, 53] on icon "button" at bounding box center [490, 49] width 9 height 9
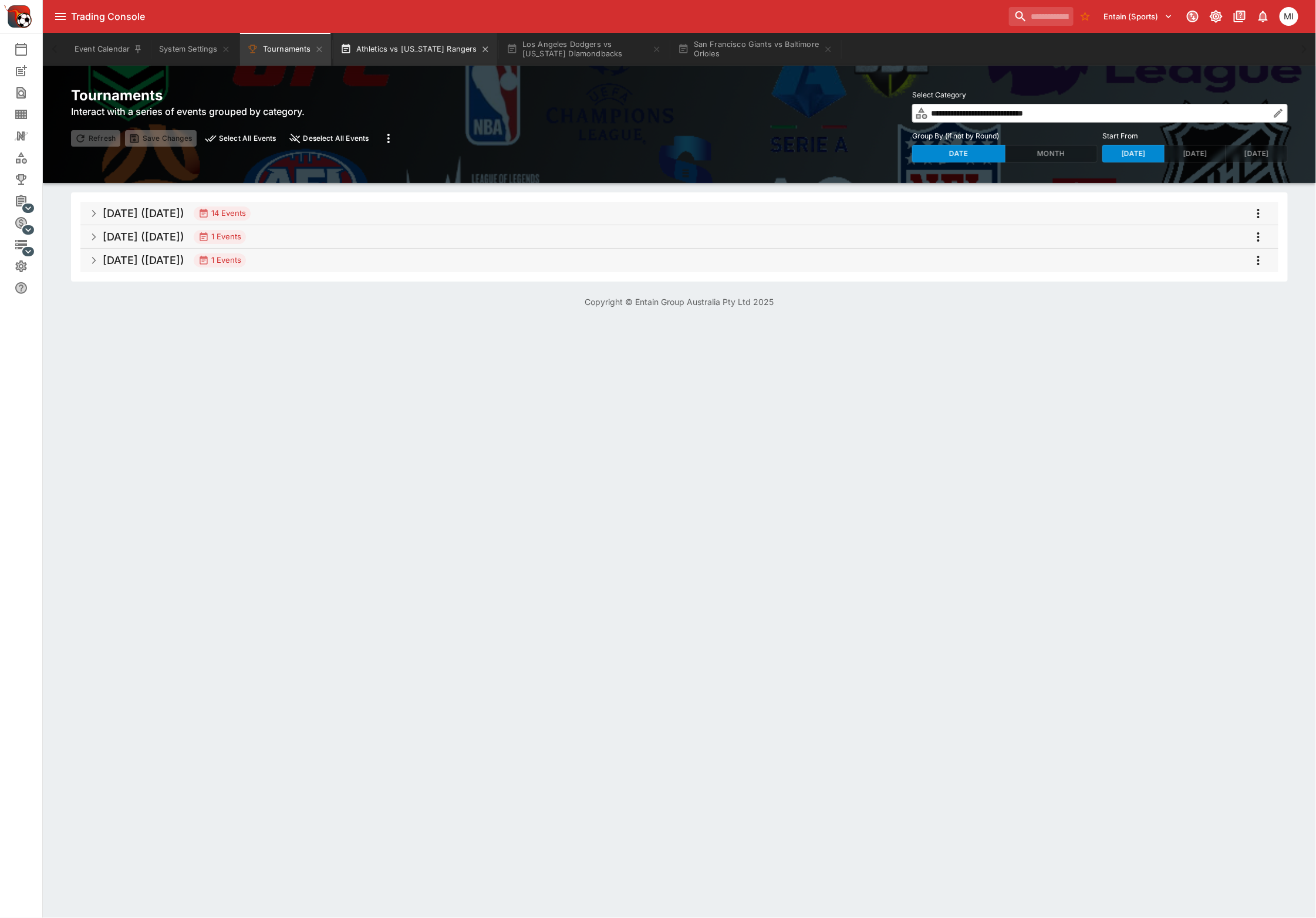
click at [450, 51] on button "Athletics vs [US_STATE] Rangers" at bounding box center [415, 49] width 164 height 33
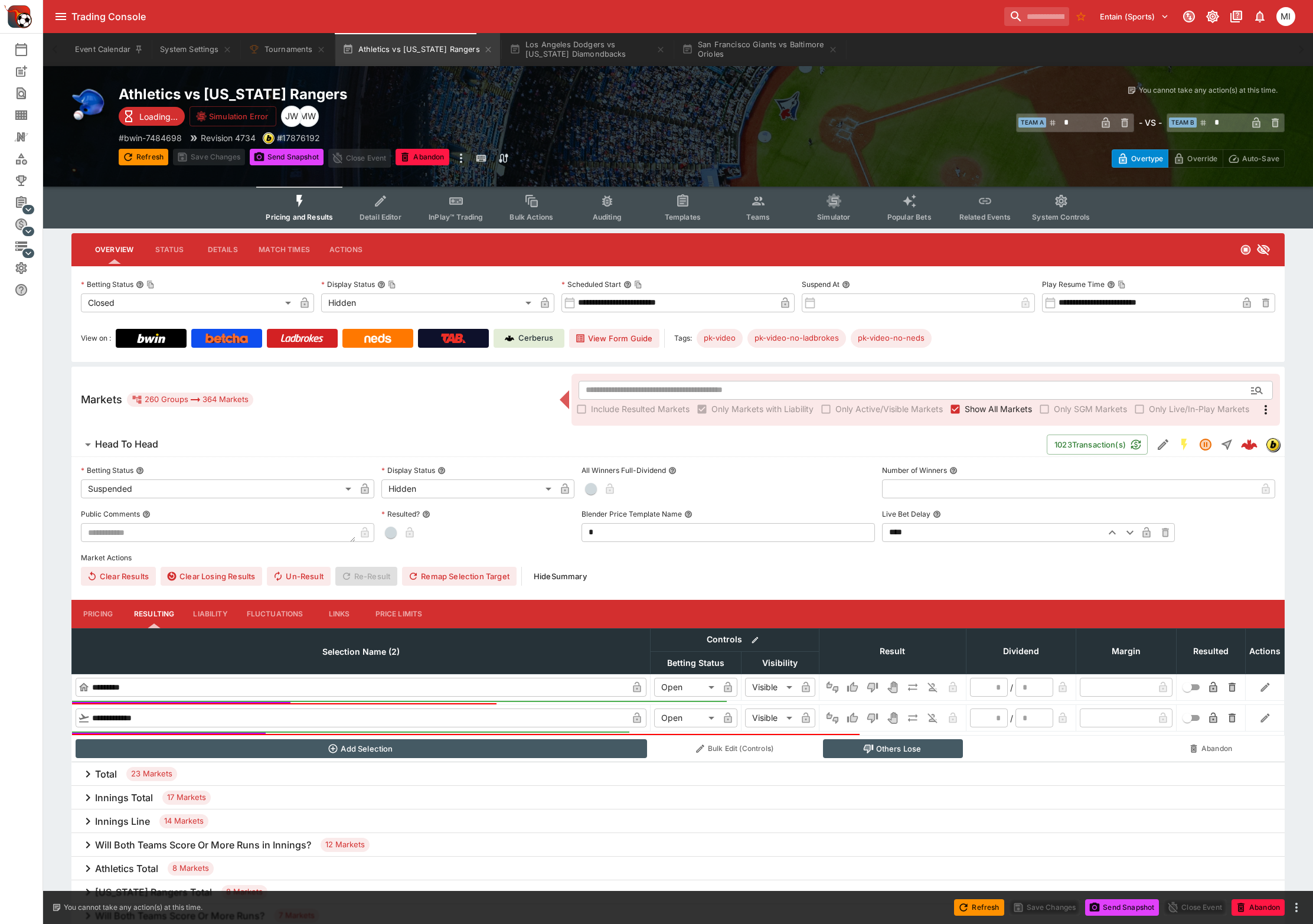
type input "*"
